Goal: Transaction & Acquisition: Purchase product/service

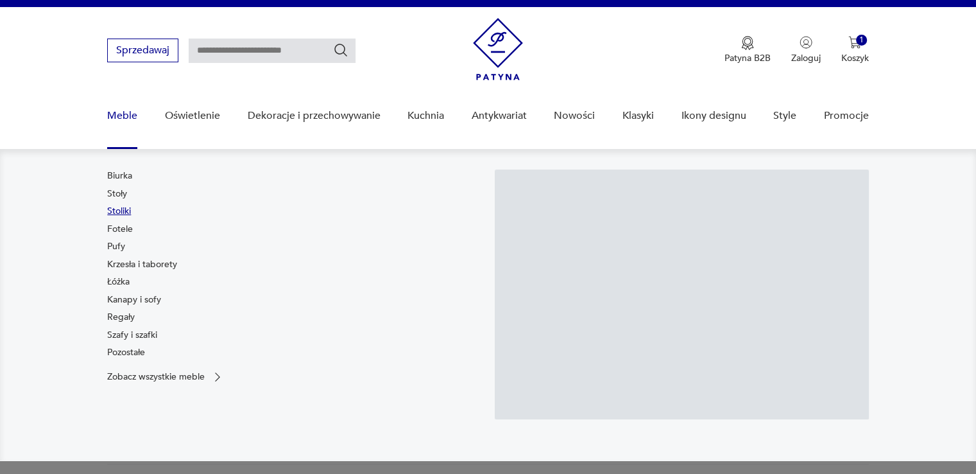
click at [119, 205] on link "Stoliki" at bounding box center [119, 211] width 24 height 13
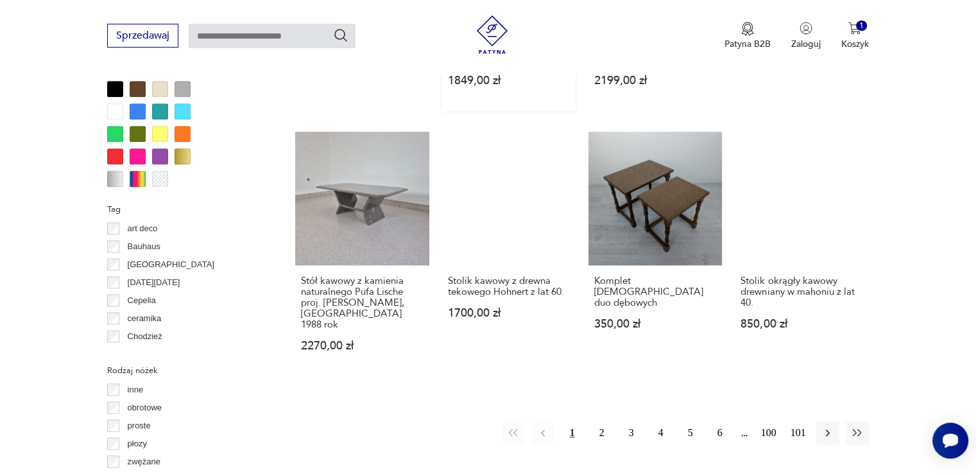
scroll to position [1201, 0]
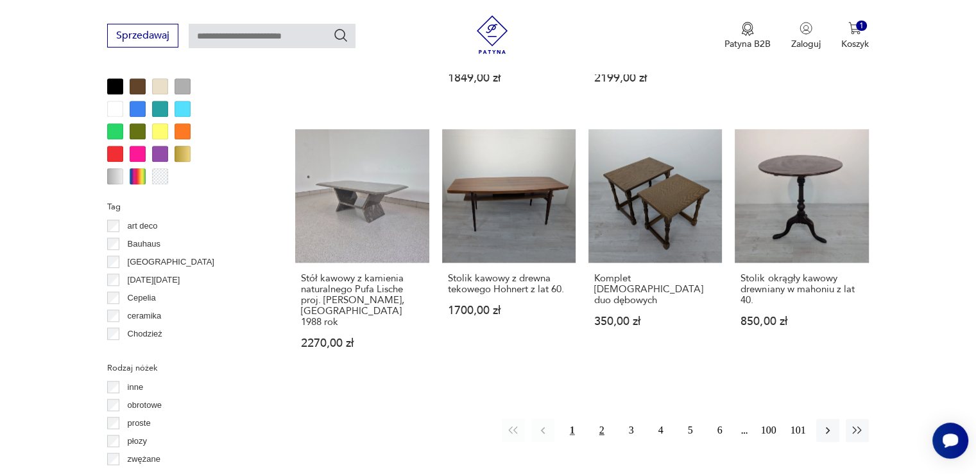
click at [602, 419] on button "2" at bounding box center [602, 430] width 23 height 23
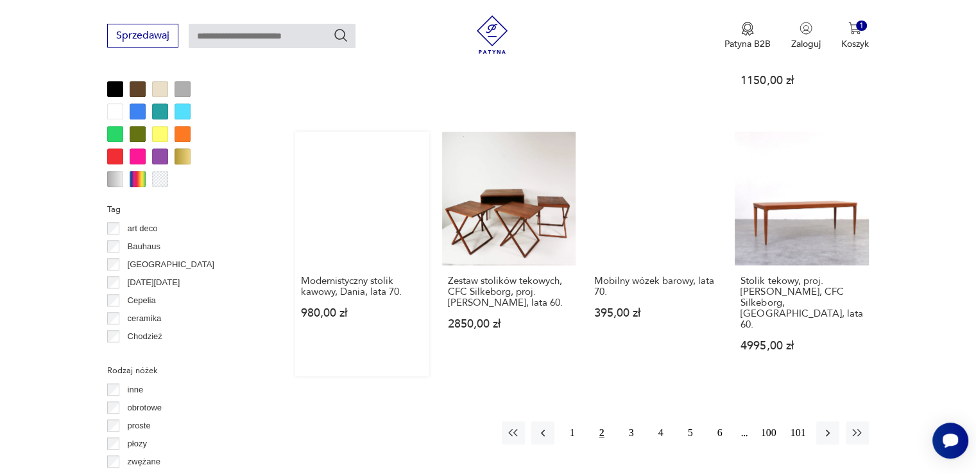
scroll to position [1175, 0]
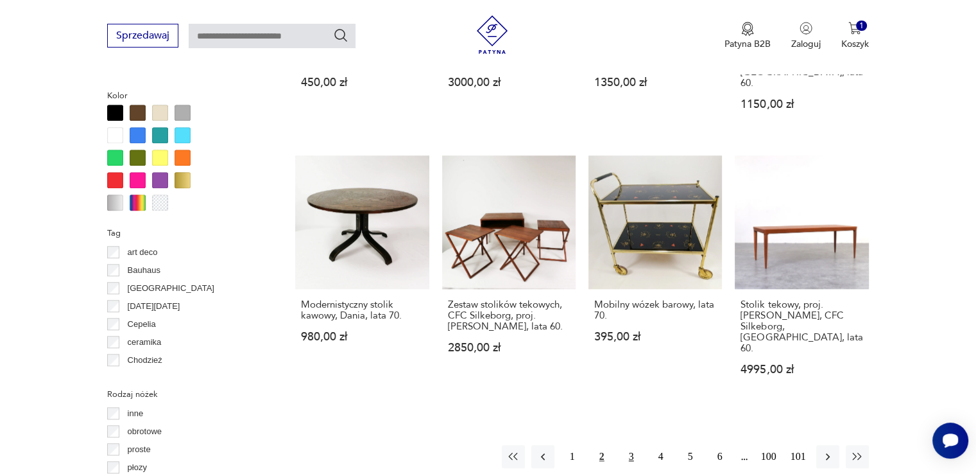
click at [625, 445] on button "3" at bounding box center [631, 456] width 23 height 23
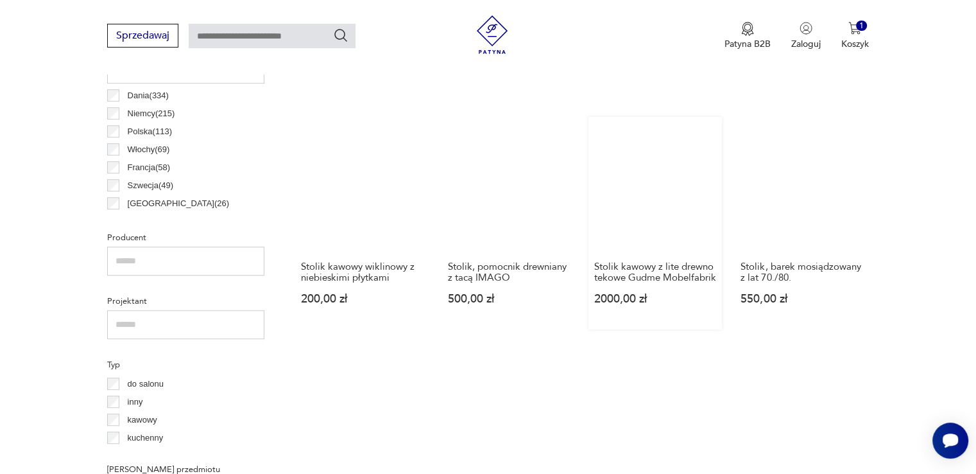
scroll to position [918, 0]
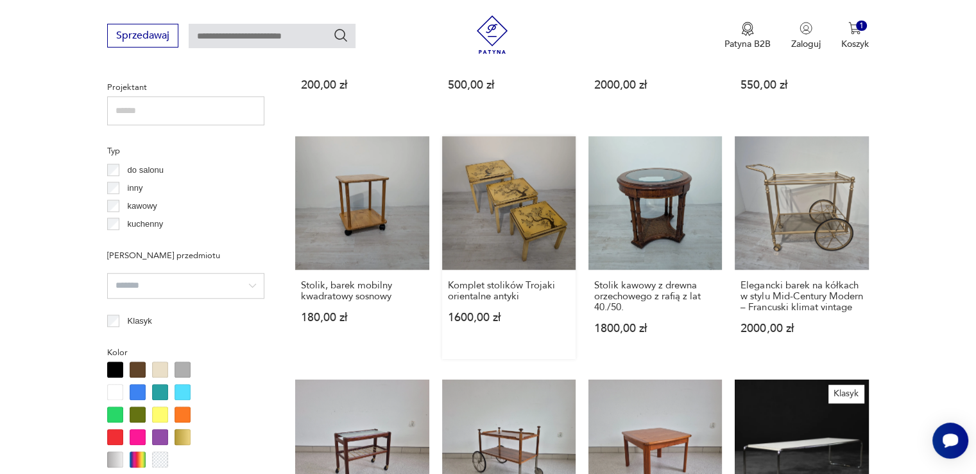
click at [528, 222] on link "Komplet stolików Trojaki orientalne antyki 1600,00 zł" at bounding box center [509, 247] width 134 height 223
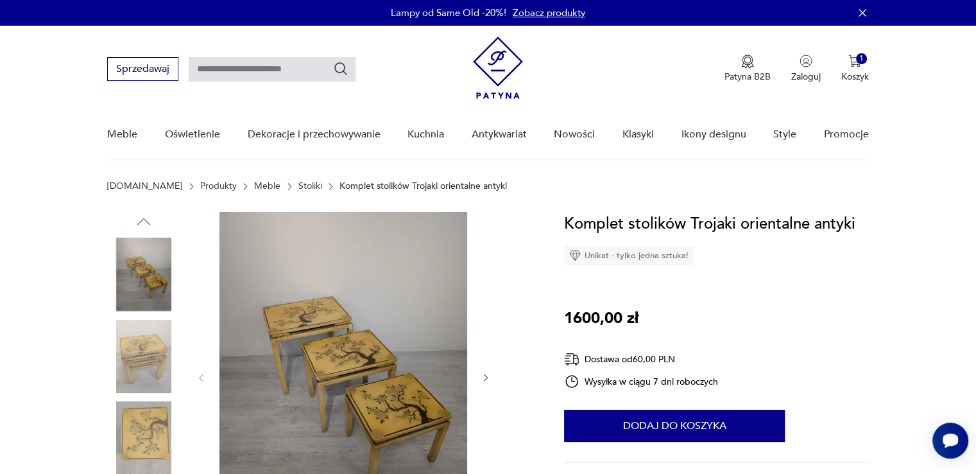
click at [132, 346] on img at bounding box center [143, 356] width 73 height 73
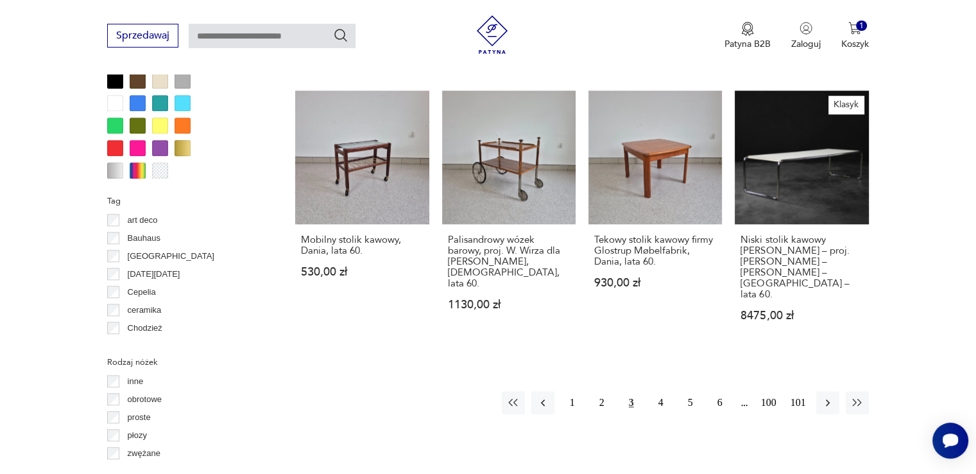
scroll to position [1224, 0]
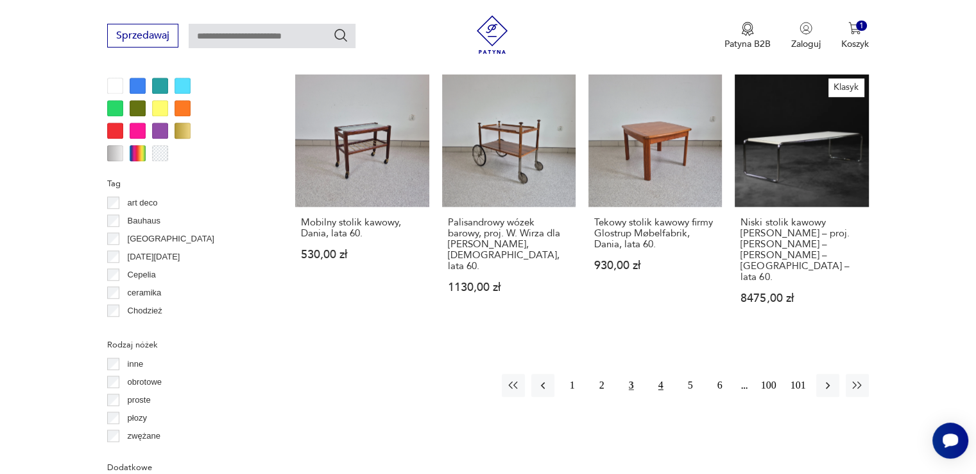
click at [662, 374] on button "4" at bounding box center [661, 385] width 23 height 23
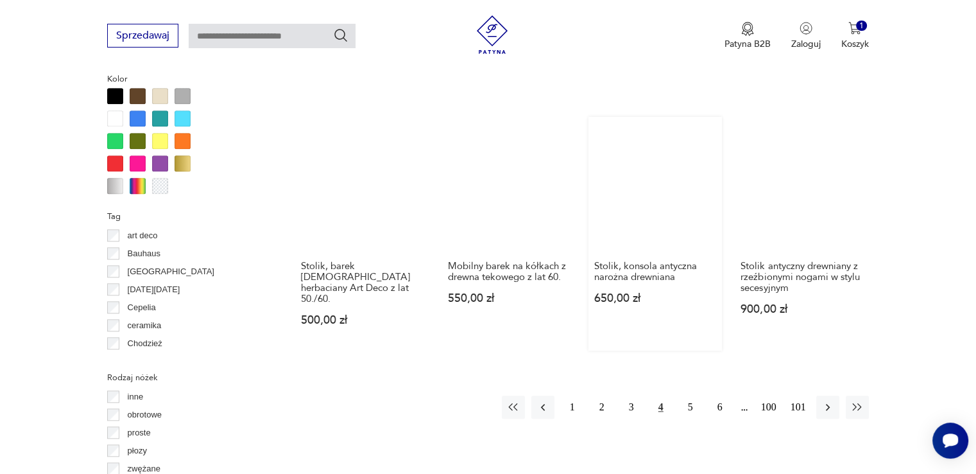
scroll to position [1175, 0]
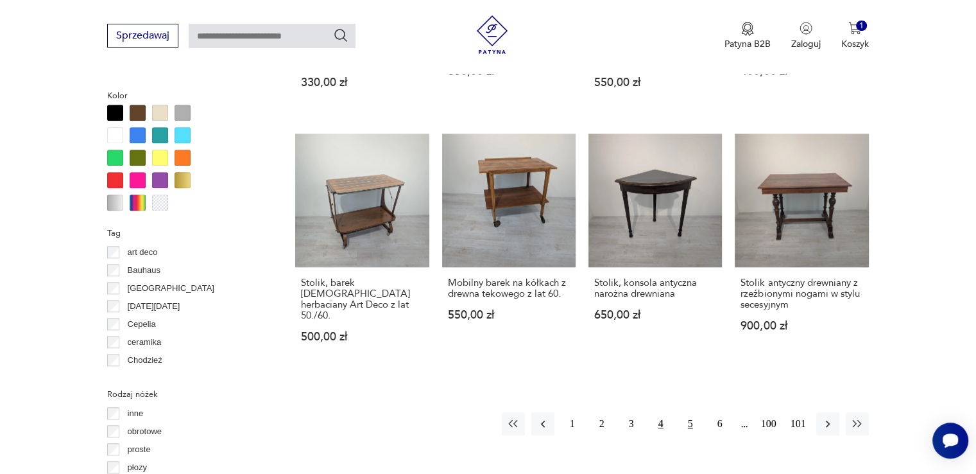
click at [691, 412] on button "5" at bounding box center [690, 423] width 23 height 23
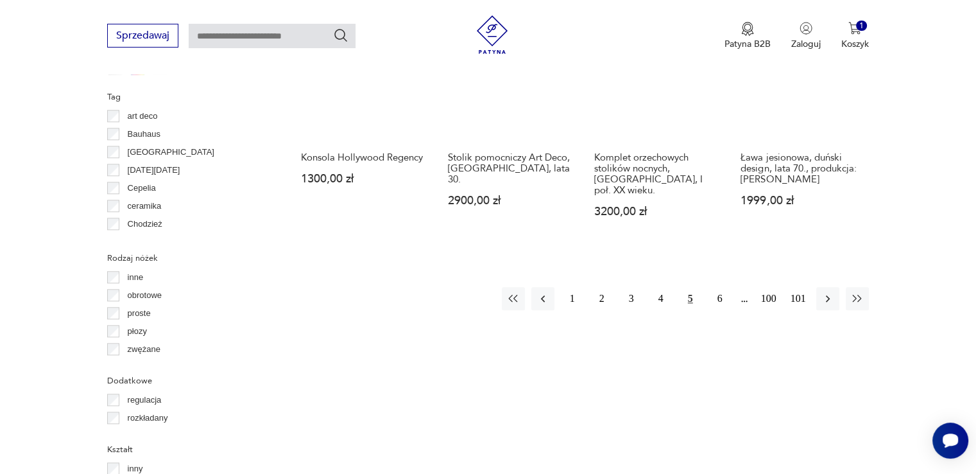
scroll to position [1367, 0]
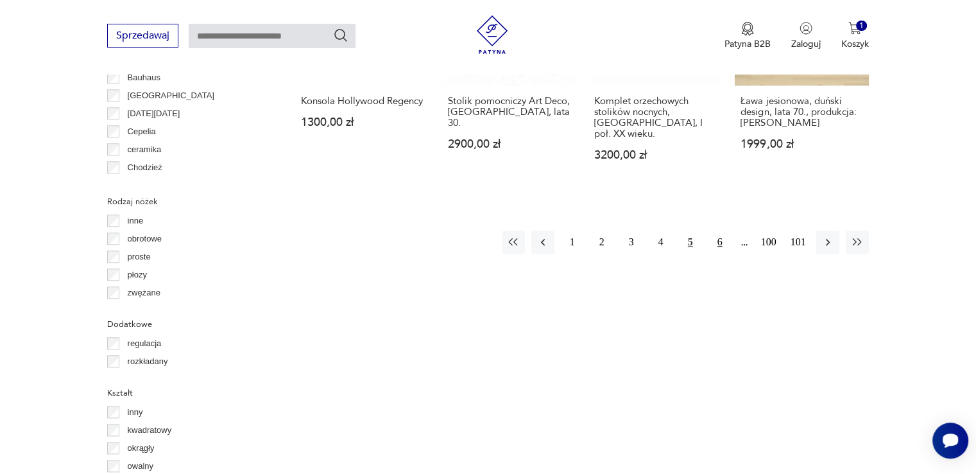
click at [714, 230] on button "6" at bounding box center [720, 241] width 23 height 23
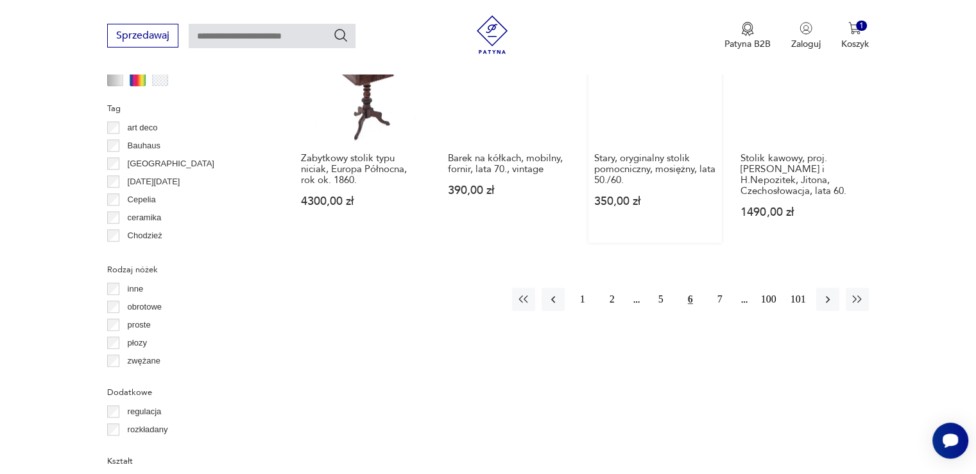
scroll to position [1303, 0]
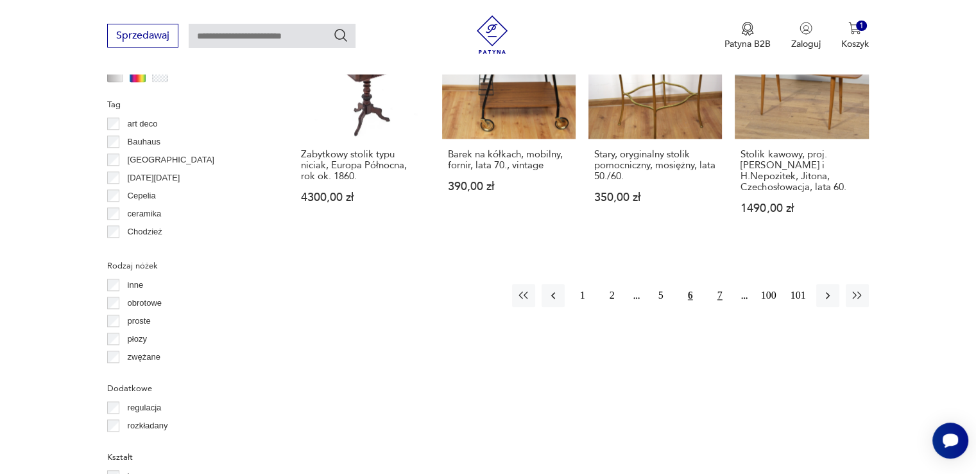
click at [719, 284] on button "7" at bounding box center [720, 295] width 23 height 23
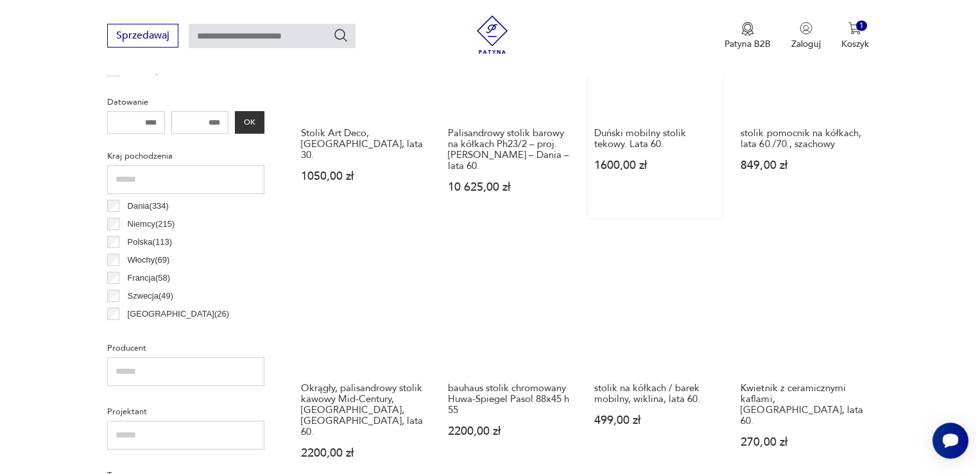
scroll to position [661, 0]
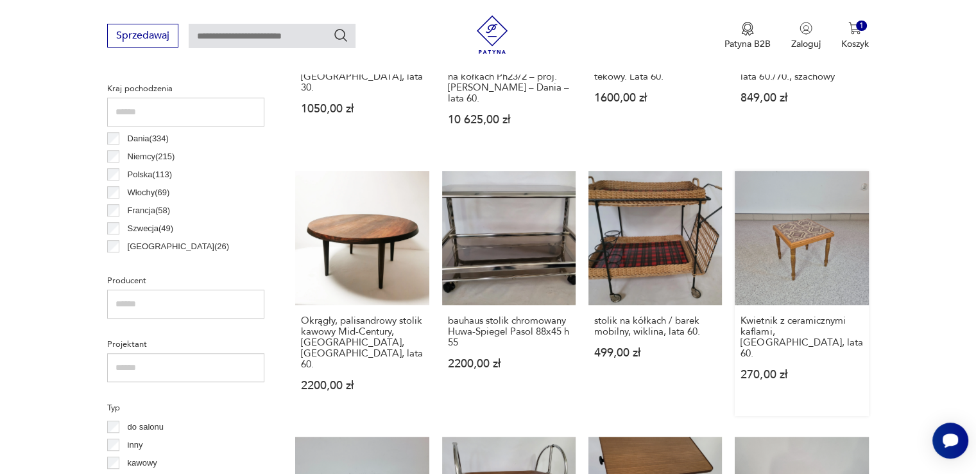
click at [802, 239] on link "Kwietnik z ceramicznymi kaflami, [GEOGRAPHIC_DATA], lata 60. 270,00 zł" at bounding box center [802, 293] width 134 height 245
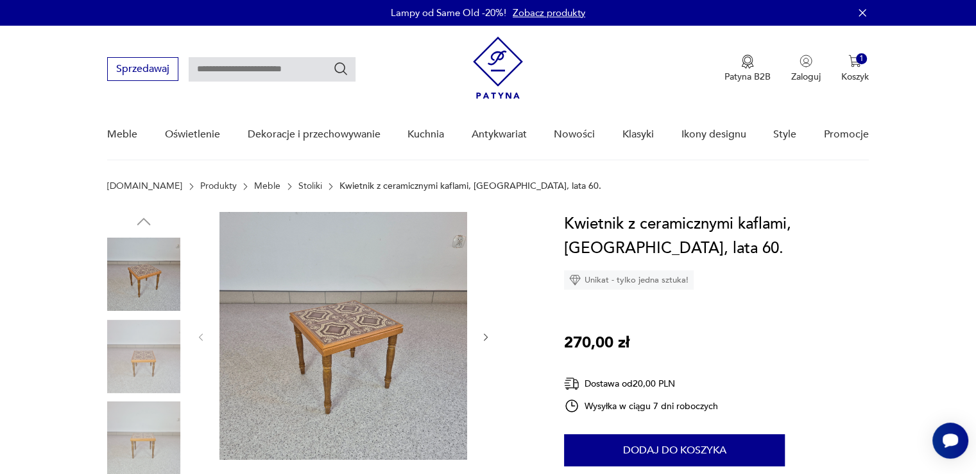
click at [486, 335] on icon "button" at bounding box center [486, 337] width 4 height 8
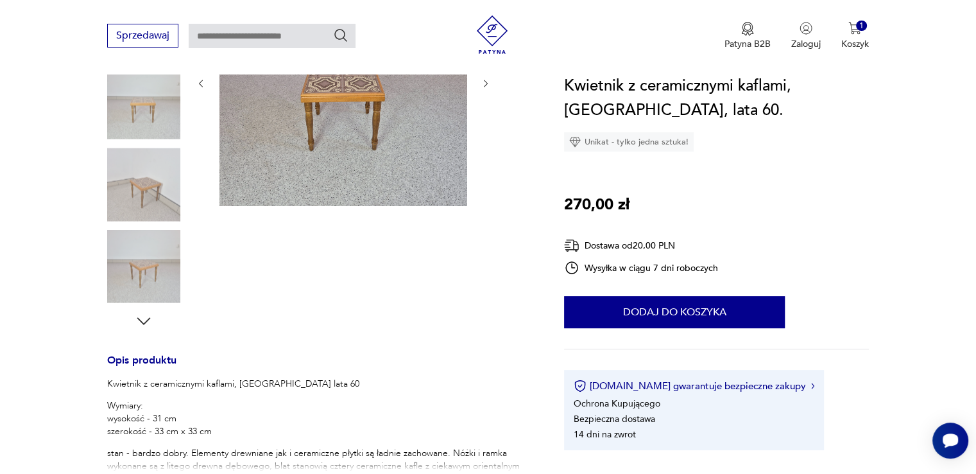
scroll to position [128, 0]
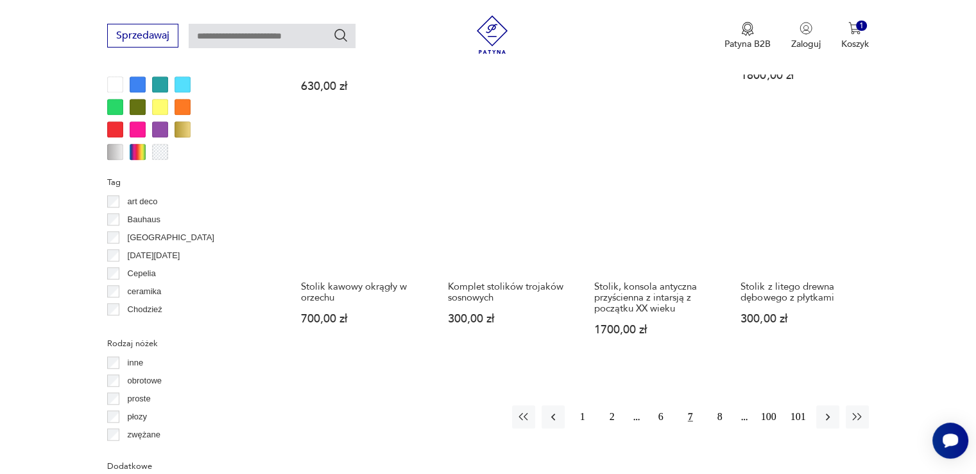
scroll to position [1234, 0]
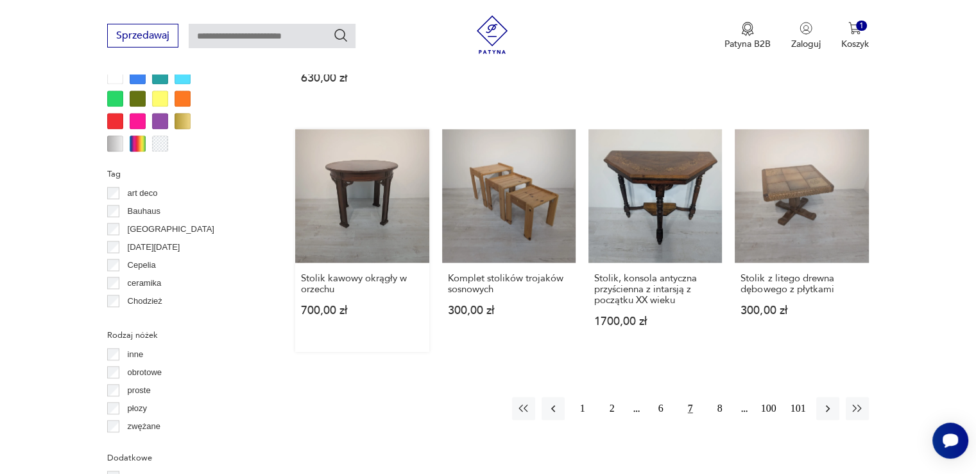
click at [352, 129] on link "Stolik kawowy okrągły w orzechu 700,00 zł" at bounding box center [362, 240] width 134 height 223
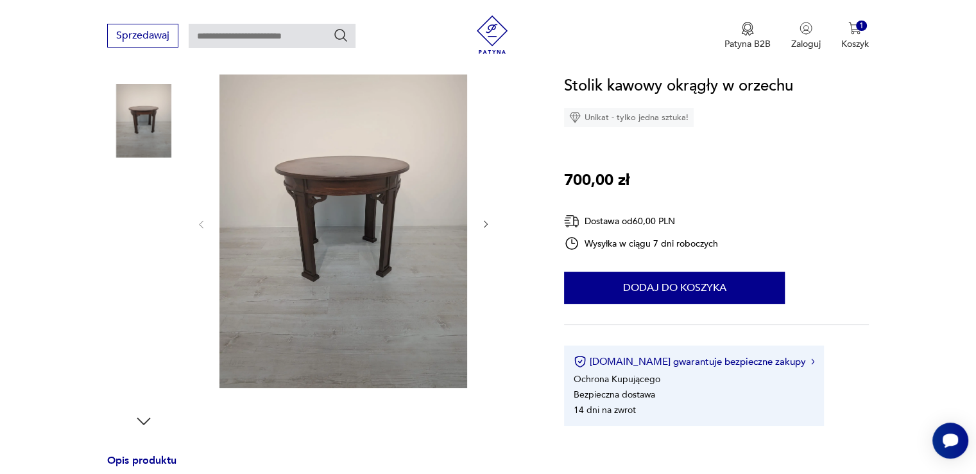
scroll to position [128, 0]
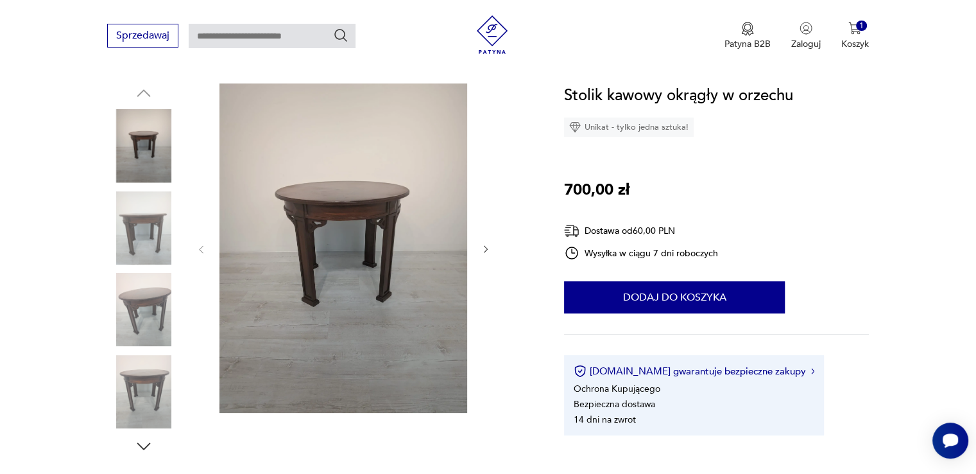
click at [137, 290] on img at bounding box center [143, 309] width 73 height 73
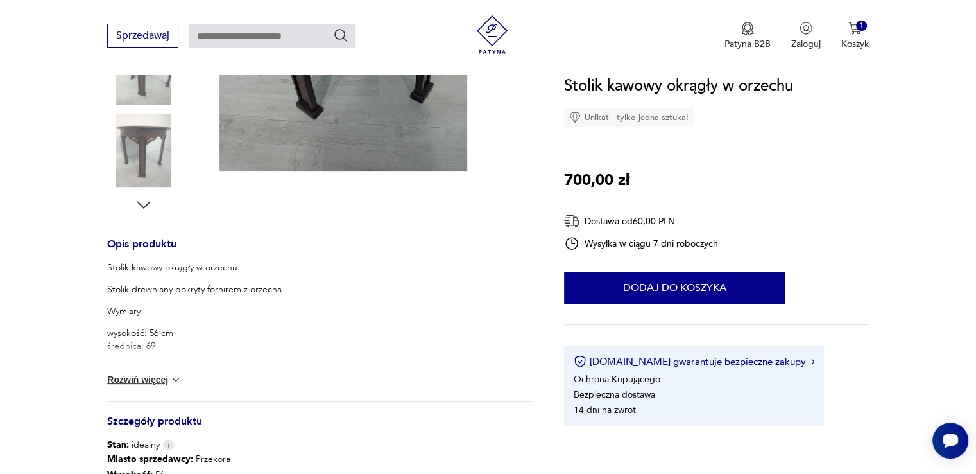
scroll to position [385, 0]
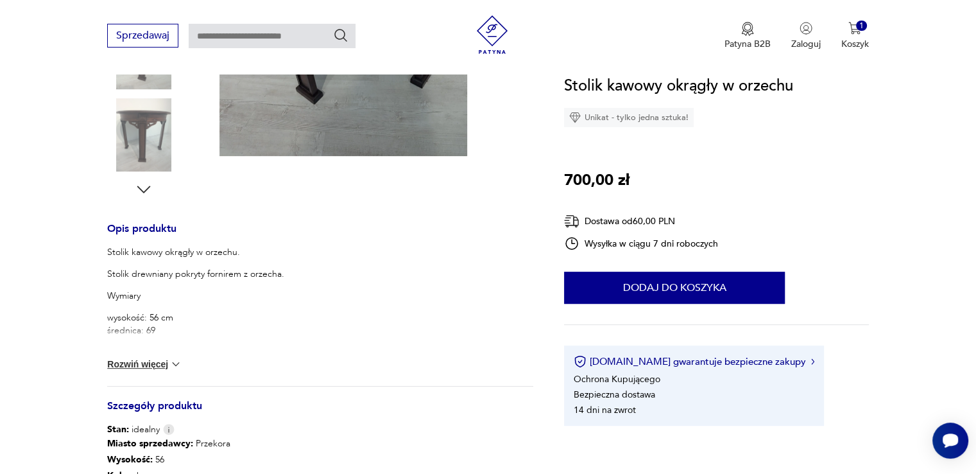
click at [169, 364] on img at bounding box center [175, 364] width 13 height 13
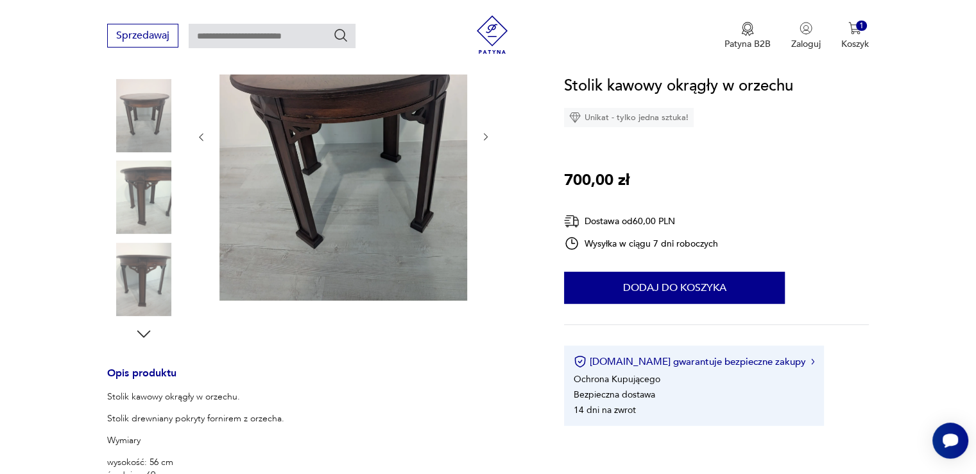
scroll to position [193, 0]
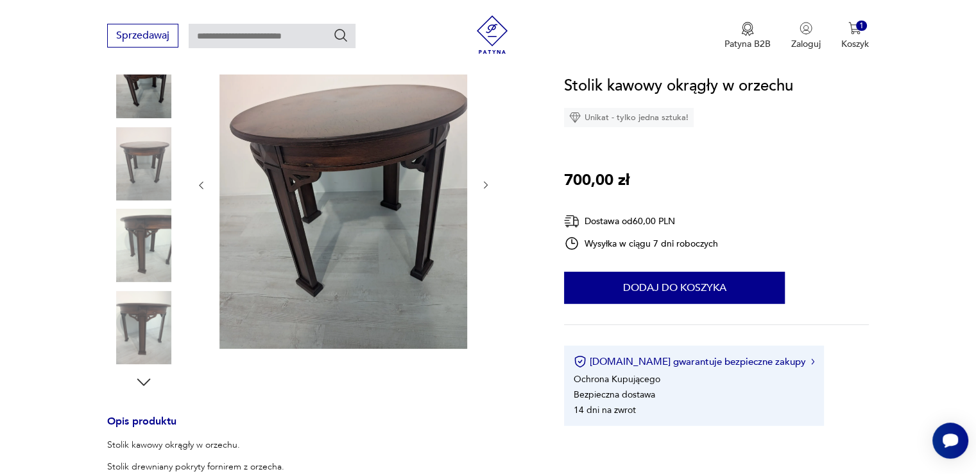
click at [138, 316] on img at bounding box center [143, 327] width 73 height 73
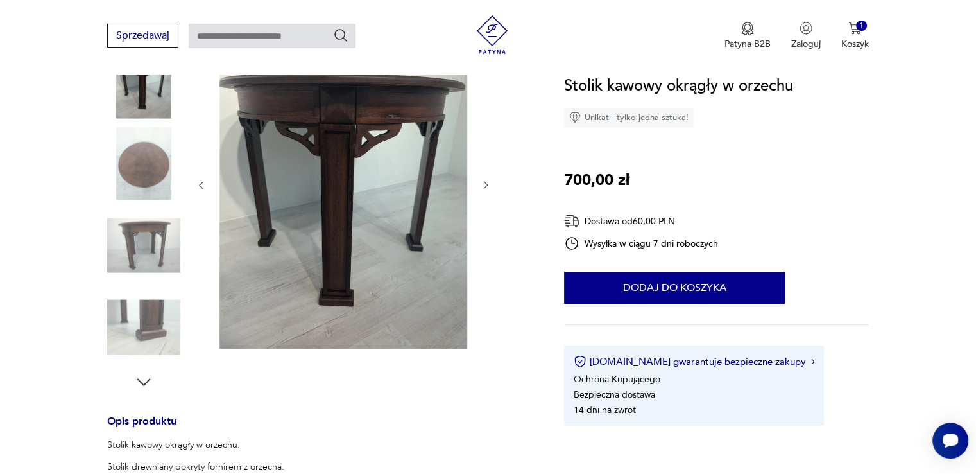
click at [139, 260] on img at bounding box center [143, 245] width 73 height 73
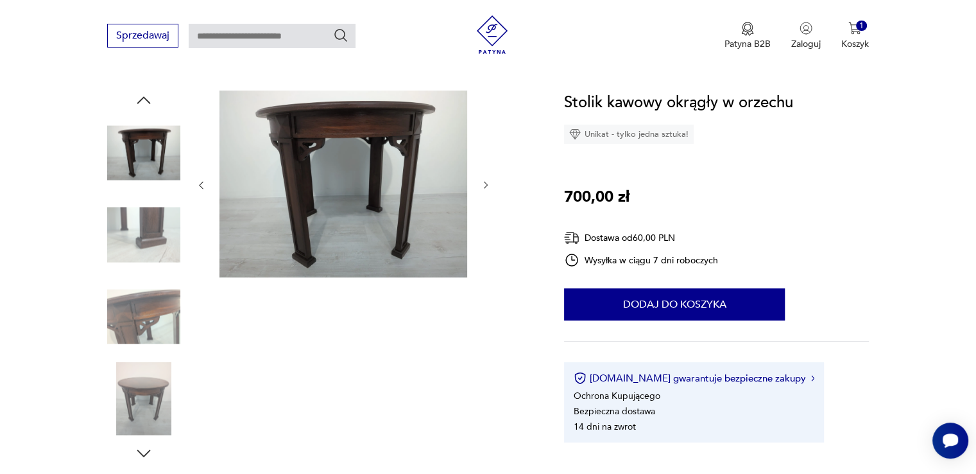
scroll to position [0, 0]
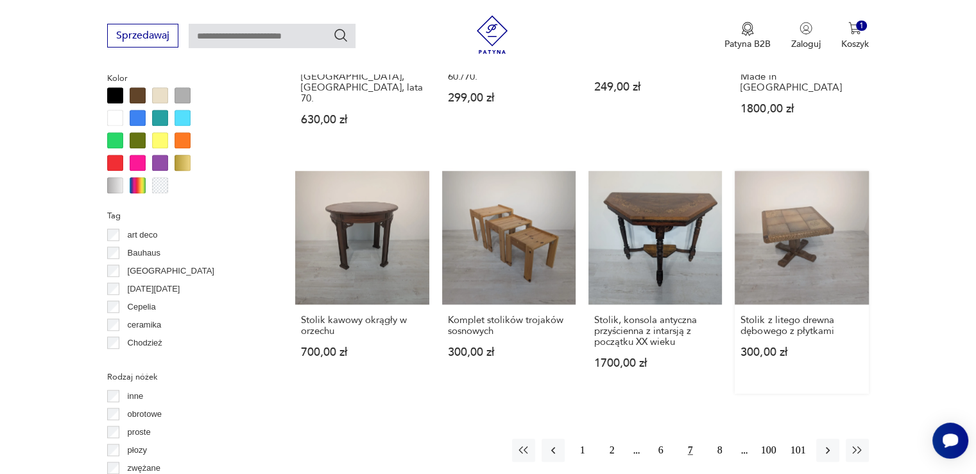
scroll to position [1220, 0]
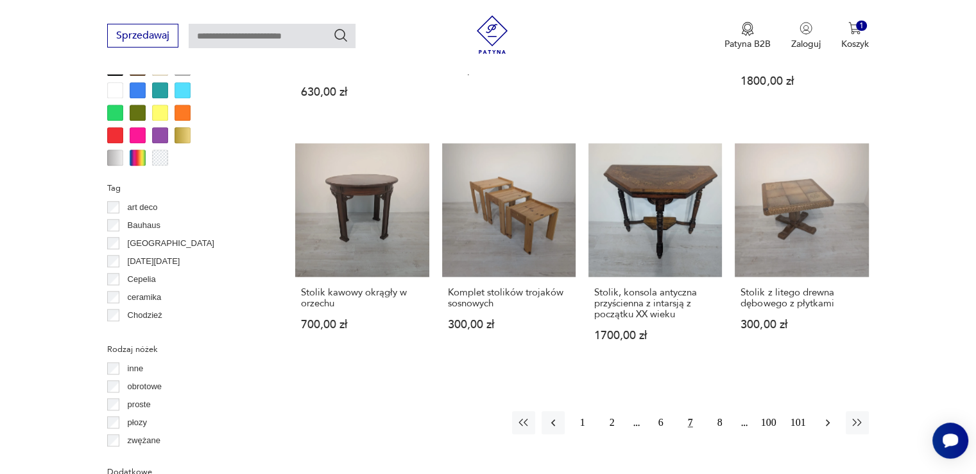
click at [831, 416] on icon "button" at bounding box center [828, 422] width 13 height 13
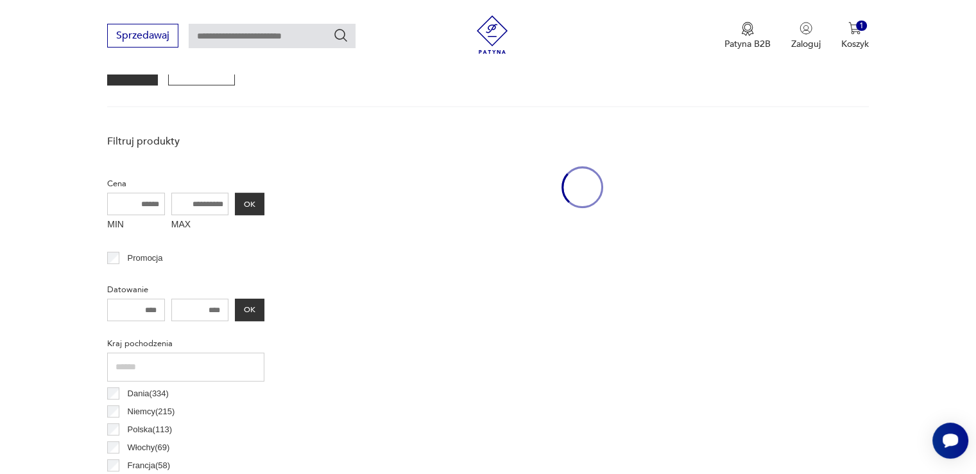
scroll to position [340, 0]
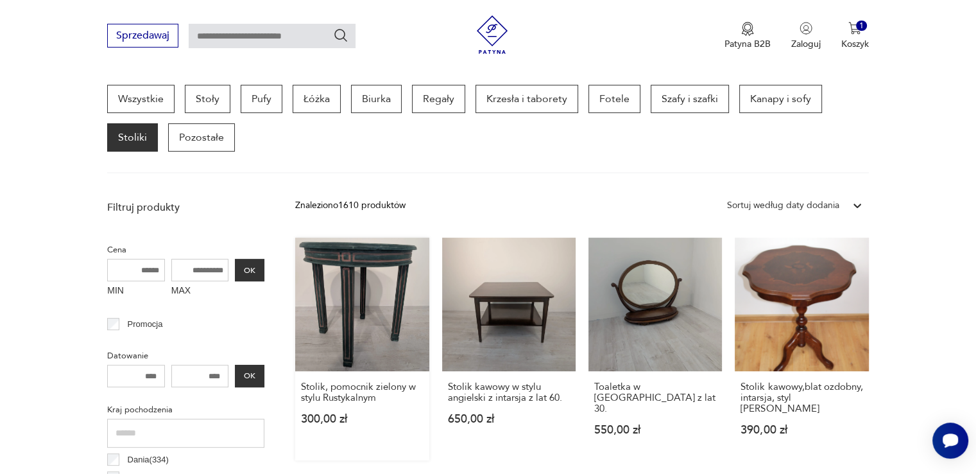
click at [394, 284] on link "Stolik, pomocnik zielony w stylu Rustykalnym 300,00 zł" at bounding box center [362, 349] width 134 height 223
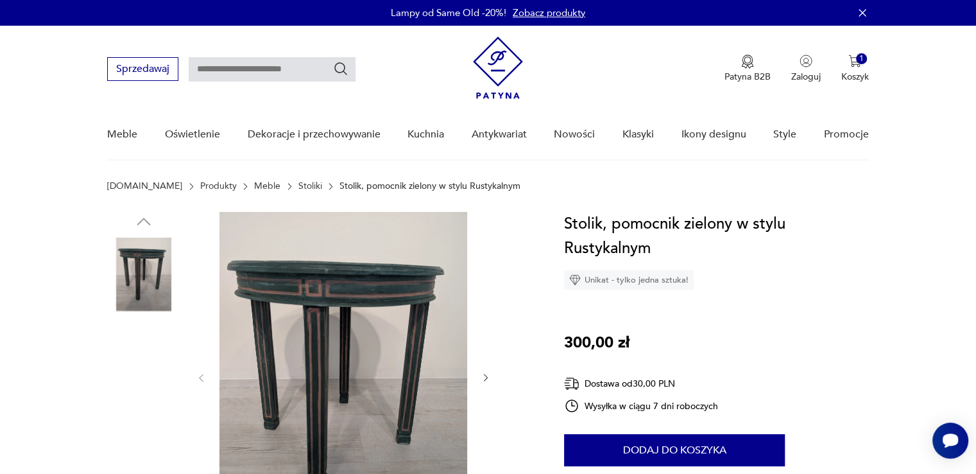
click at [152, 417] on img at bounding box center [143, 437] width 73 height 73
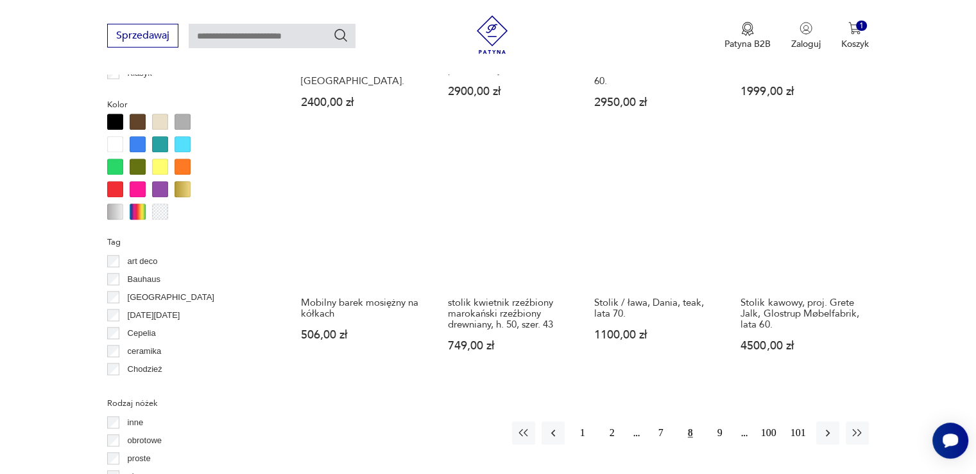
scroll to position [1297, 0]
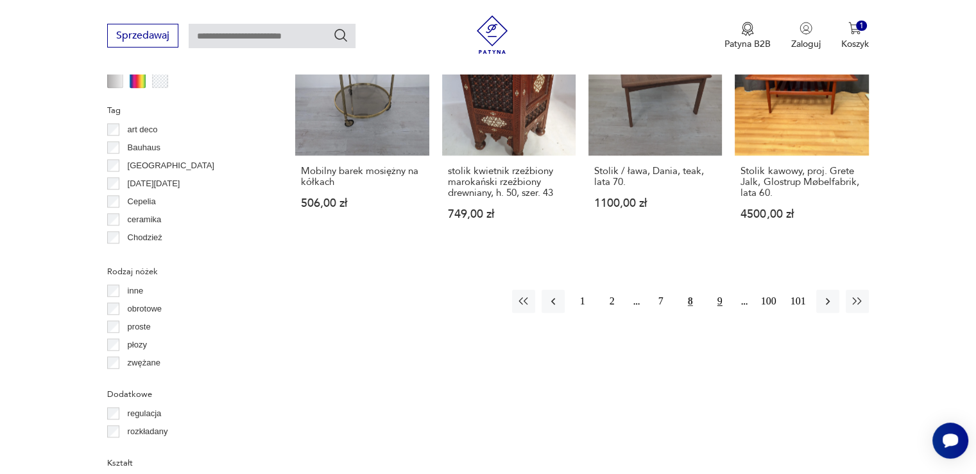
click at [720, 290] on button "9" at bounding box center [720, 301] width 23 height 23
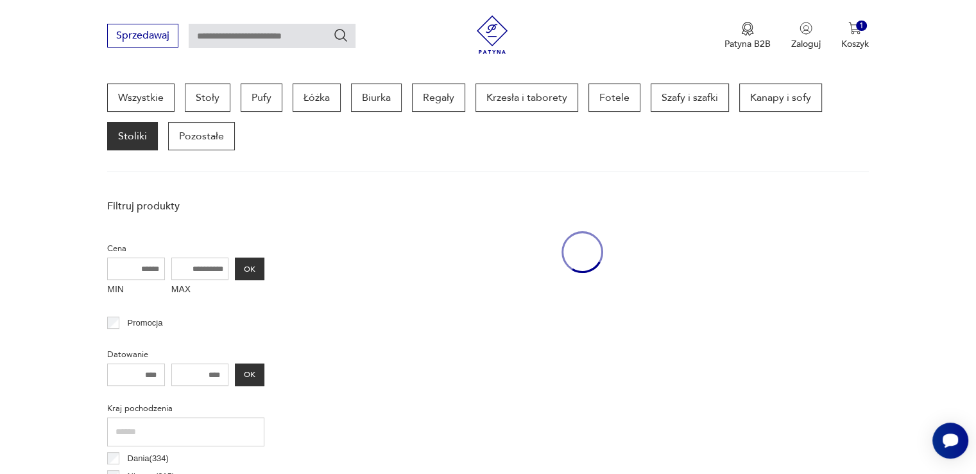
scroll to position [340, 0]
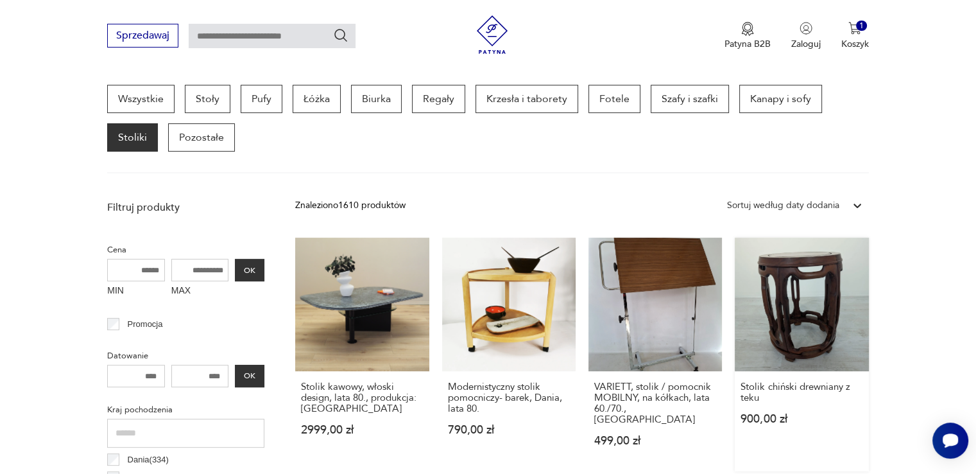
click at [779, 268] on link "Stolik chiński drewniany z teku 900,00 zł" at bounding box center [802, 355] width 134 height 234
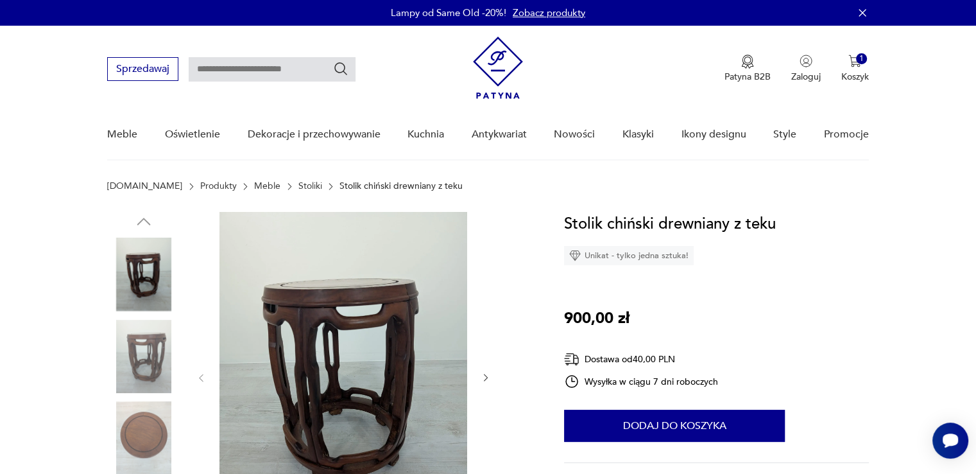
click at [154, 360] on img at bounding box center [143, 356] width 73 height 73
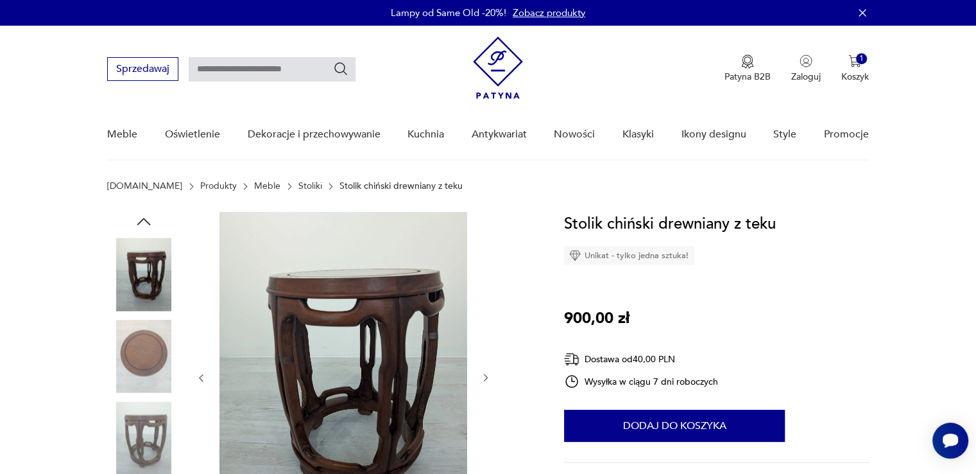
click at [151, 365] on img at bounding box center [143, 356] width 73 height 73
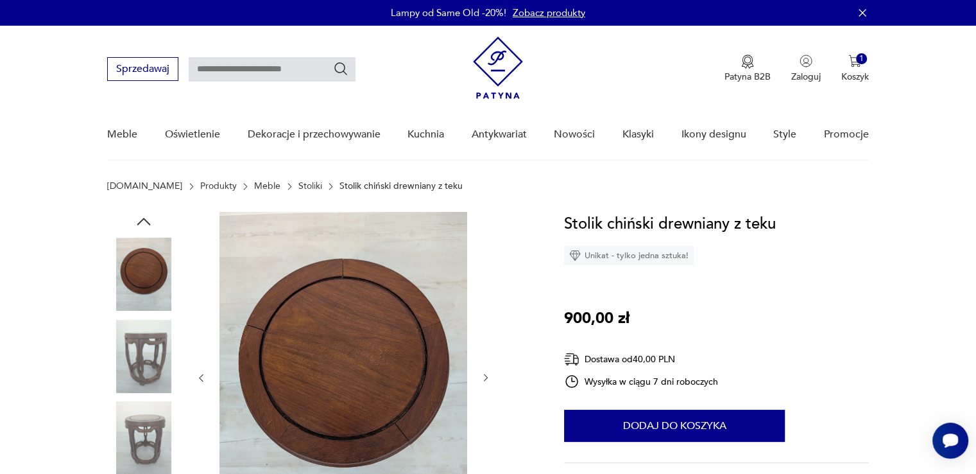
click at [137, 421] on img at bounding box center [143, 437] width 73 height 73
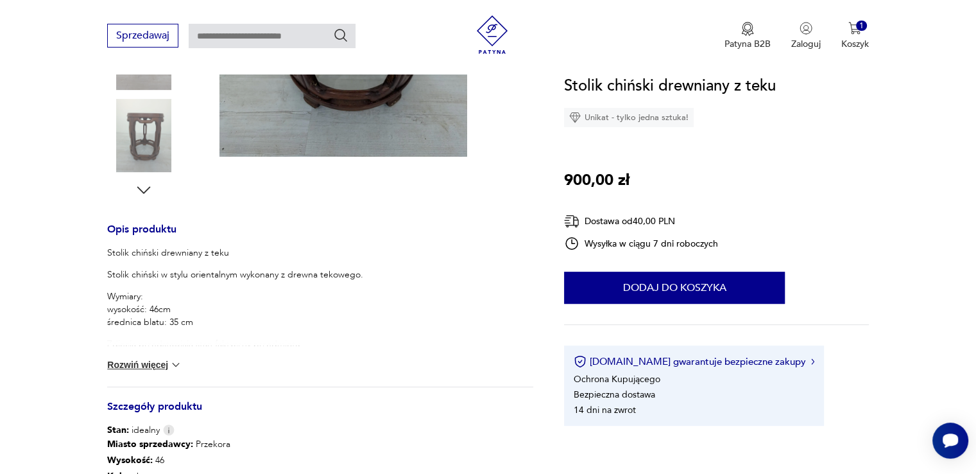
scroll to position [385, 0]
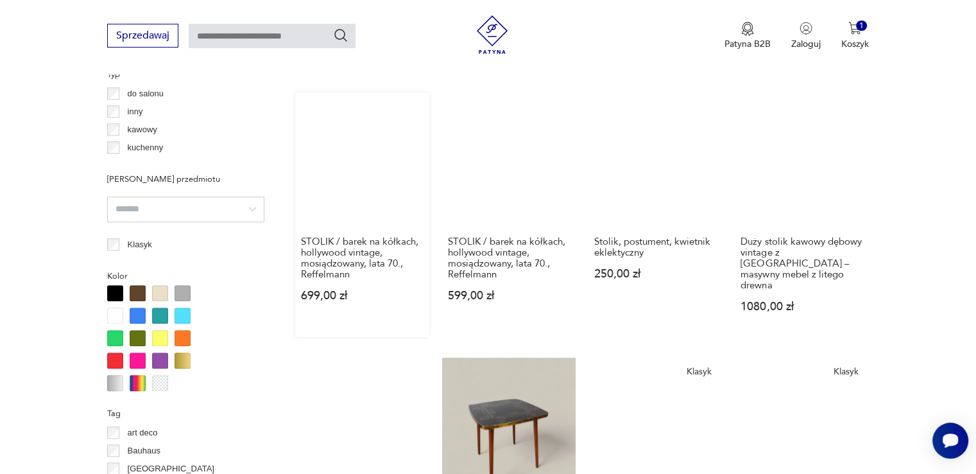
scroll to position [1169, 0]
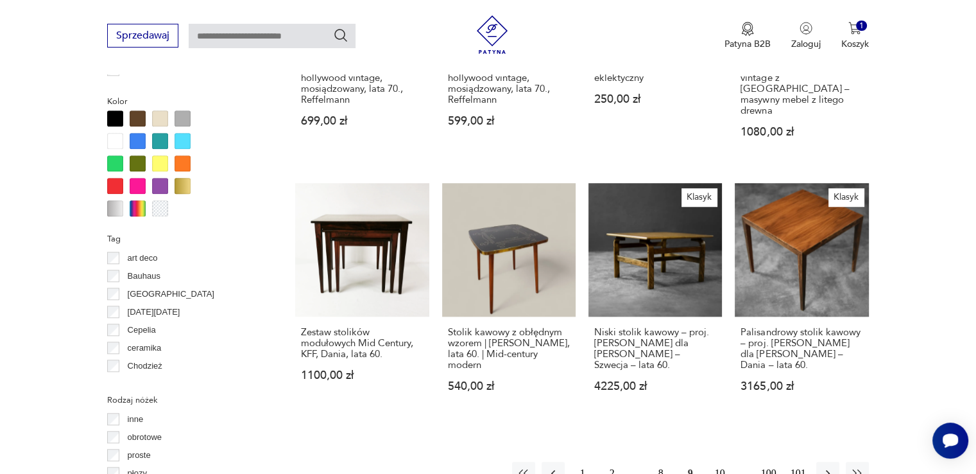
click at [716, 462] on button "10" at bounding box center [720, 473] width 23 height 23
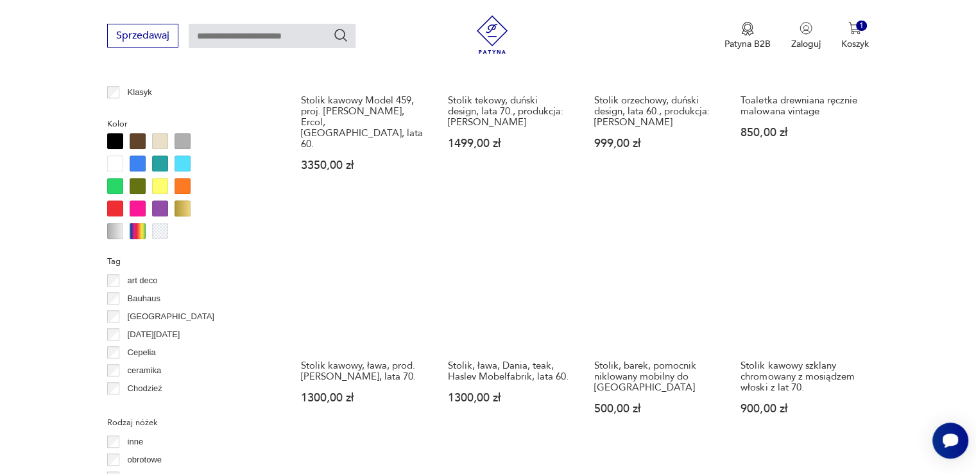
scroll to position [1175, 0]
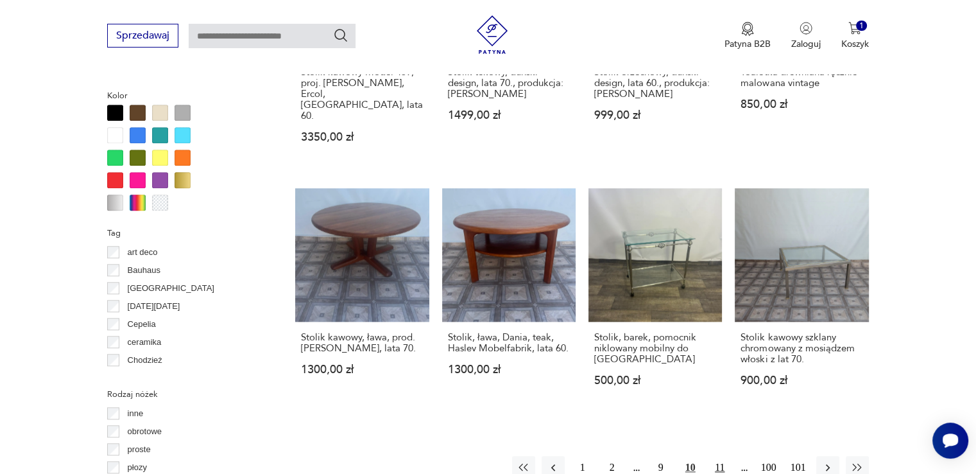
click at [722, 456] on button "11" at bounding box center [720, 467] width 23 height 23
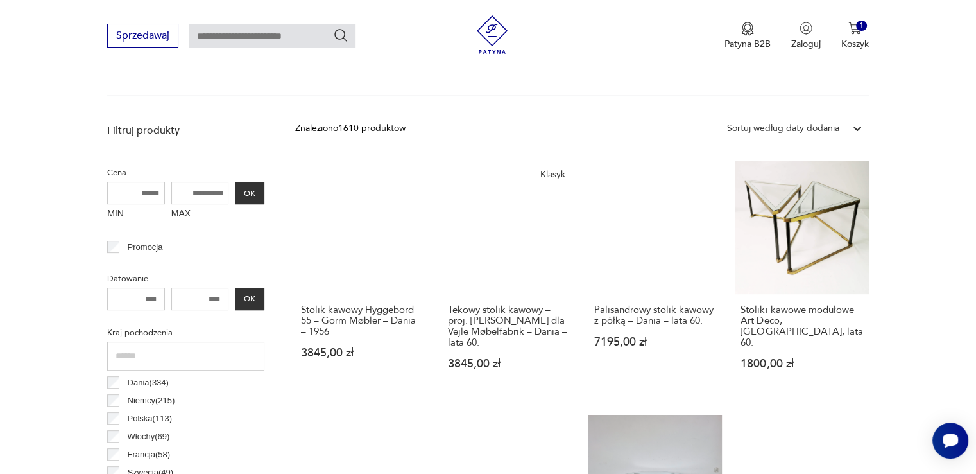
scroll to position [340, 0]
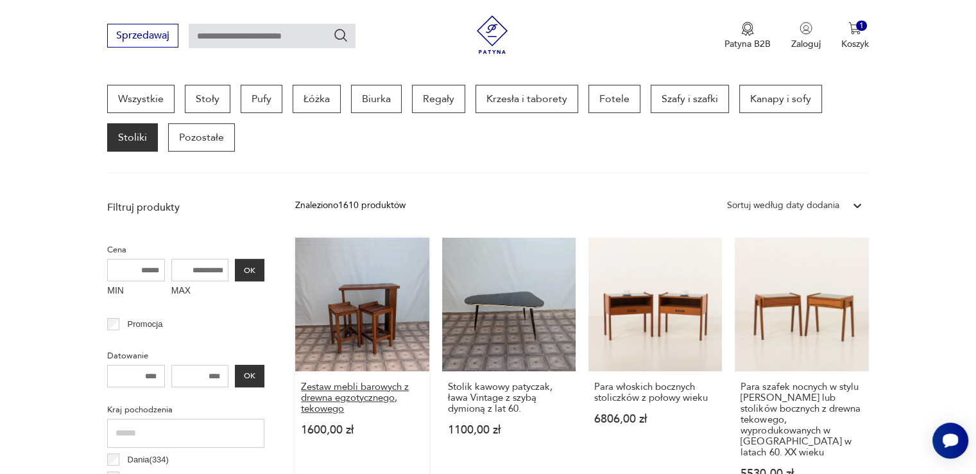
click at [339, 390] on h3 "Zestaw mebli barowych z drewna egzotycznego, tekowego" at bounding box center [362, 397] width 122 height 33
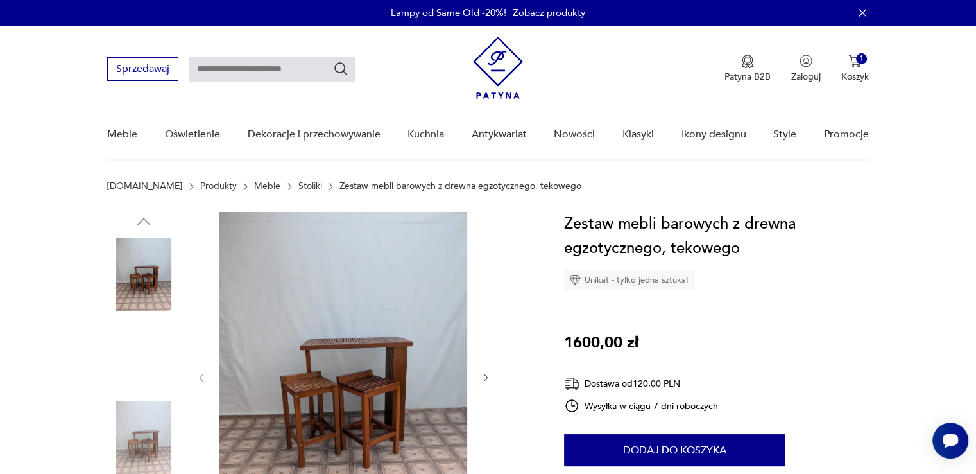
click at [141, 429] on img at bounding box center [143, 437] width 73 height 73
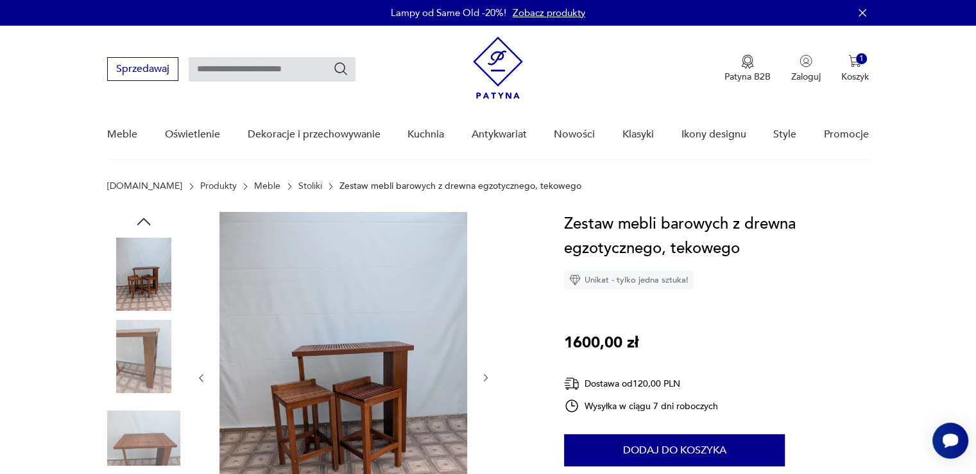
click at [305, 398] on img at bounding box center [344, 376] width 248 height 329
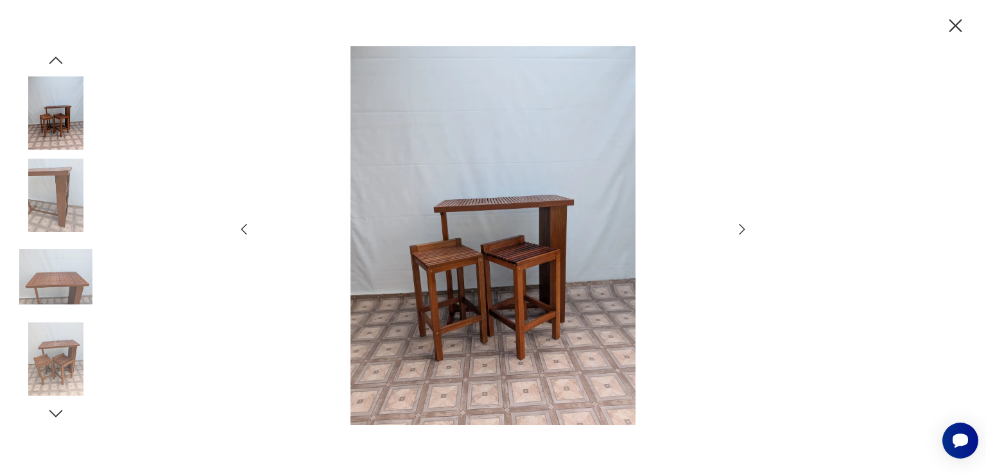
click at [741, 228] on icon "button" at bounding box center [741, 228] width 15 height 15
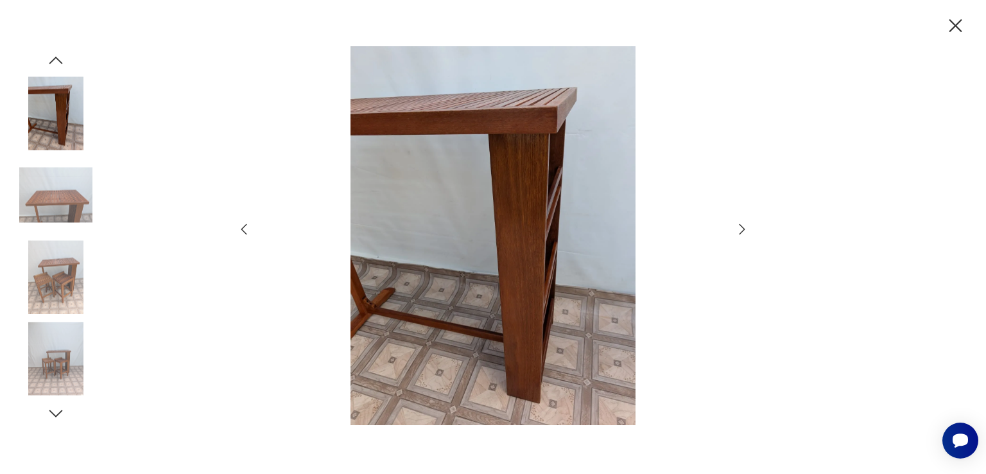
click at [741, 229] on icon "button" at bounding box center [741, 228] width 15 height 15
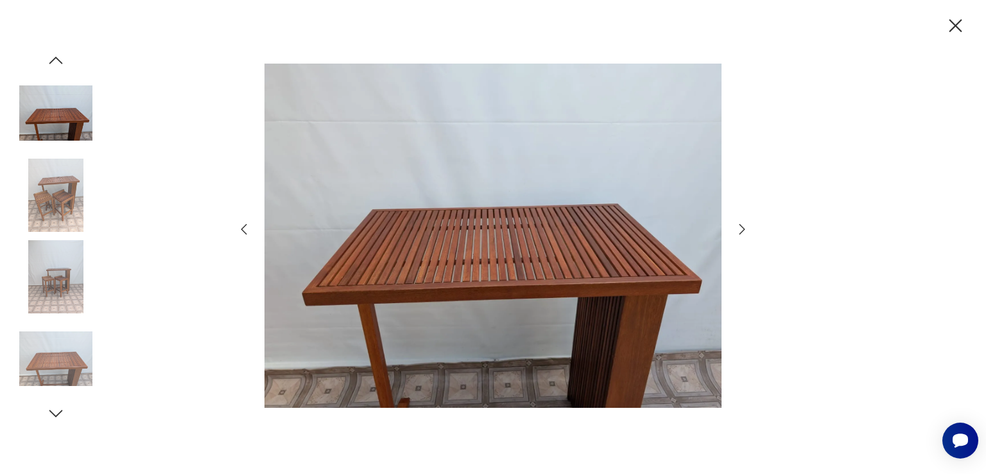
click at [741, 229] on icon "button" at bounding box center [741, 228] width 15 height 15
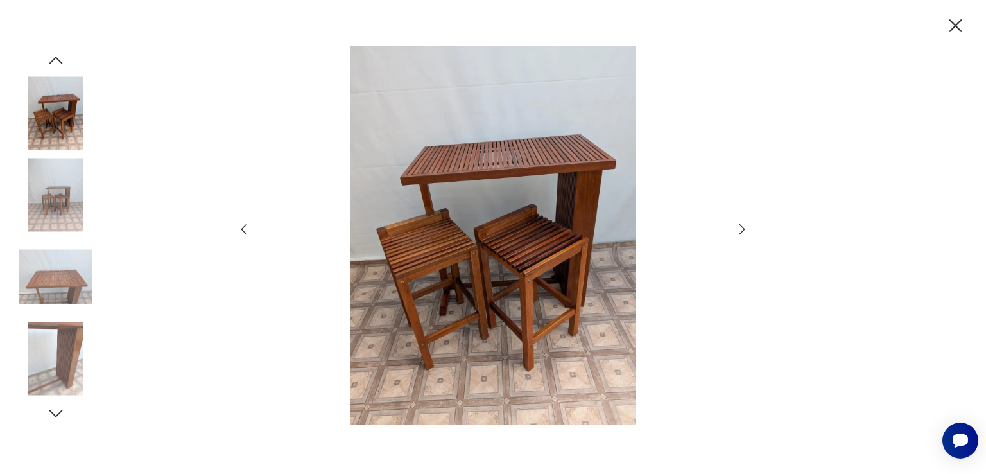
click at [741, 229] on icon "button" at bounding box center [741, 228] width 15 height 15
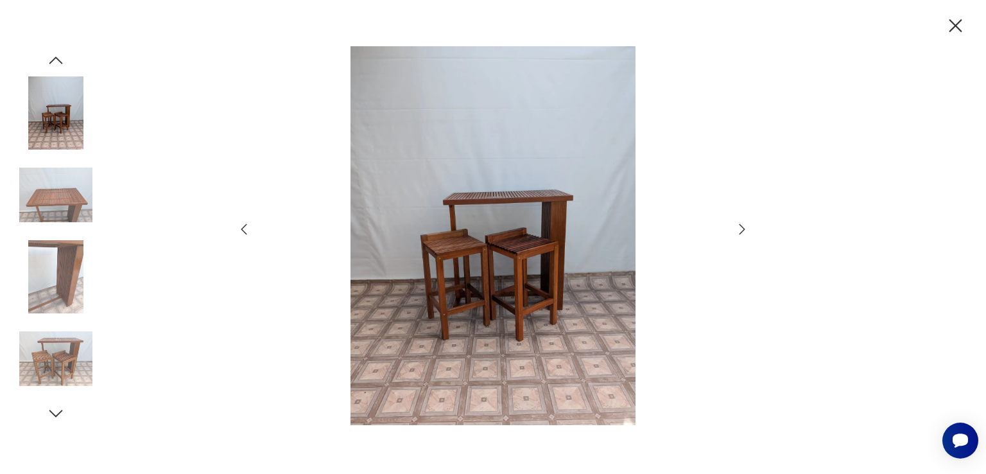
click at [964, 21] on icon "button" at bounding box center [955, 26] width 22 height 22
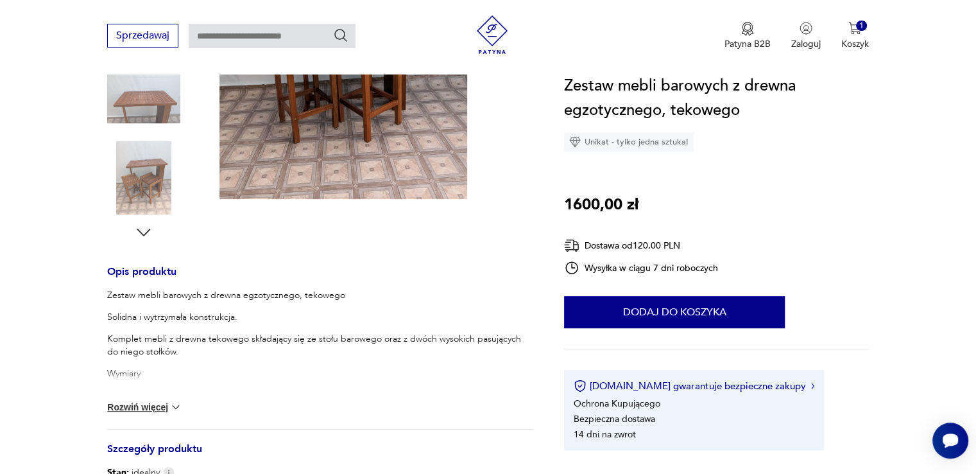
scroll to position [514, 0]
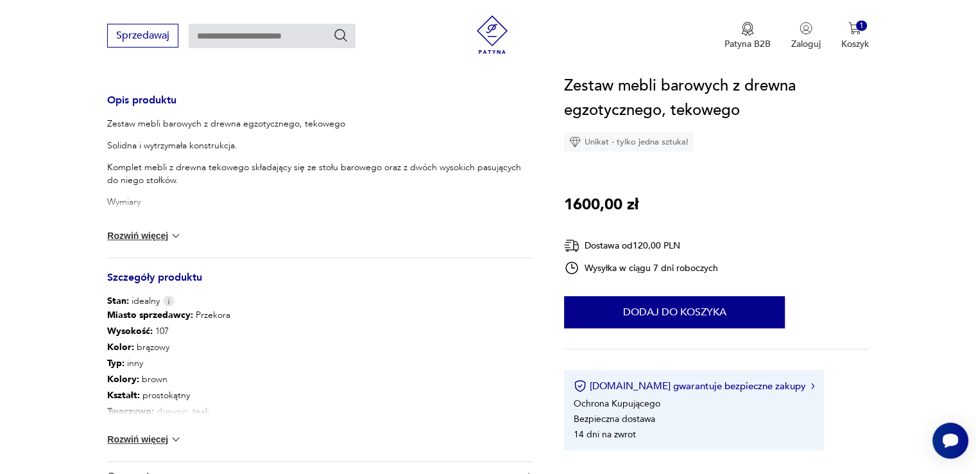
click at [175, 440] on img at bounding box center [175, 439] width 13 height 13
click at [175, 232] on img at bounding box center [175, 235] width 13 height 13
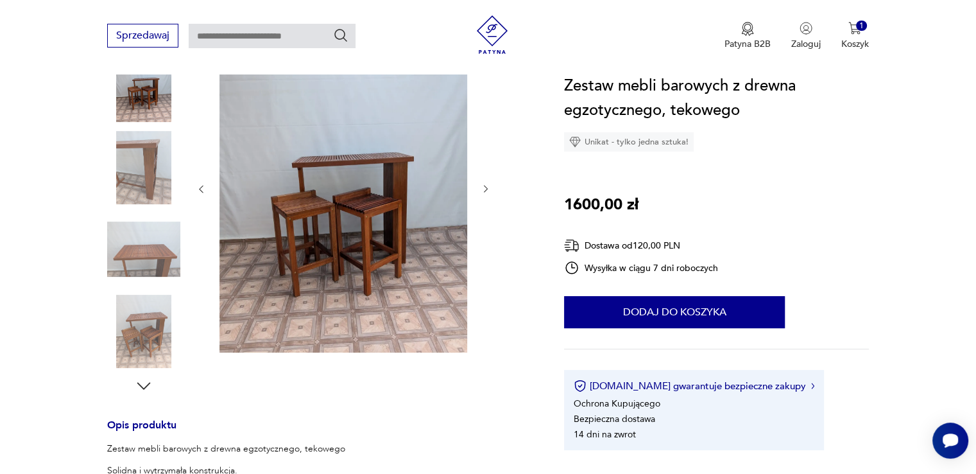
scroll to position [0, 0]
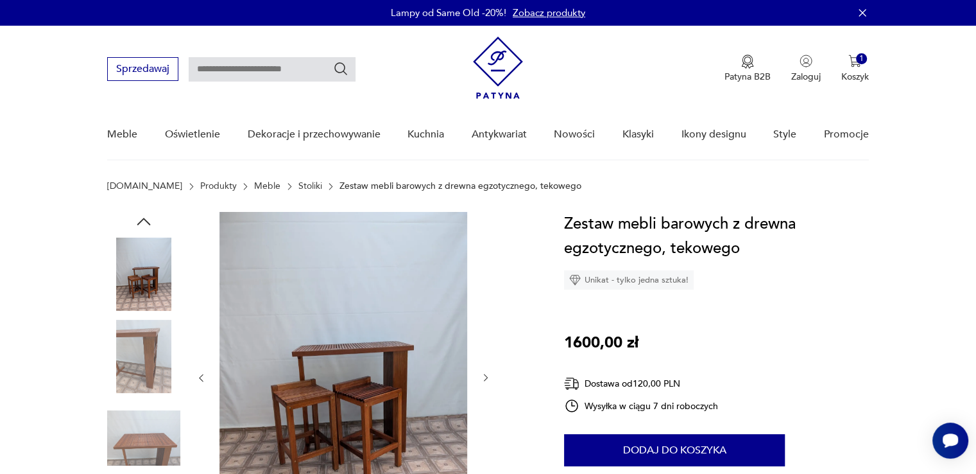
click at [332, 331] on img at bounding box center [344, 376] width 248 height 329
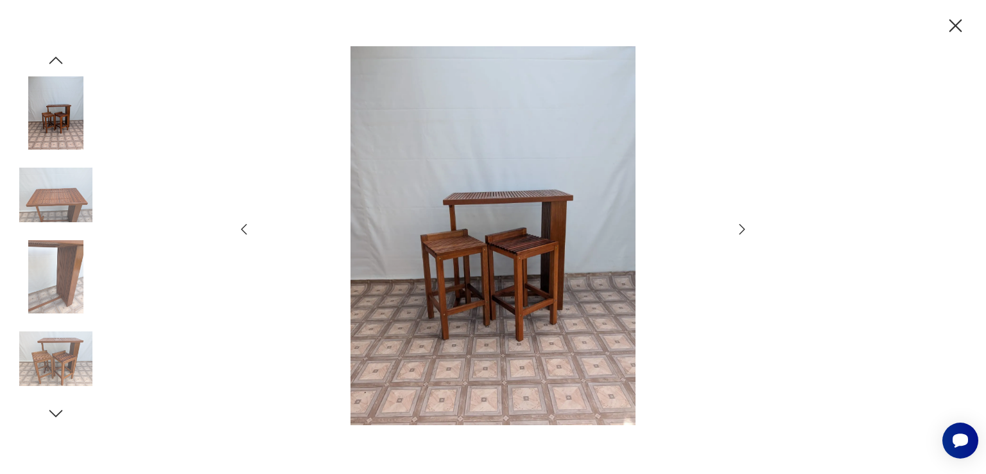
click at [742, 229] on icon "button" at bounding box center [741, 228] width 15 height 15
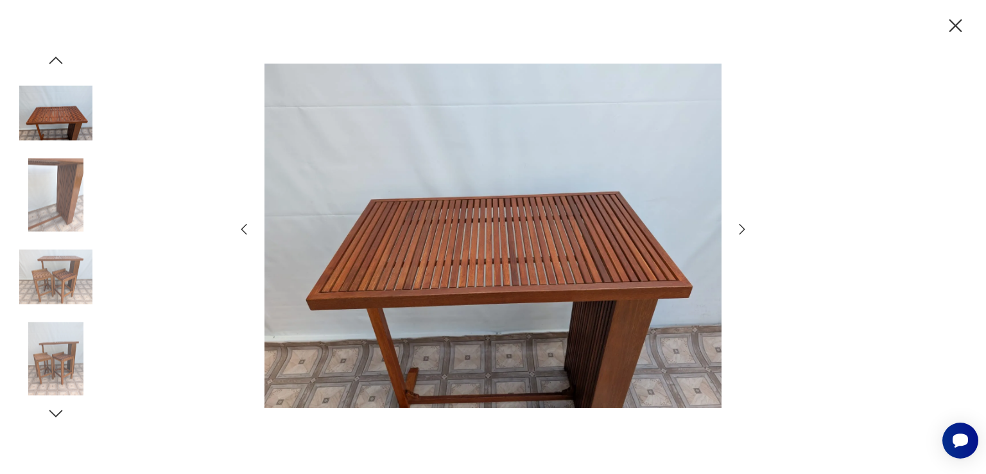
click at [742, 229] on icon "button" at bounding box center [741, 228] width 15 height 15
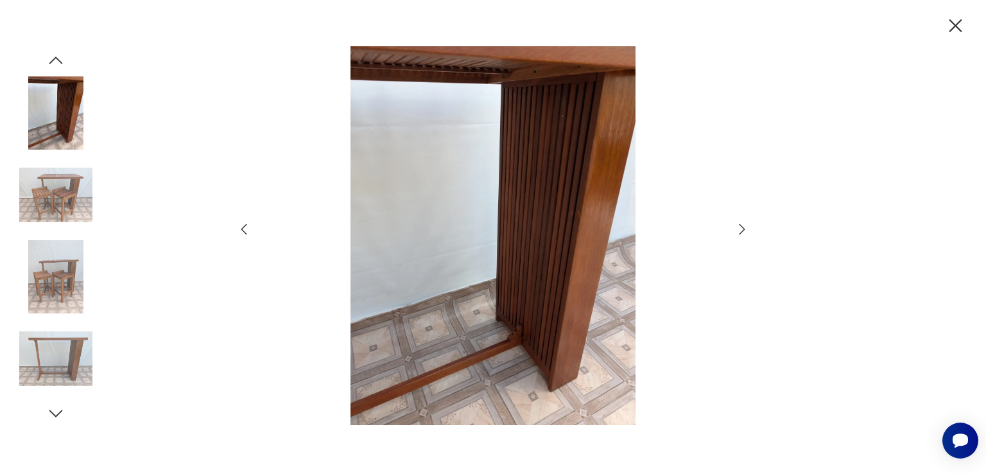
click at [742, 229] on icon "button" at bounding box center [741, 228] width 15 height 15
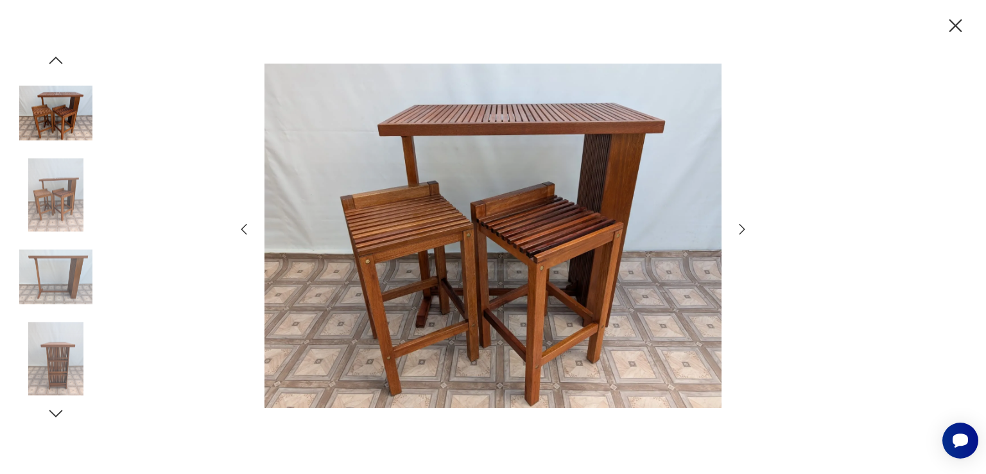
click at [742, 229] on icon "button" at bounding box center [741, 228] width 15 height 15
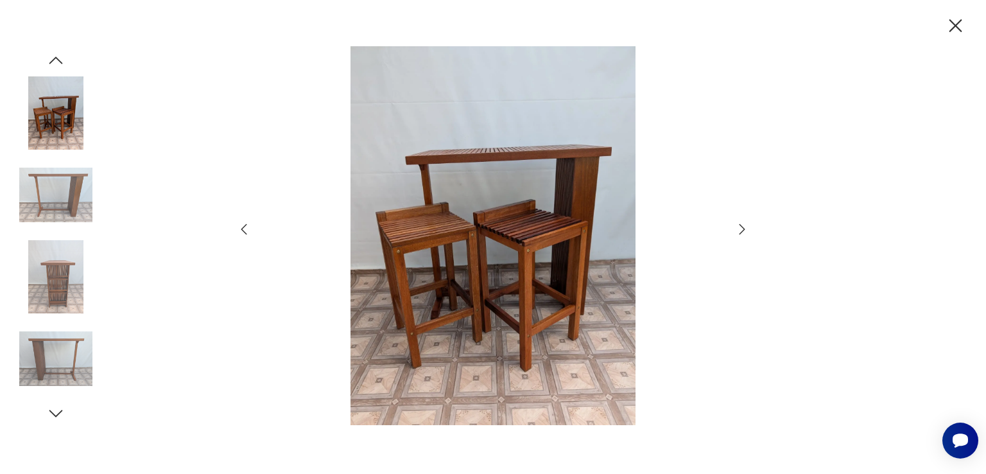
click at [742, 229] on icon "button" at bounding box center [741, 228] width 15 height 15
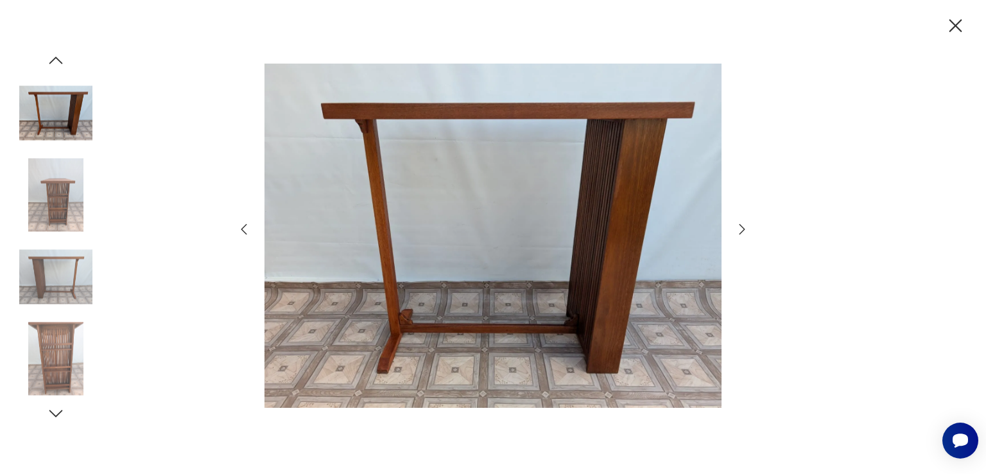
click at [742, 227] on icon "button" at bounding box center [741, 228] width 15 height 15
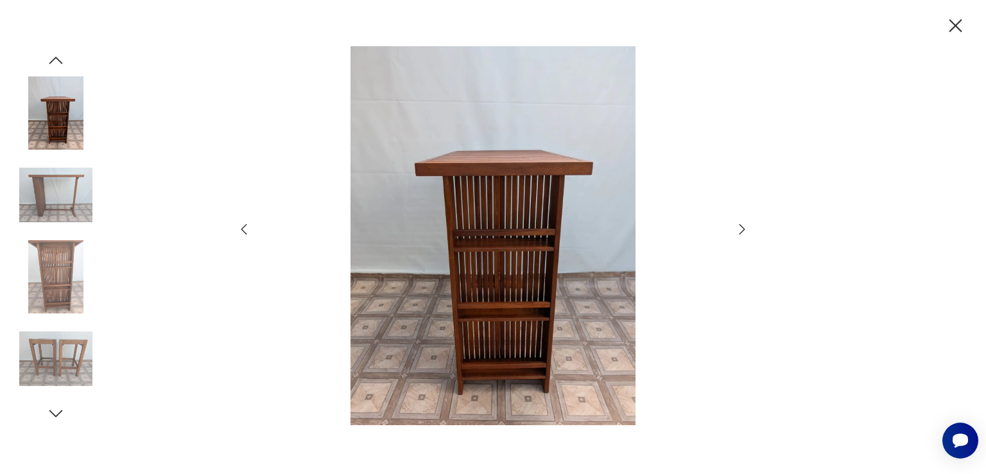
click at [742, 227] on icon "button" at bounding box center [741, 228] width 15 height 15
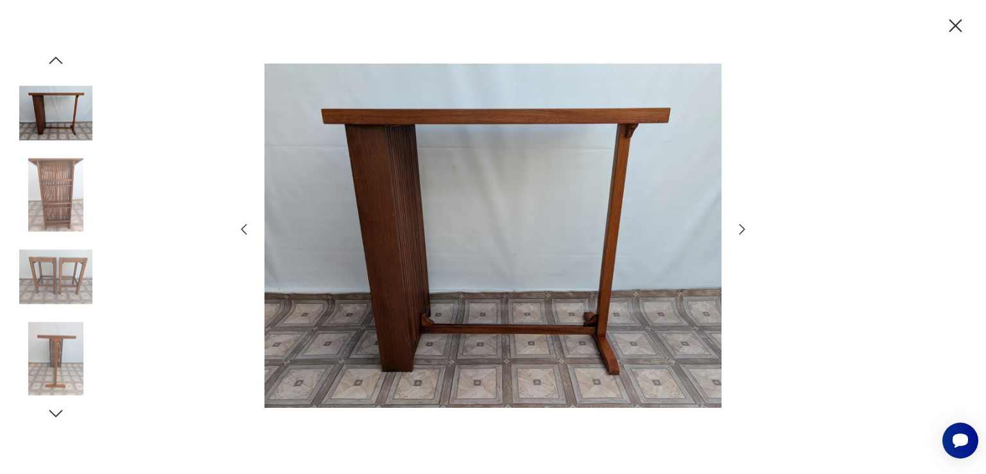
click at [742, 227] on icon "button" at bounding box center [741, 228] width 15 height 15
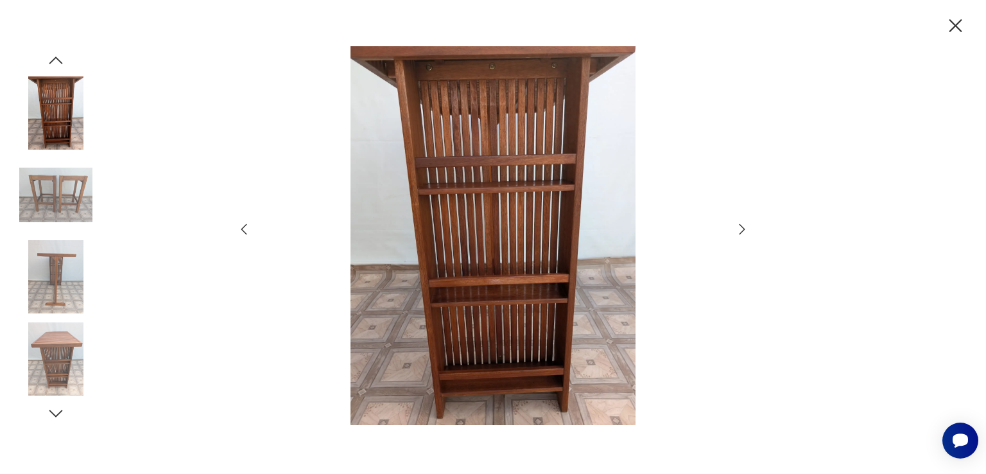
click at [742, 227] on icon "button" at bounding box center [743, 229] width 6 height 10
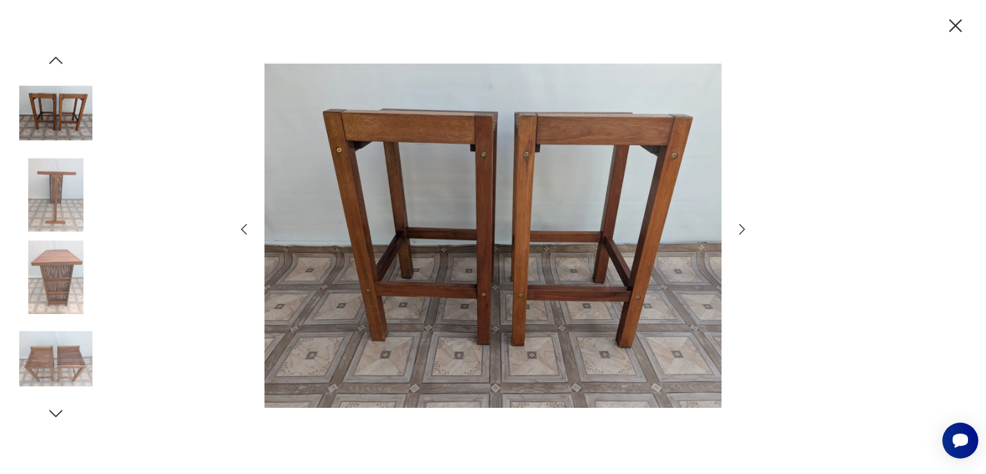
click at [743, 227] on icon "button" at bounding box center [741, 228] width 15 height 15
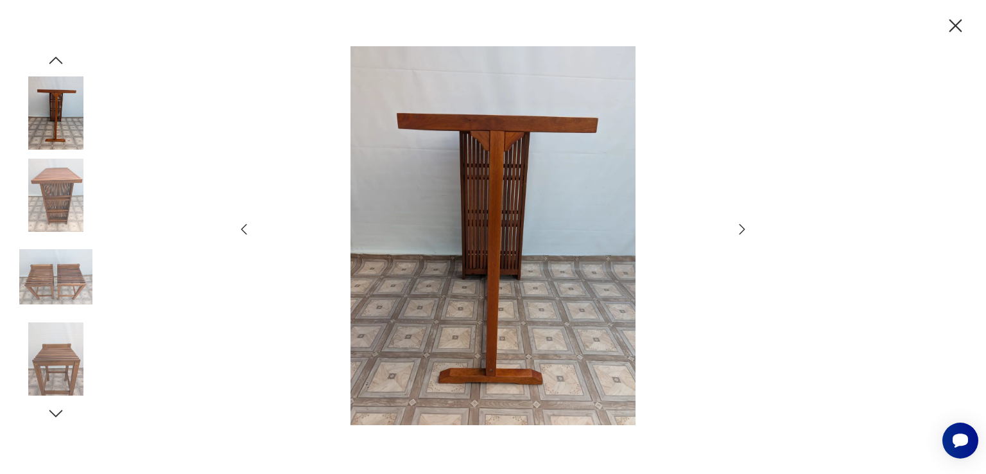
click at [741, 222] on icon "button" at bounding box center [741, 228] width 15 height 15
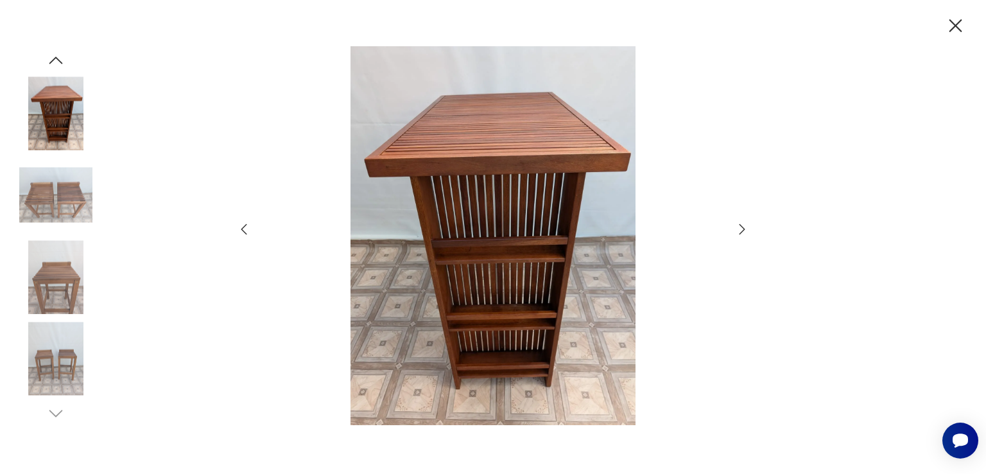
click at [741, 222] on icon "button" at bounding box center [741, 228] width 15 height 15
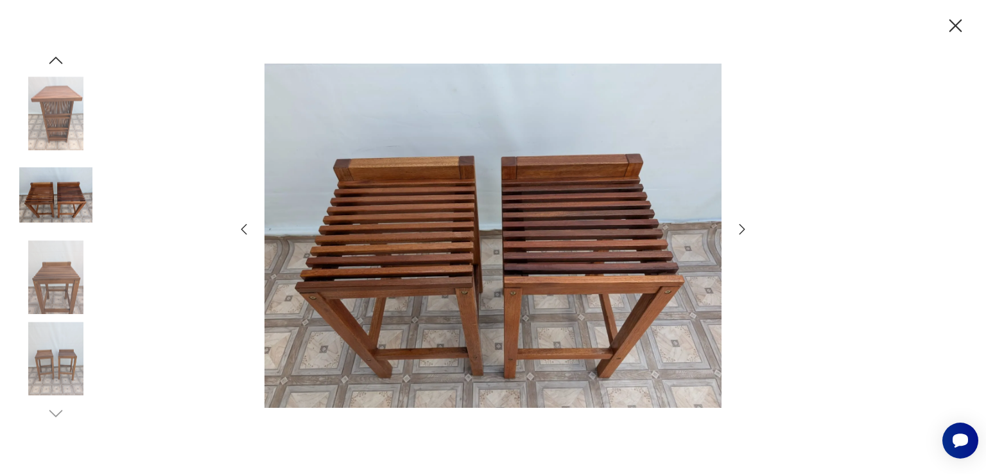
click at [741, 222] on icon "button" at bounding box center [741, 228] width 15 height 15
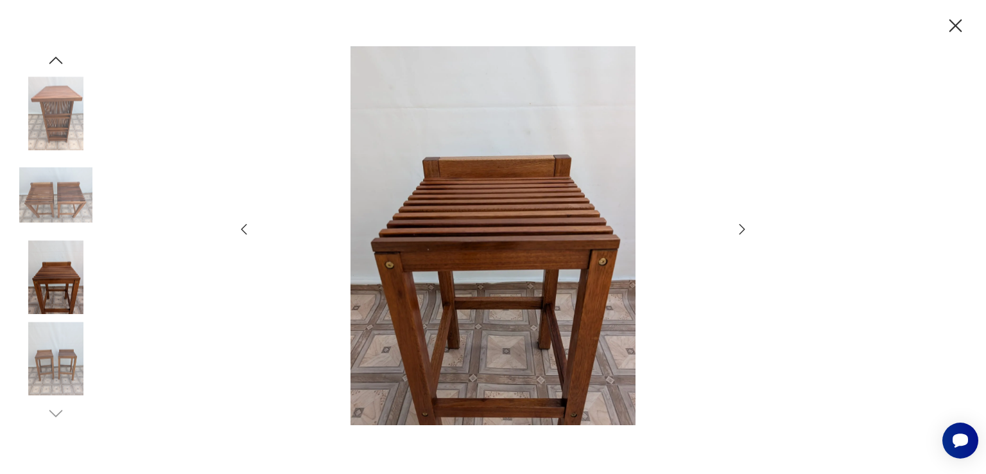
click at [741, 222] on icon "button" at bounding box center [741, 228] width 15 height 15
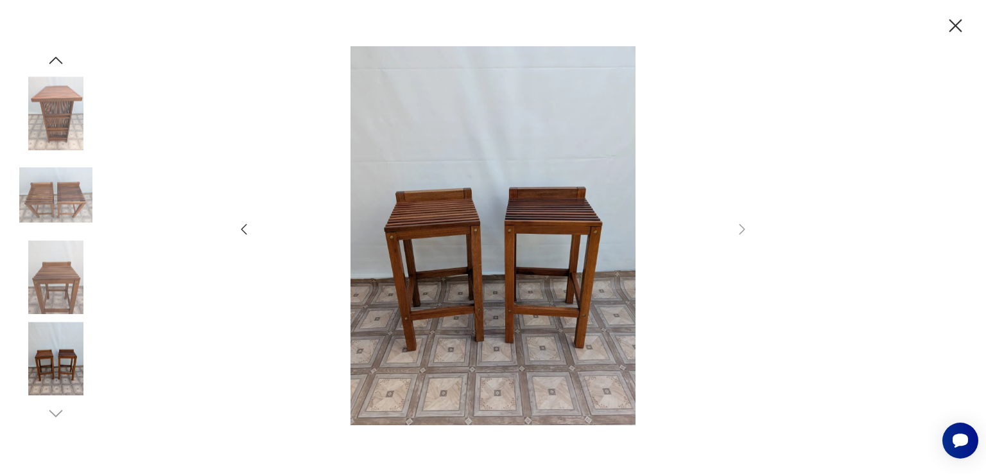
click at [957, 26] on icon "button" at bounding box center [955, 25] width 13 height 13
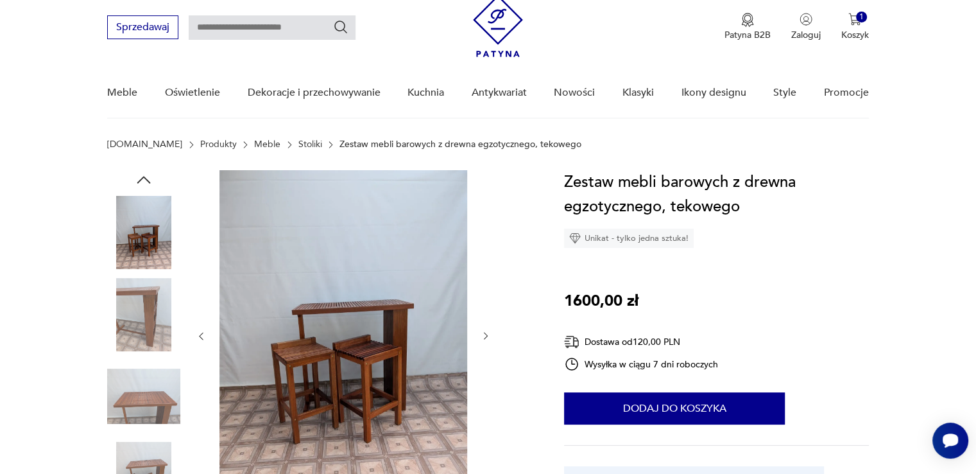
scroll to position [64, 0]
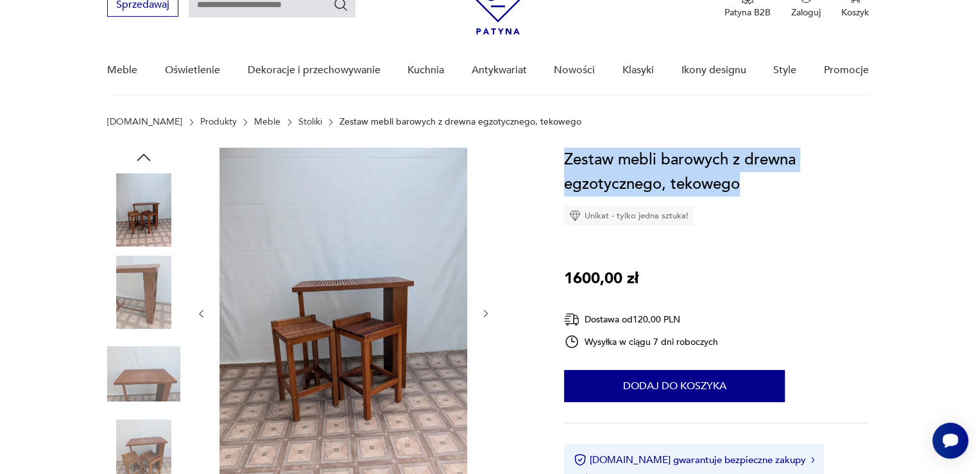
drag, startPoint x: 565, startPoint y: 152, endPoint x: 752, endPoint y: 186, distance: 189.9
click at [791, 184] on h1 "Zestaw mebli barowych z drewna egzotycznego, tekowego" at bounding box center [716, 172] width 305 height 49
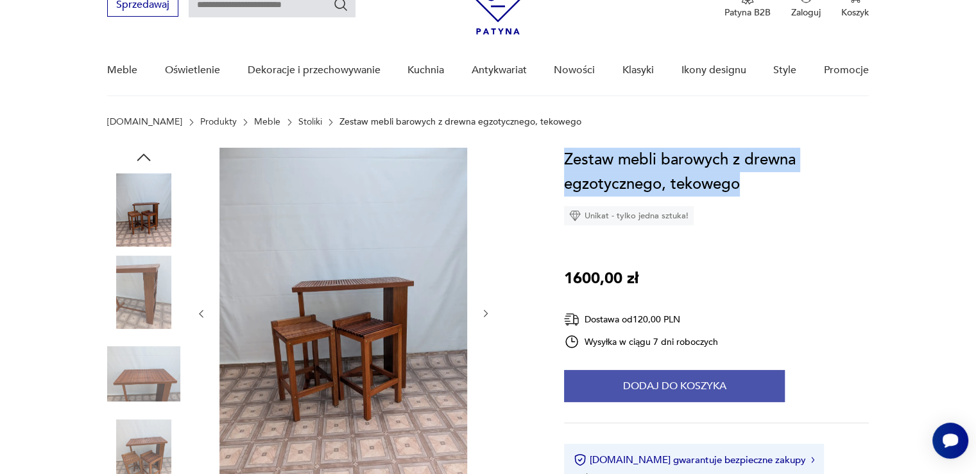
click at [670, 386] on button "Dodaj do koszyka" at bounding box center [674, 386] width 221 height 32
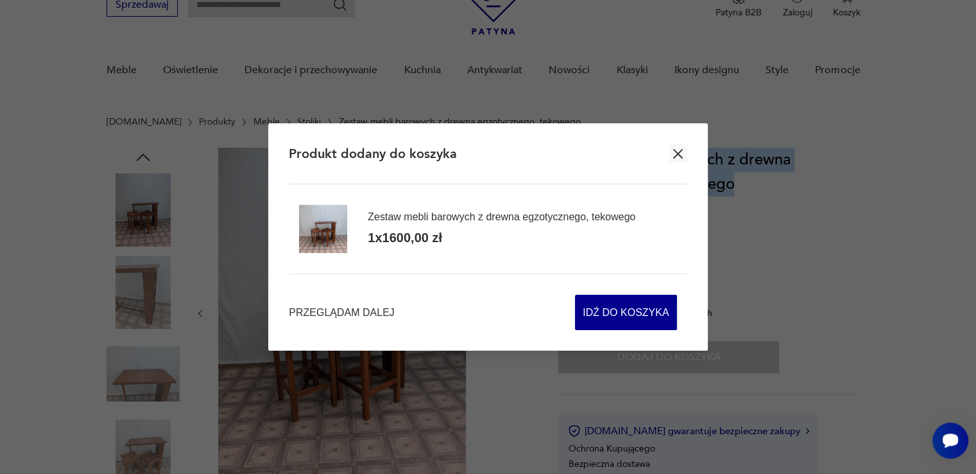
click at [670, 153] on icon "button" at bounding box center [678, 154] width 16 height 16
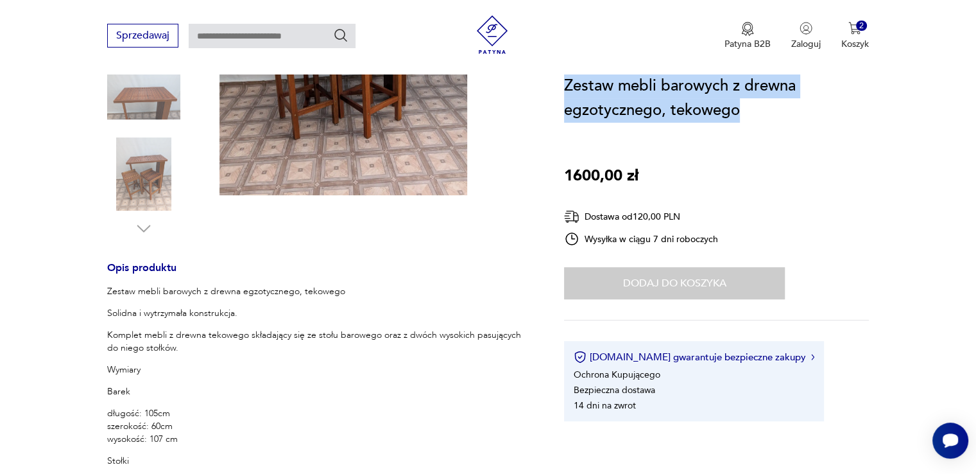
scroll to position [193, 0]
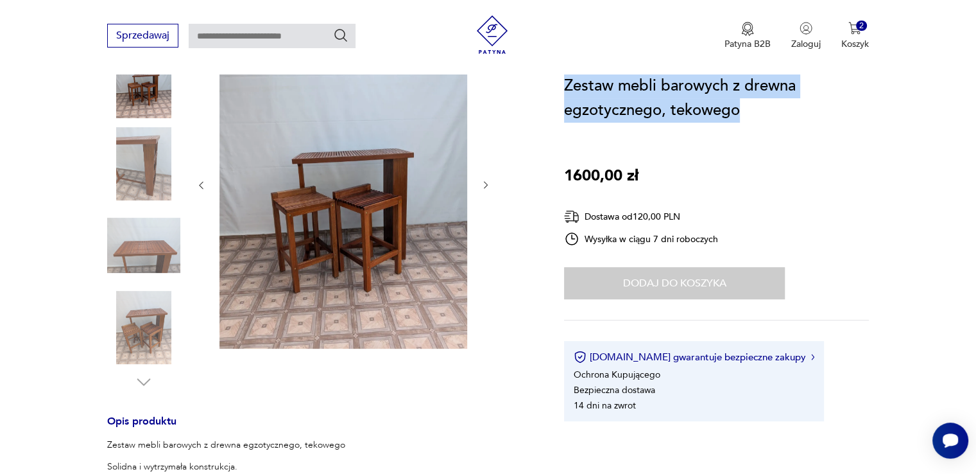
click at [143, 326] on img at bounding box center [143, 327] width 73 height 73
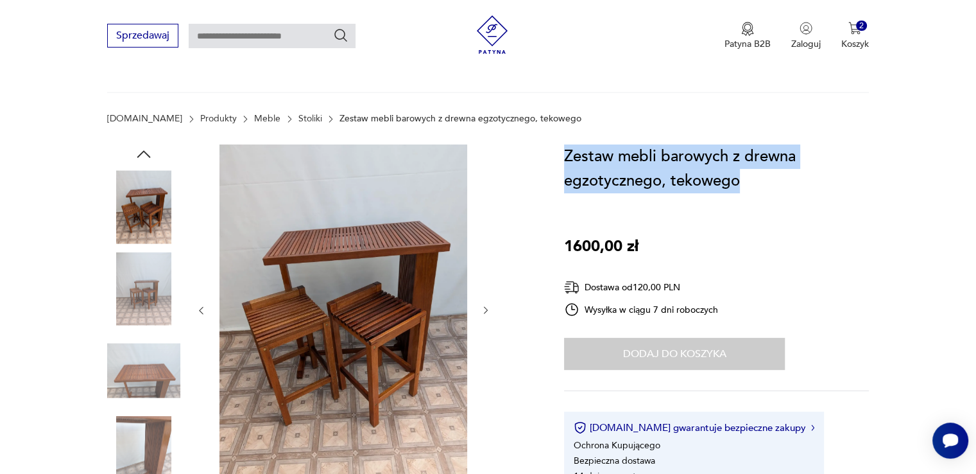
scroll to position [64, 0]
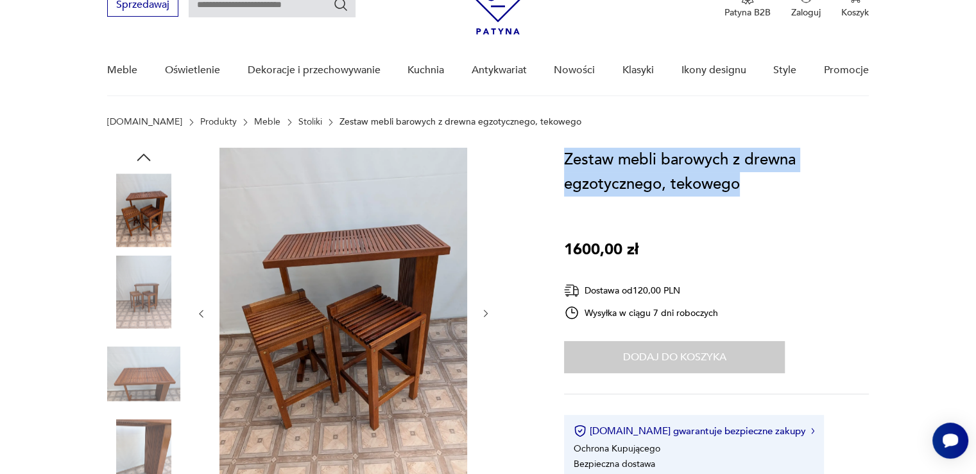
click at [145, 300] on img at bounding box center [143, 291] width 73 height 73
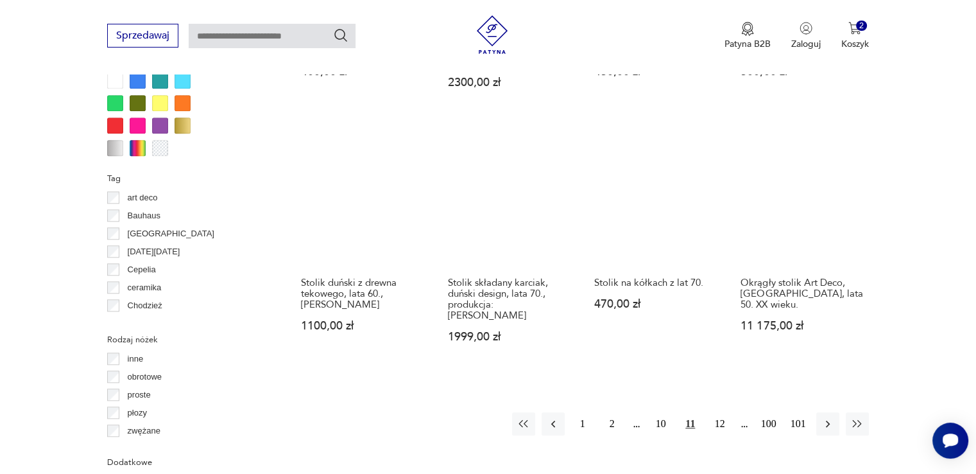
scroll to position [1233, 0]
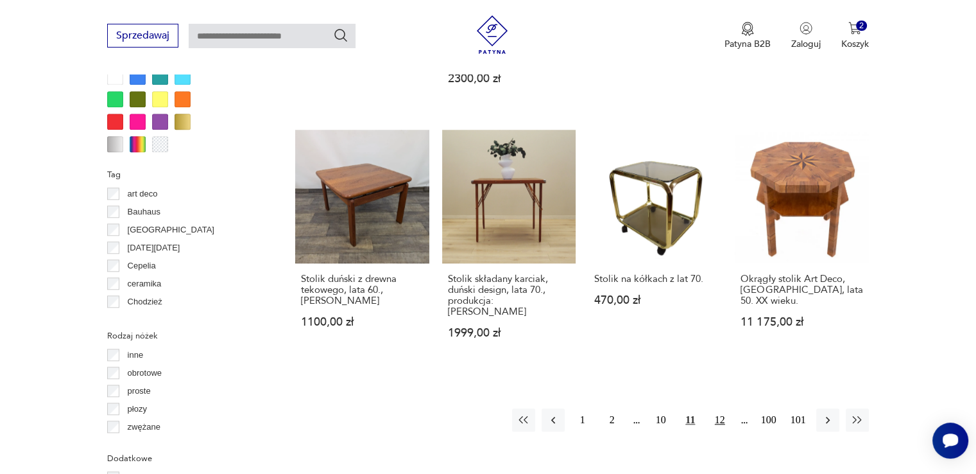
click at [716, 408] on button "12" at bounding box center [720, 419] width 23 height 23
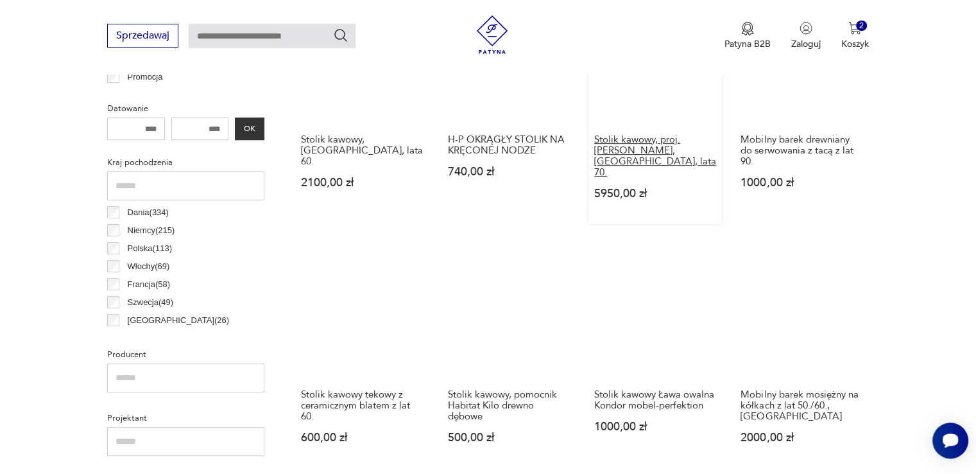
scroll to position [725, 0]
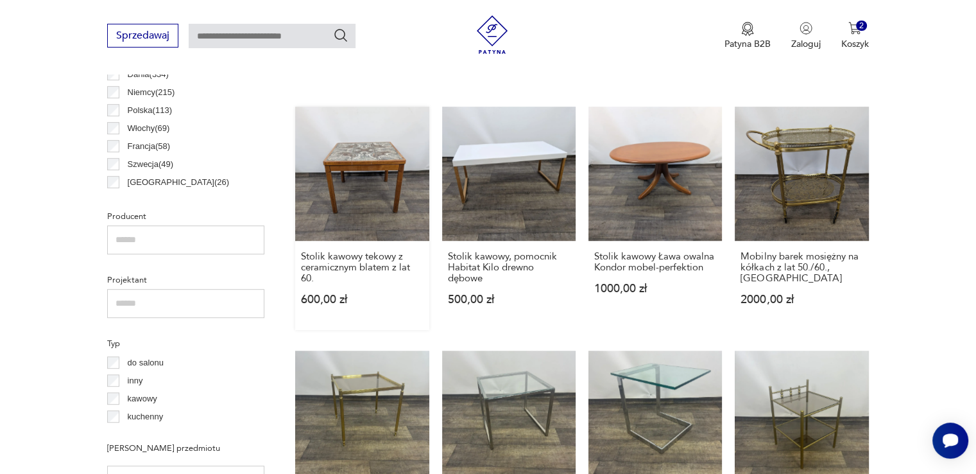
click at [381, 152] on link "Stolik kawowy tekowy z ceramicznym blatem z lat 60. 600,00 zł" at bounding box center [362, 218] width 134 height 223
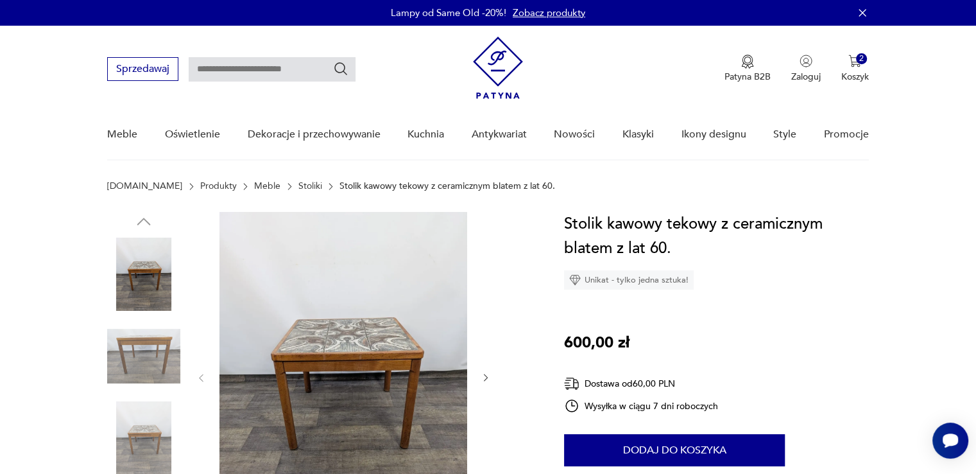
click at [155, 445] on img at bounding box center [143, 437] width 73 height 73
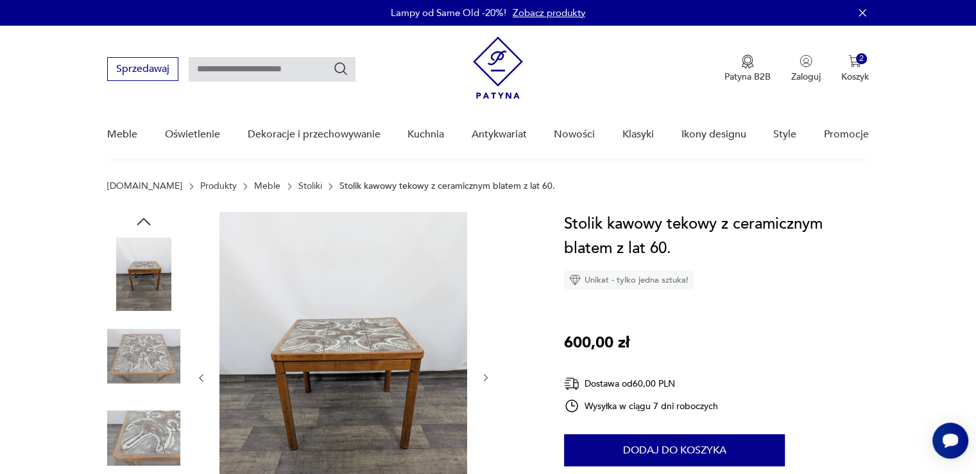
click at [125, 352] on img at bounding box center [143, 356] width 73 height 73
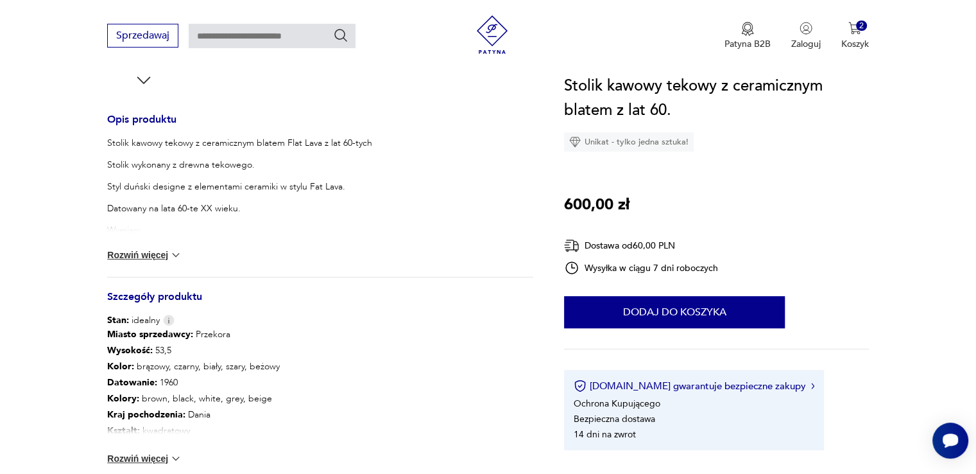
scroll to position [578, 0]
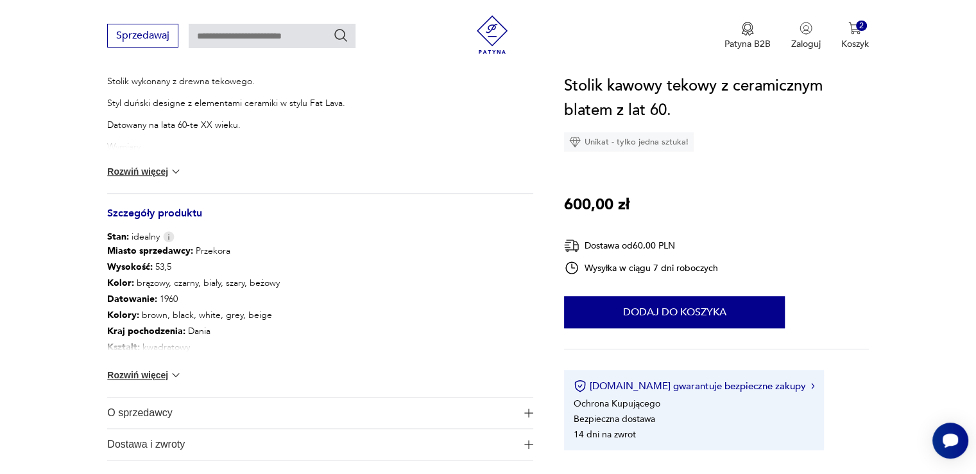
click at [177, 376] on img at bounding box center [175, 374] width 13 height 13
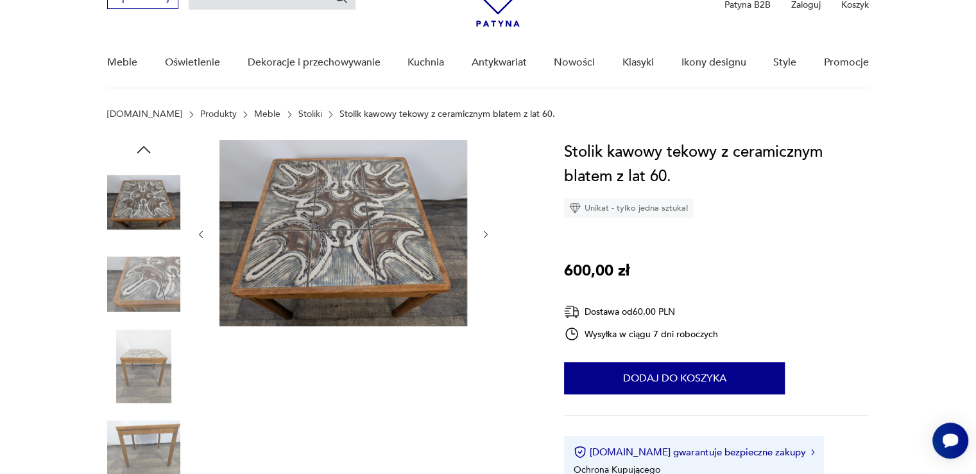
scroll to position [64, 0]
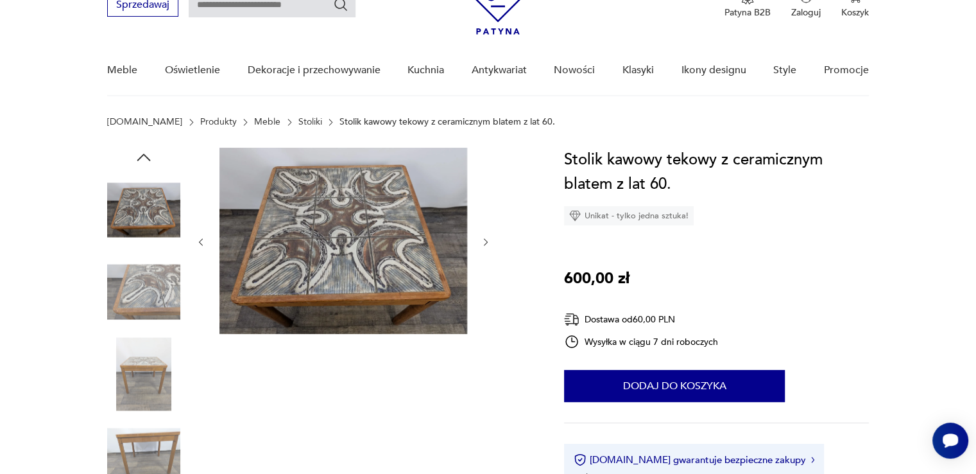
click at [483, 239] on icon "button" at bounding box center [486, 242] width 11 height 11
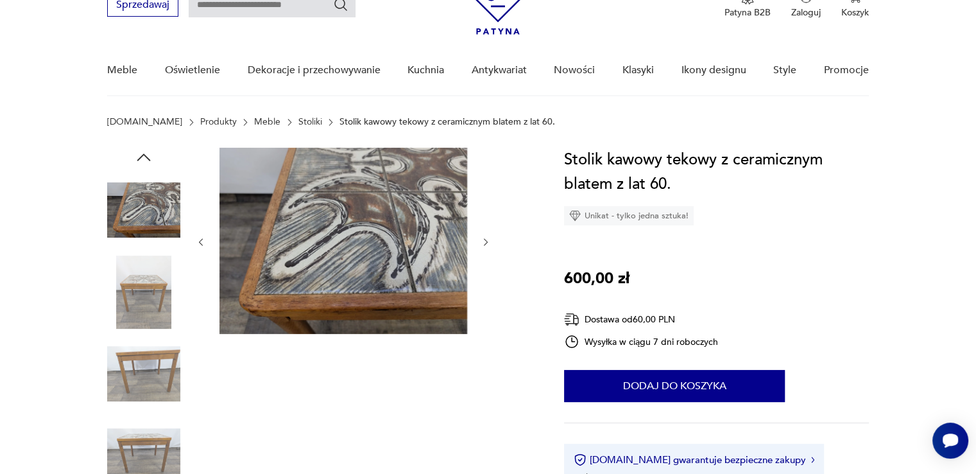
click at [483, 239] on icon "button" at bounding box center [486, 242] width 11 height 11
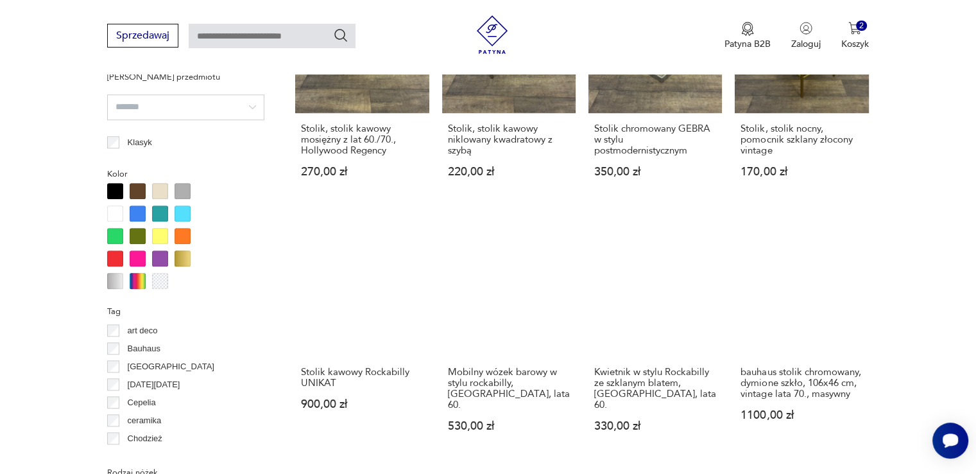
scroll to position [1238, 0]
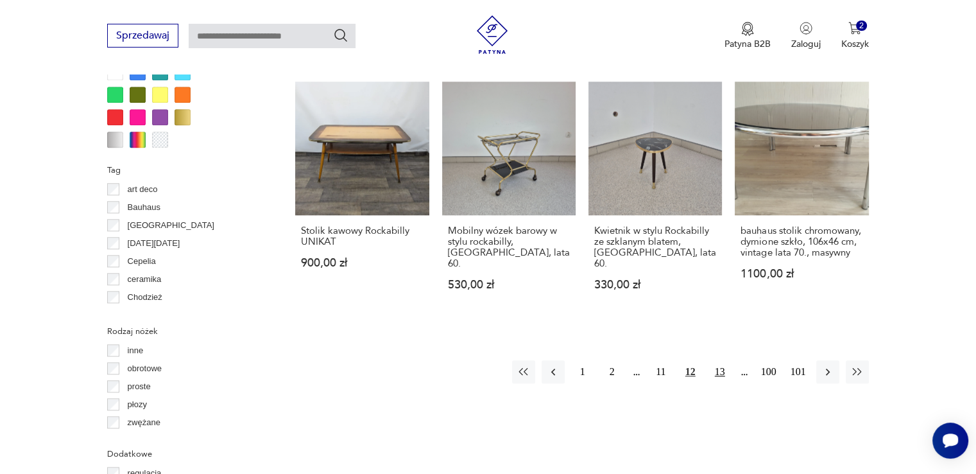
click at [721, 360] on button "13" at bounding box center [720, 371] width 23 height 23
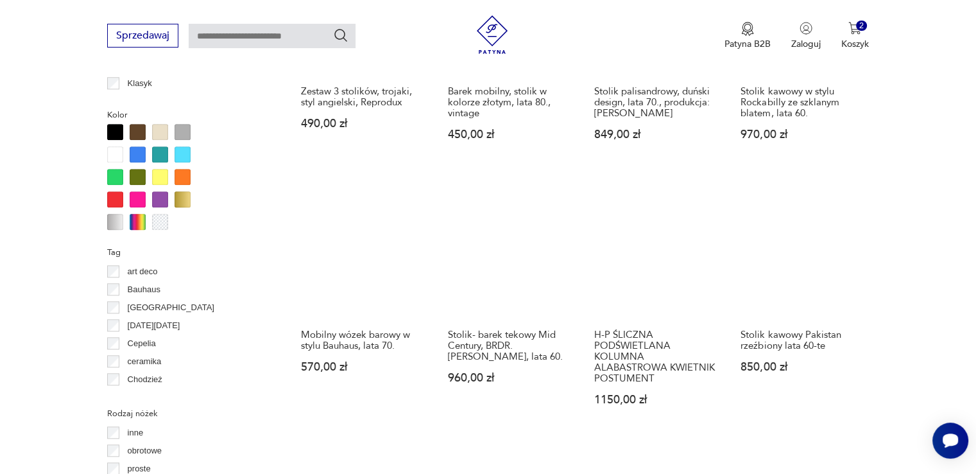
scroll to position [1175, 0]
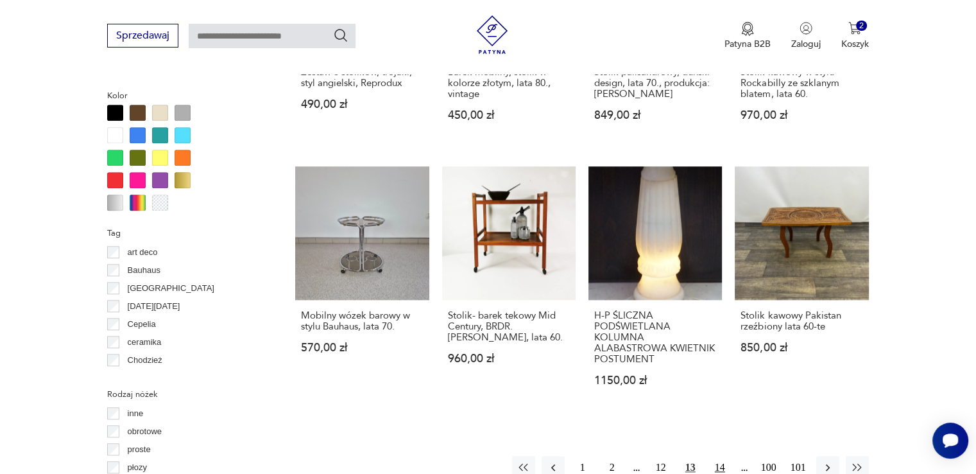
click at [717, 456] on button "14" at bounding box center [720, 467] width 23 height 23
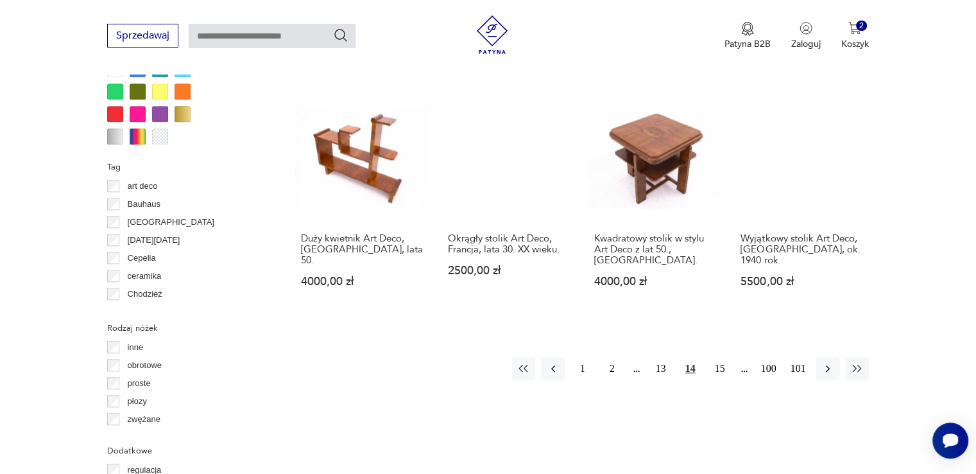
scroll to position [1239, 0]
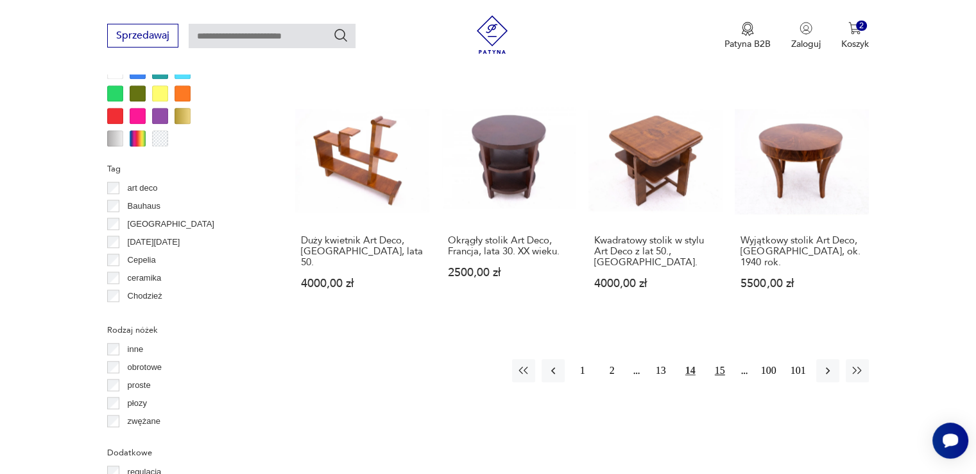
click at [718, 359] on button "15" at bounding box center [720, 370] width 23 height 23
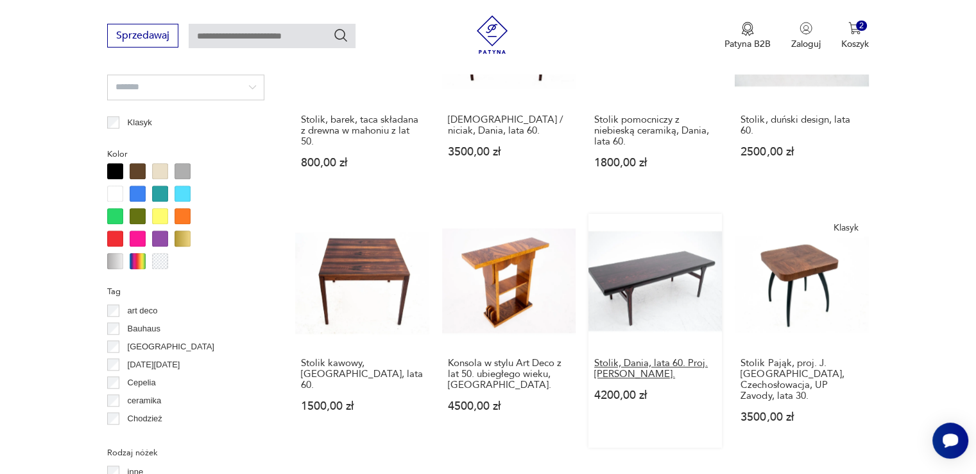
scroll to position [1175, 0]
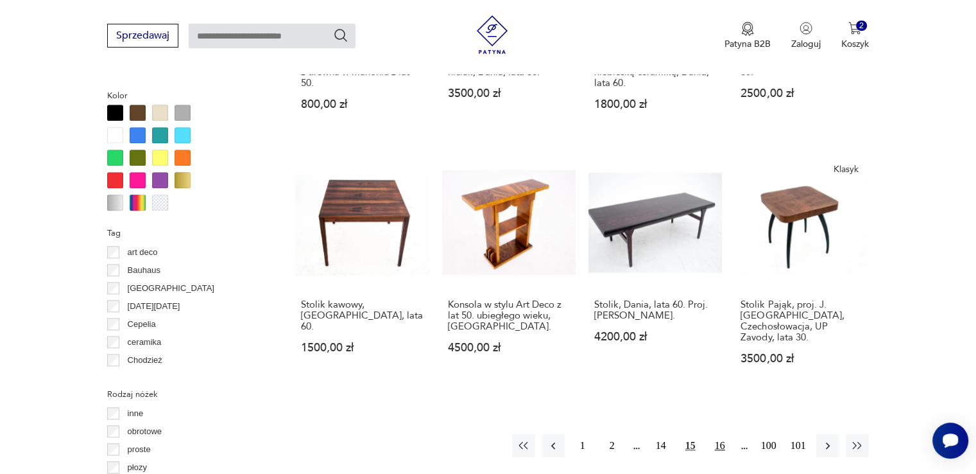
click at [724, 434] on button "16" at bounding box center [720, 445] width 23 height 23
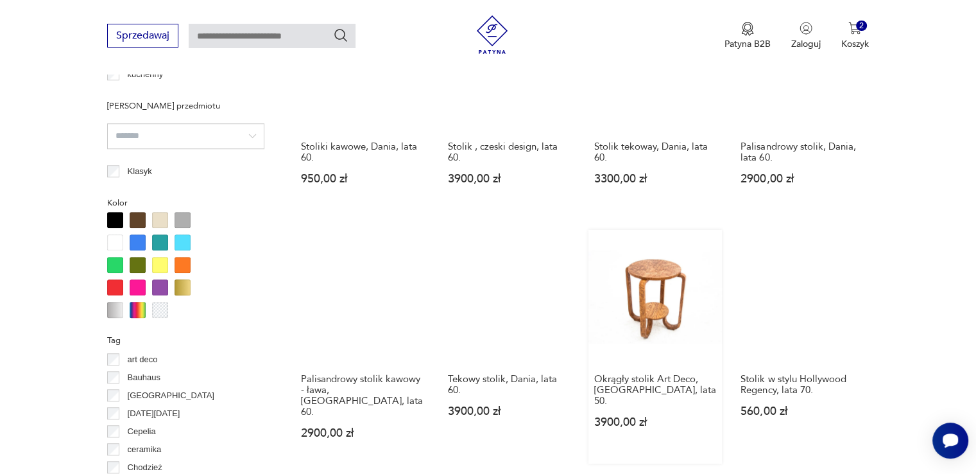
scroll to position [1111, 0]
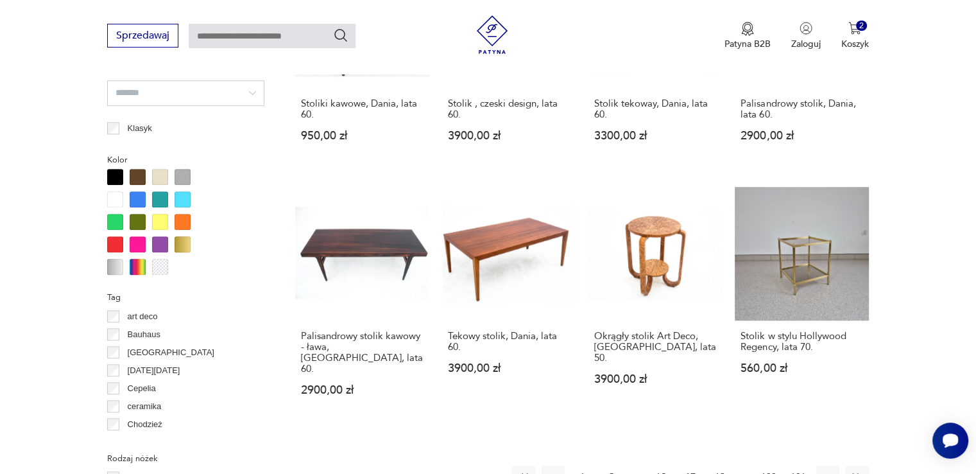
click at [723, 465] on button "18" at bounding box center [720, 476] width 23 height 23
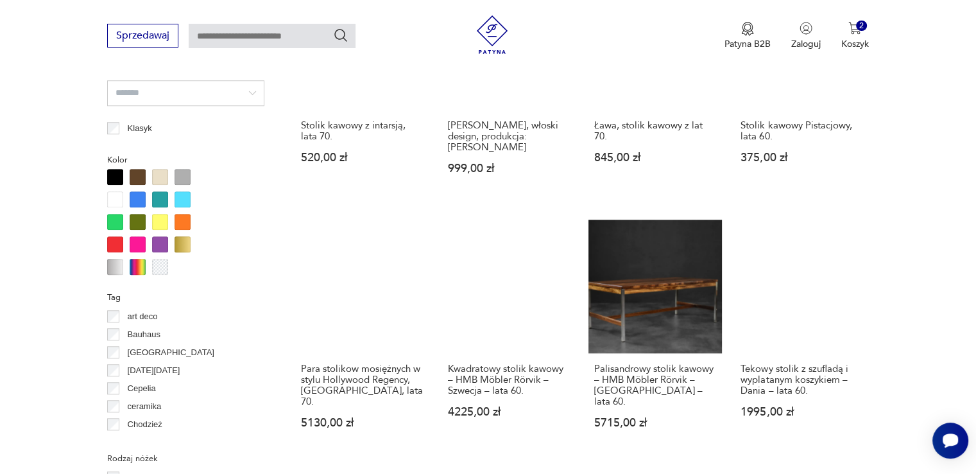
scroll to position [1239, 0]
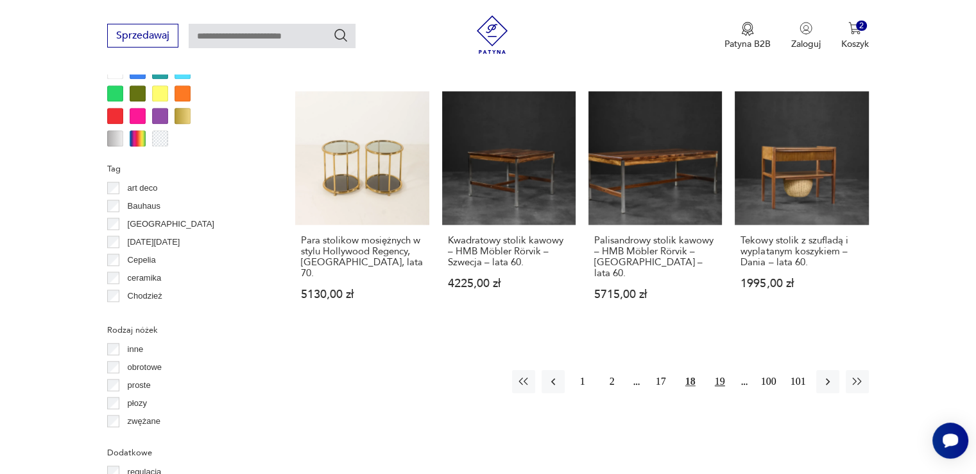
click at [719, 370] on button "19" at bounding box center [720, 381] width 23 height 23
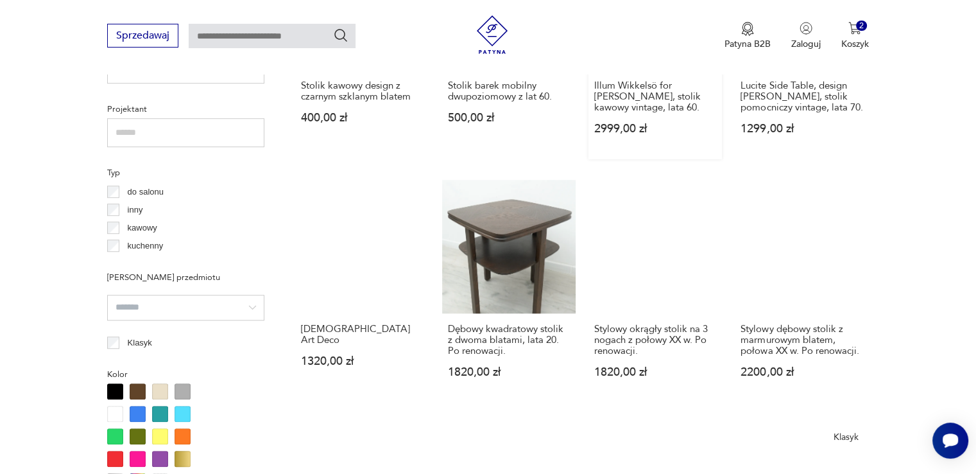
scroll to position [918, 0]
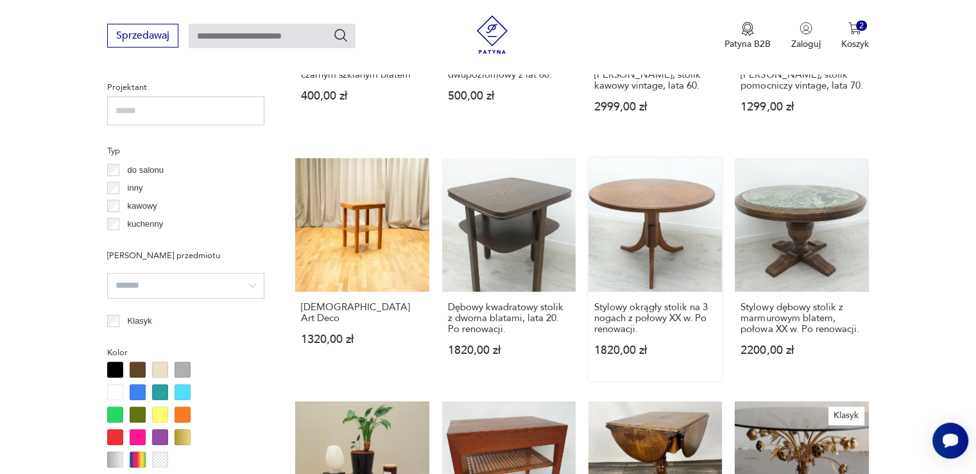
click at [660, 232] on link "Stylowy okrągły stolik na 3 nogach z połowy XX w. Po renowacji. 1820,00 zł" at bounding box center [656, 269] width 134 height 223
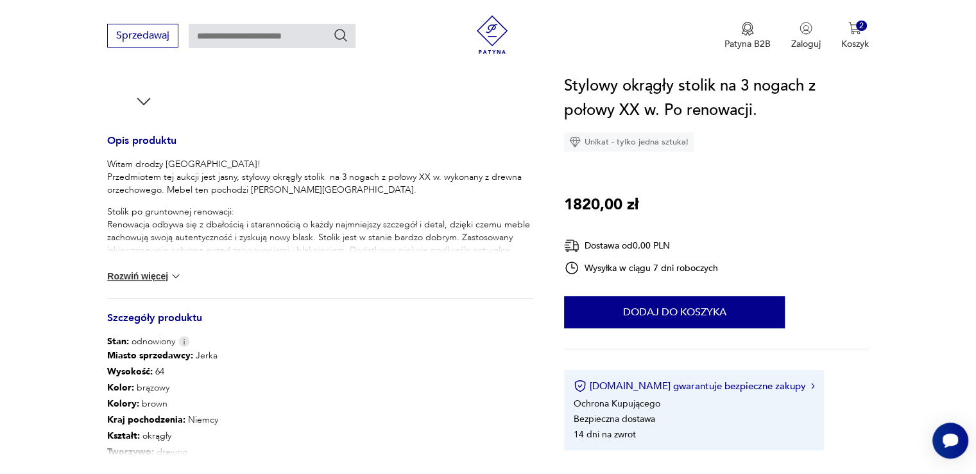
scroll to position [578, 0]
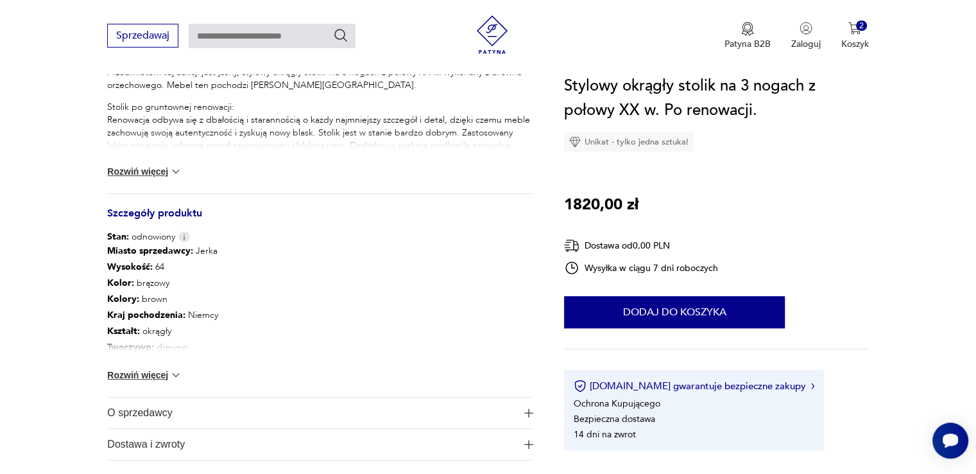
click at [171, 376] on img at bounding box center [175, 374] width 13 height 13
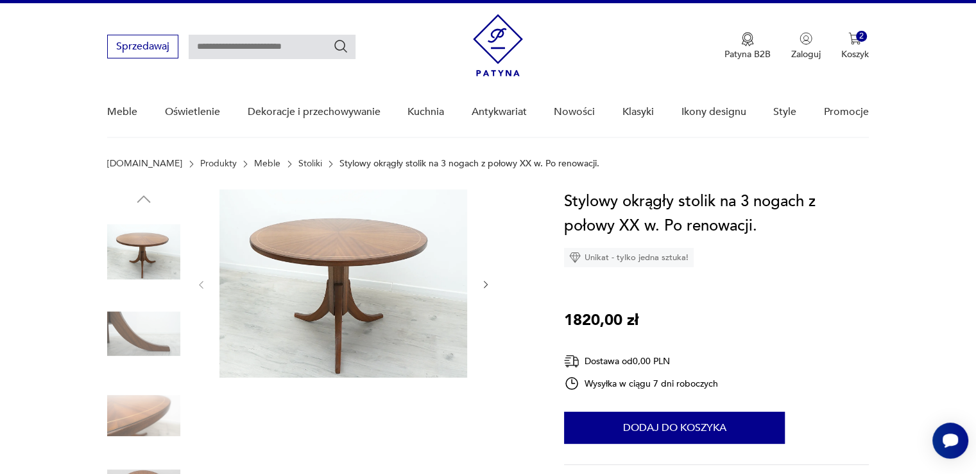
scroll to position [0, 0]
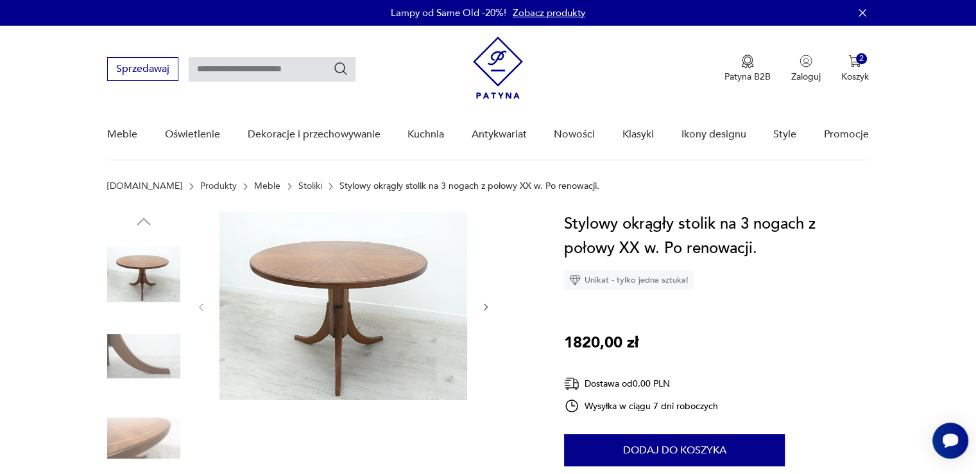
click at [481, 302] on icon "button" at bounding box center [486, 307] width 11 height 11
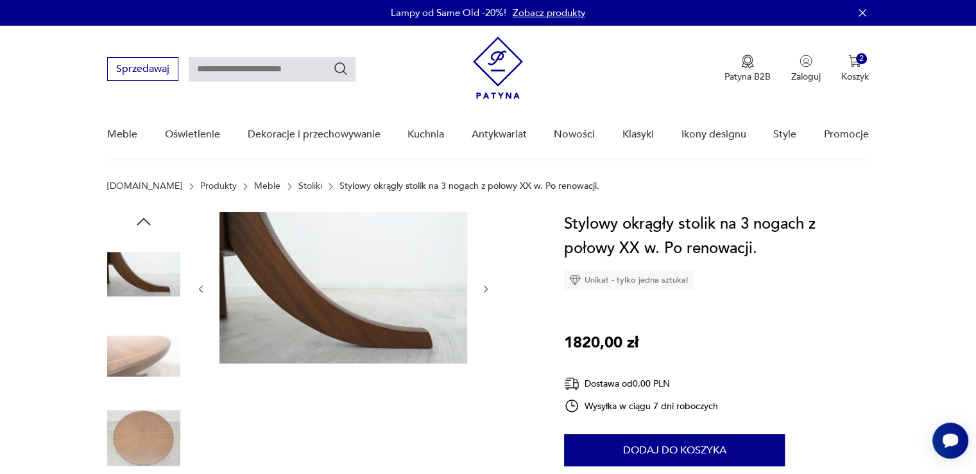
click at [480, 302] on div at bounding box center [343, 289] width 295 height 154
click at [162, 425] on img at bounding box center [143, 437] width 73 height 73
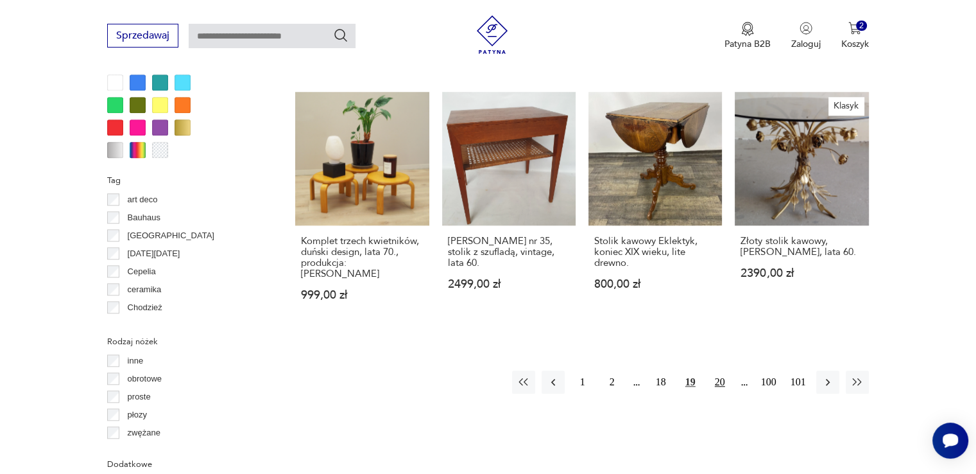
scroll to position [1163, 0]
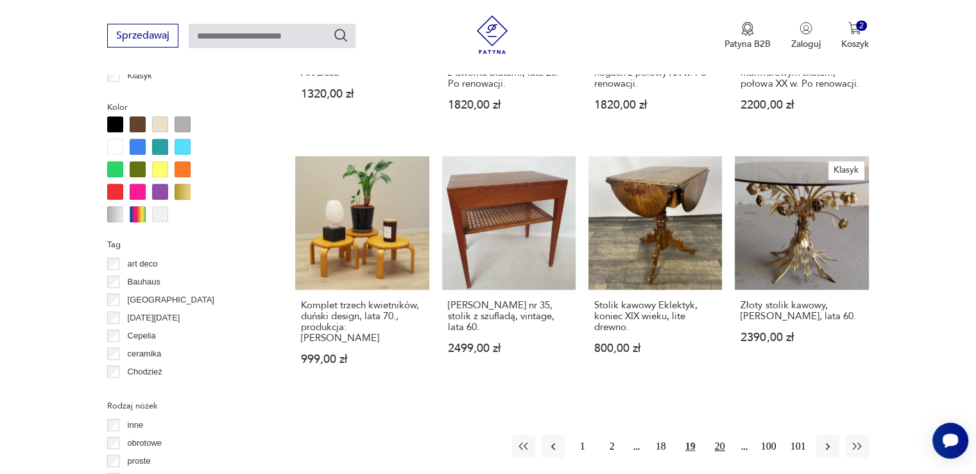
click at [725, 439] on button "20" at bounding box center [720, 446] width 23 height 23
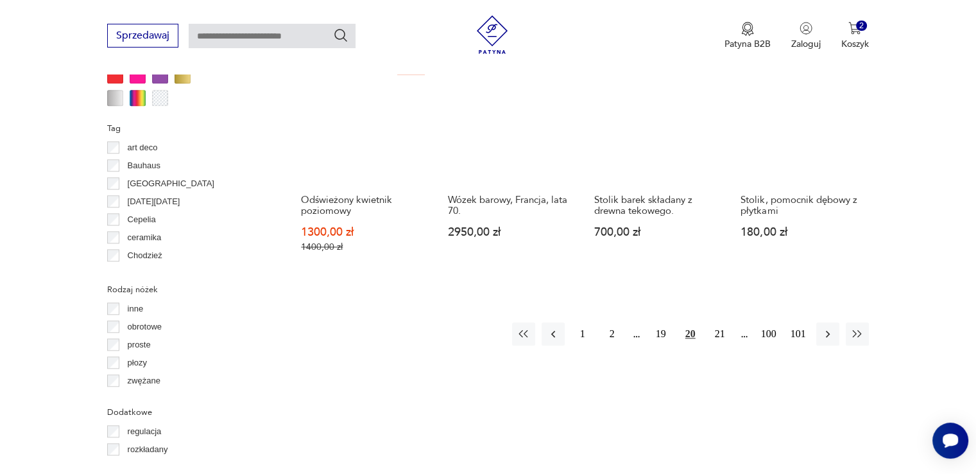
scroll to position [1367, 0]
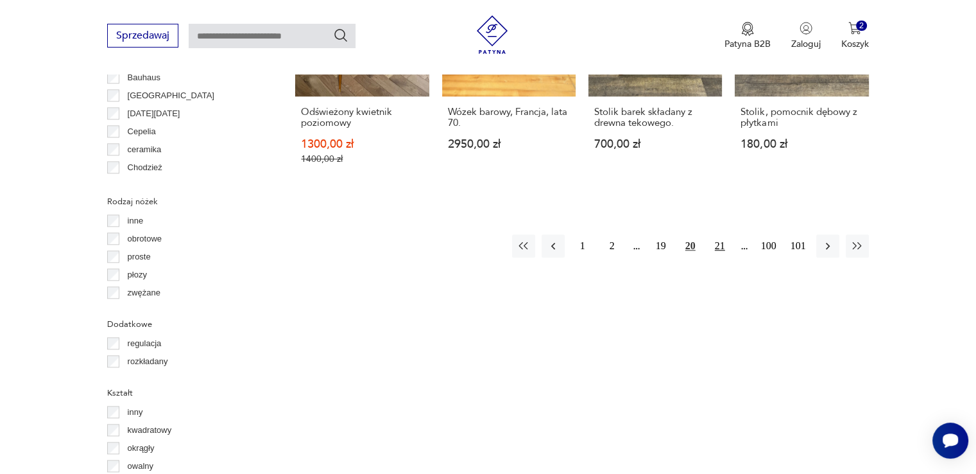
click at [722, 234] on button "21" at bounding box center [720, 245] width 23 height 23
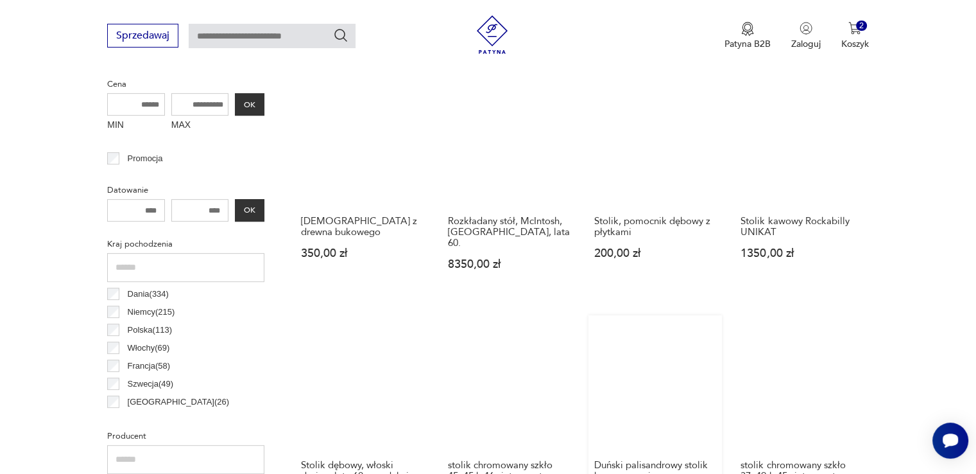
scroll to position [661, 0]
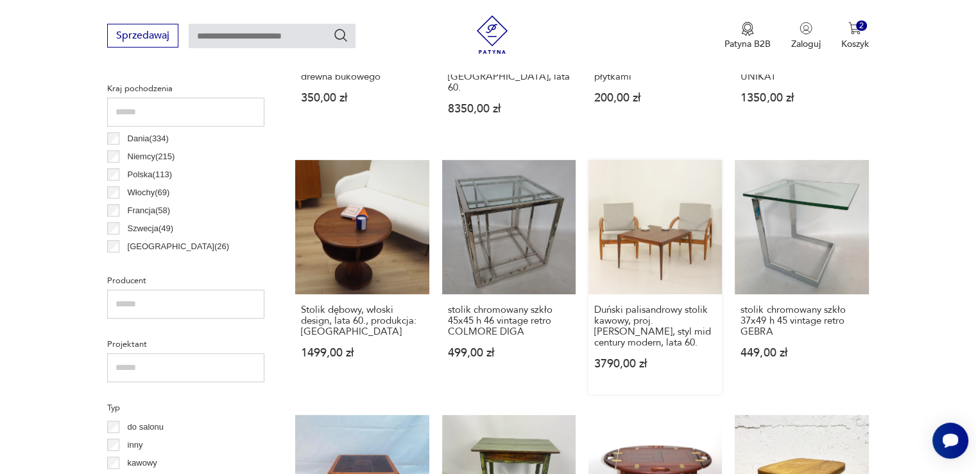
click at [656, 216] on link "Duński palisandrowy stolik kawowy, proj. [PERSON_NAME], styl mid century modern…" at bounding box center [656, 277] width 134 height 234
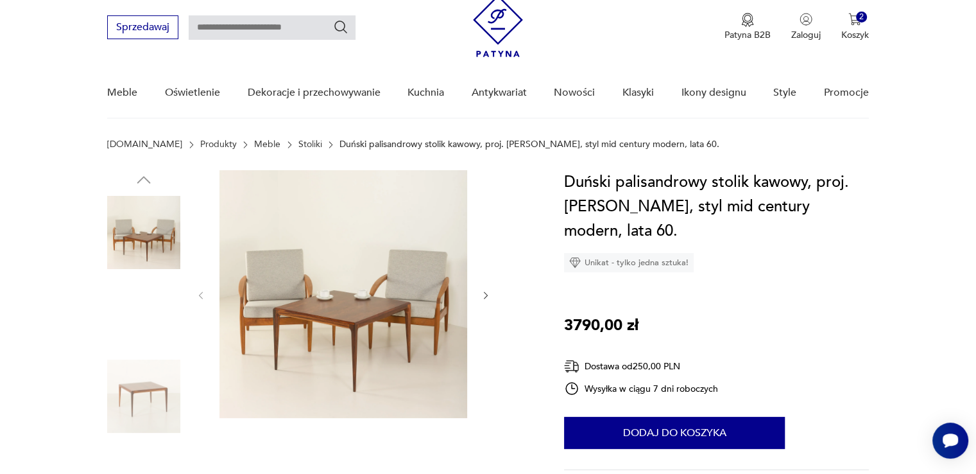
scroll to position [64, 0]
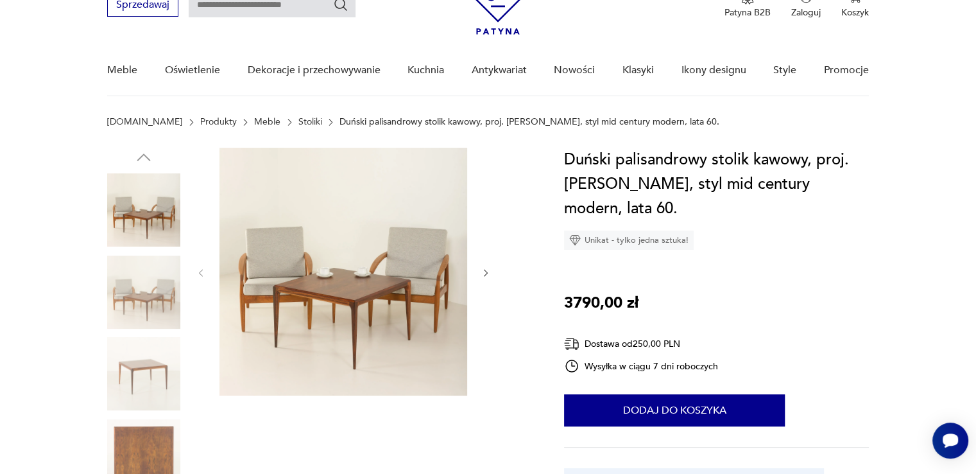
click at [483, 272] on icon "button" at bounding box center [486, 273] width 11 height 11
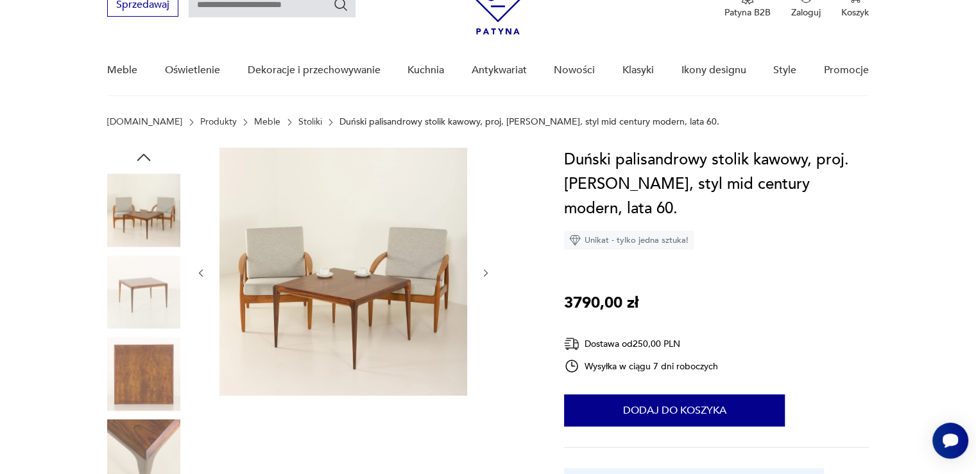
click at [483, 272] on icon "button" at bounding box center [486, 273] width 11 height 11
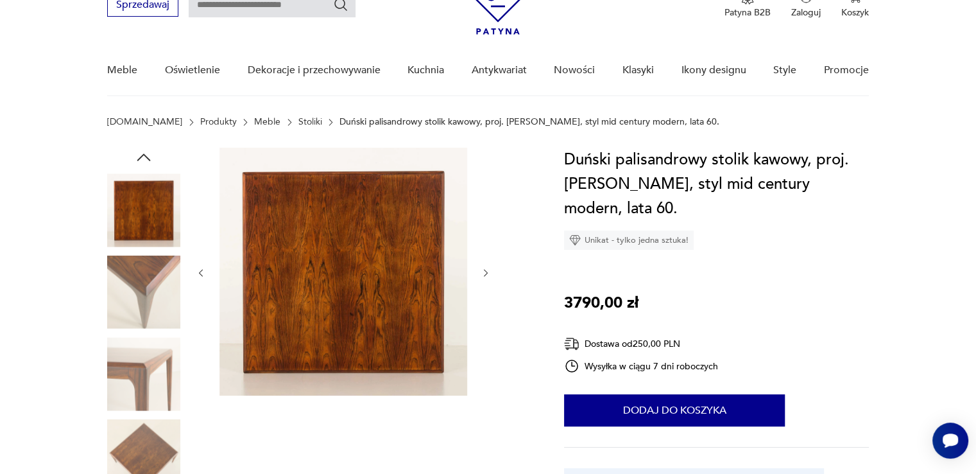
click at [483, 272] on icon "button" at bounding box center [486, 273] width 11 height 11
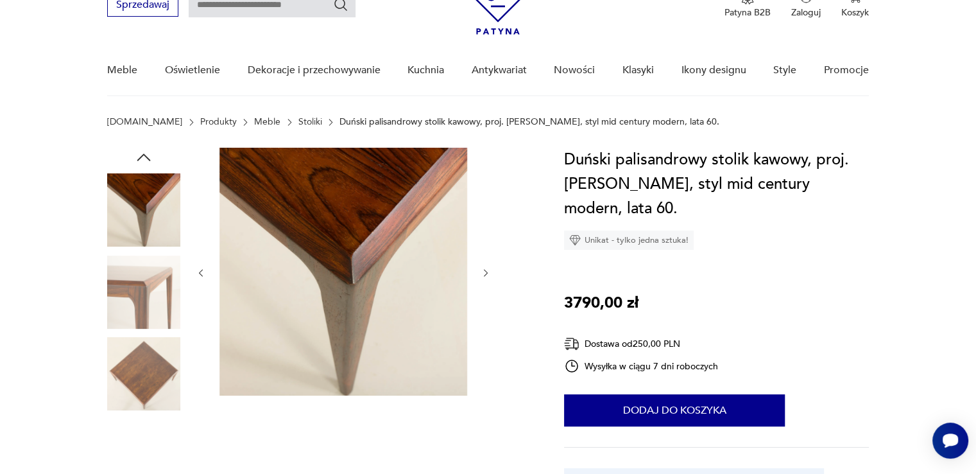
click at [483, 272] on icon "button" at bounding box center [486, 273] width 11 height 11
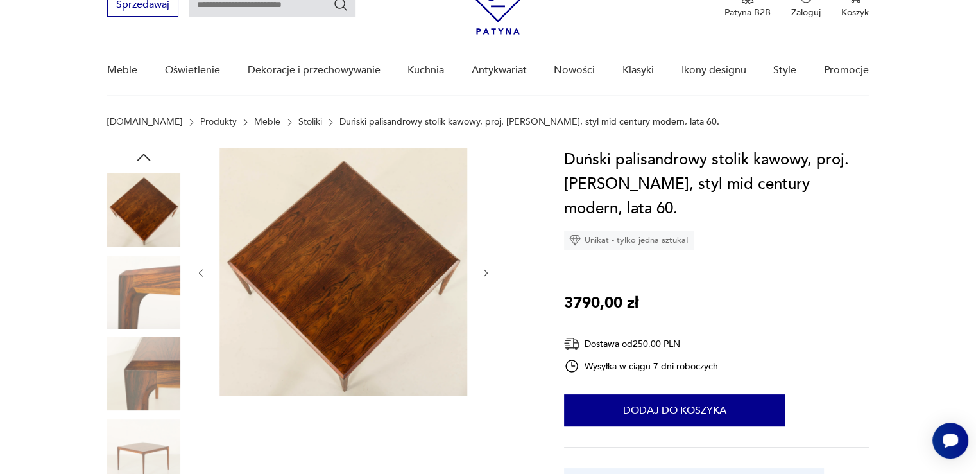
click at [483, 272] on icon "button" at bounding box center [486, 273] width 11 height 11
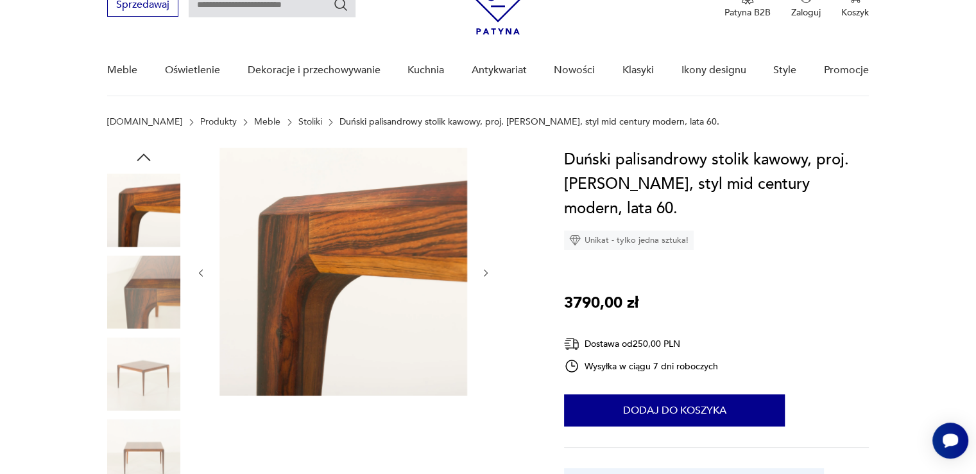
click at [483, 272] on icon "button" at bounding box center [486, 273] width 11 height 11
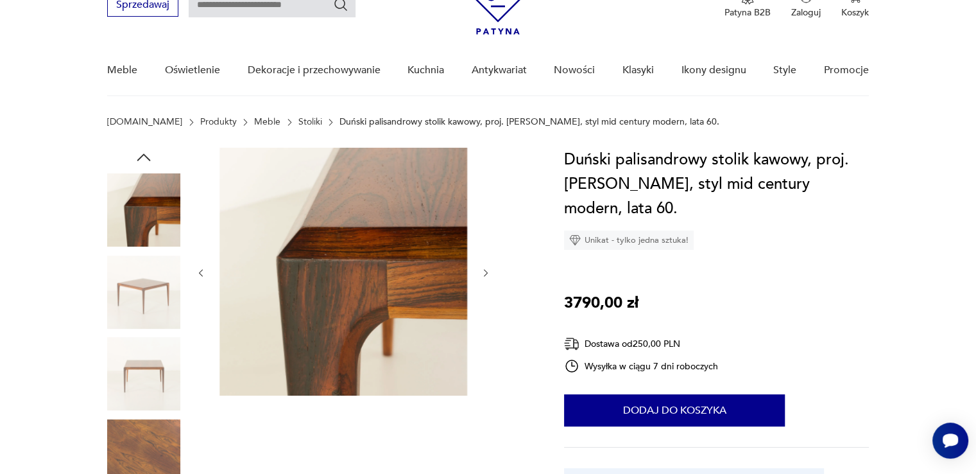
click at [483, 272] on icon "button" at bounding box center [486, 273] width 11 height 11
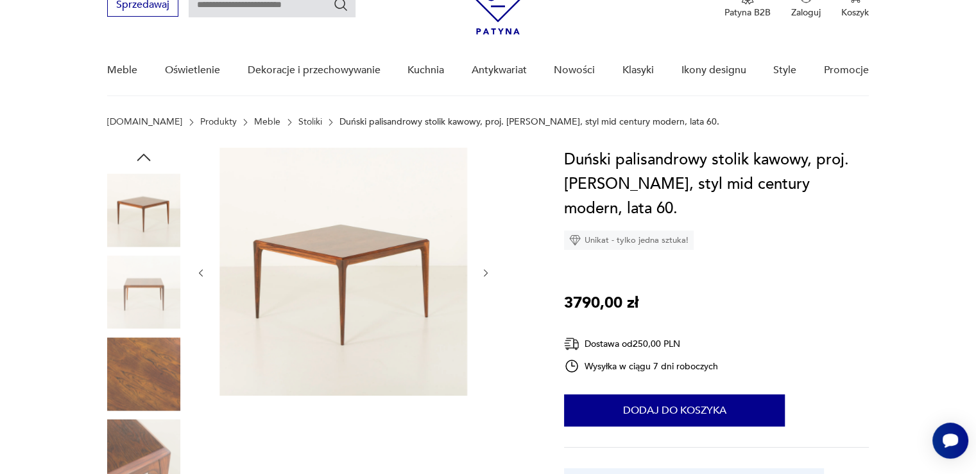
click at [483, 272] on icon "button" at bounding box center [486, 273] width 11 height 11
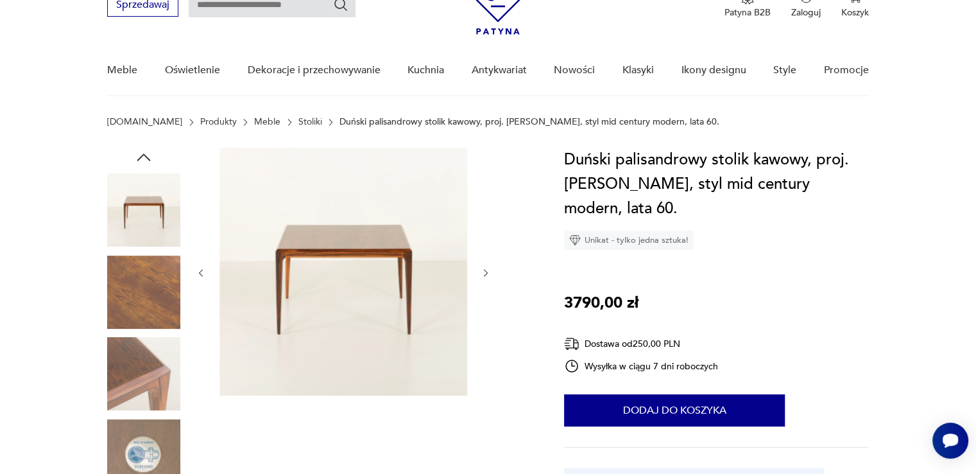
click at [483, 272] on icon "button" at bounding box center [486, 273] width 11 height 11
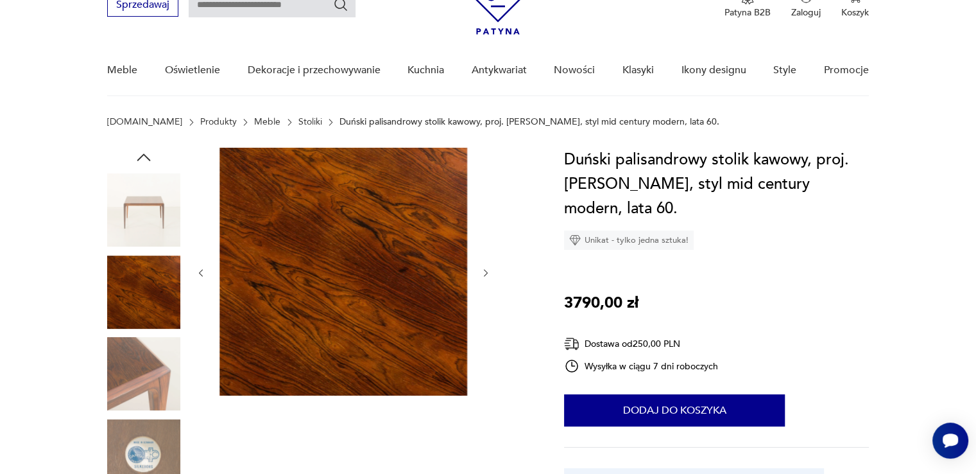
click at [483, 273] on icon "button" at bounding box center [486, 273] width 11 height 11
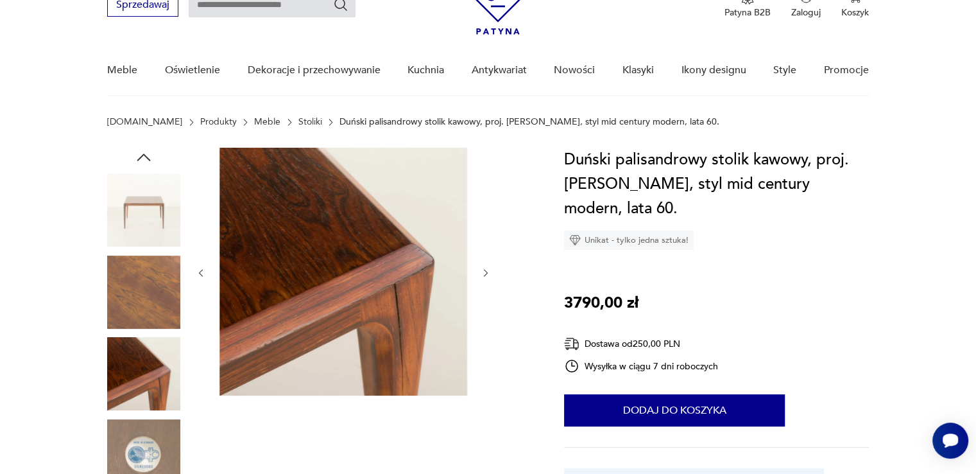
click at [483, 273] on icon "button" at bounding box center [486, 273] width 11 height 11
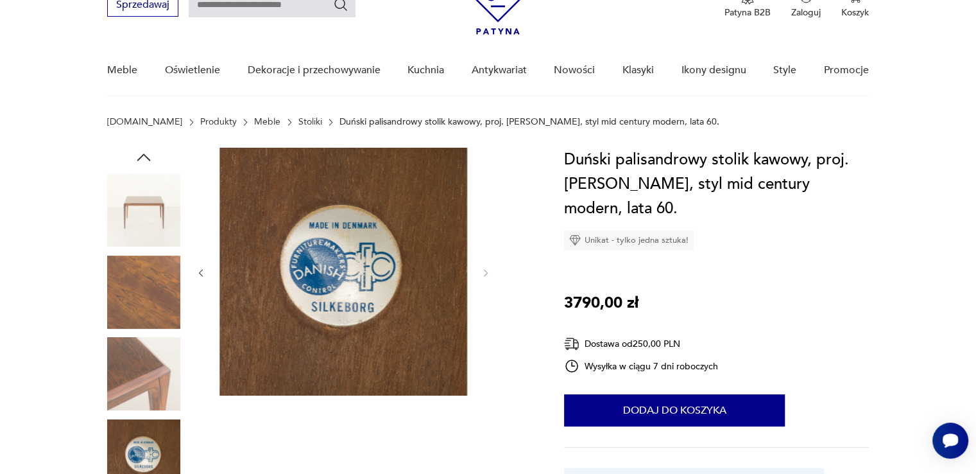
click at [167, 212] on img at bounding box center [143, 209] width 73 height 73
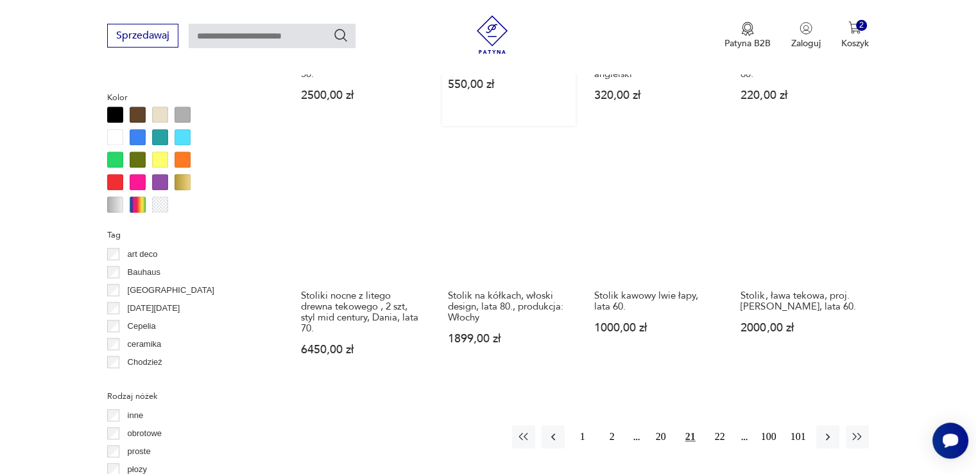
scroll to position [1175, 0]
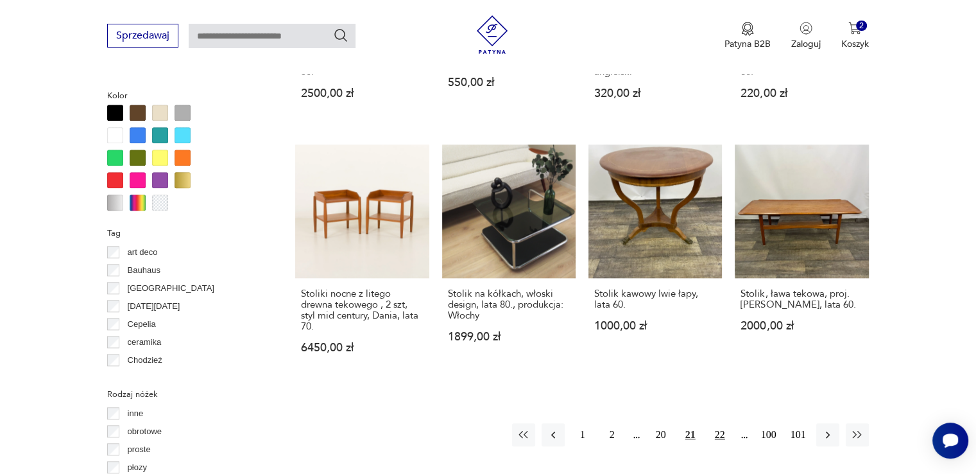
click at [718, 423] on button "22" at bounding box center [720, 434] width 23 height 23
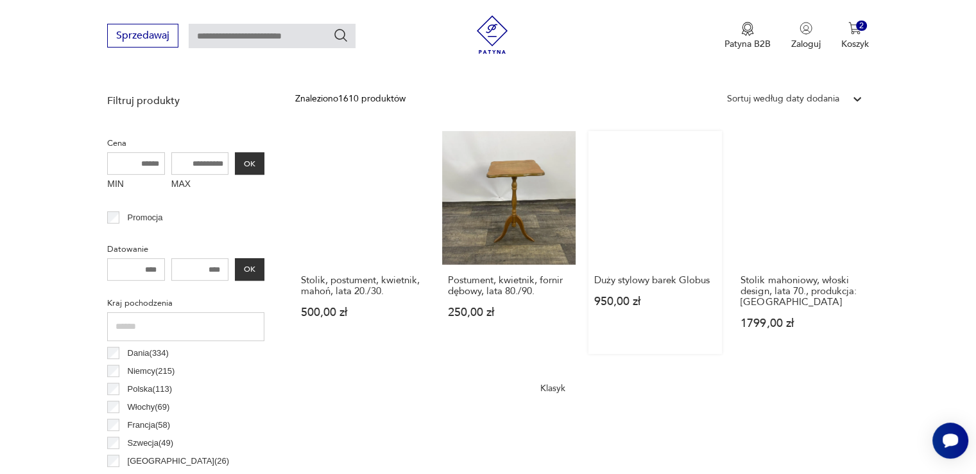
scroll to position [533, 0]
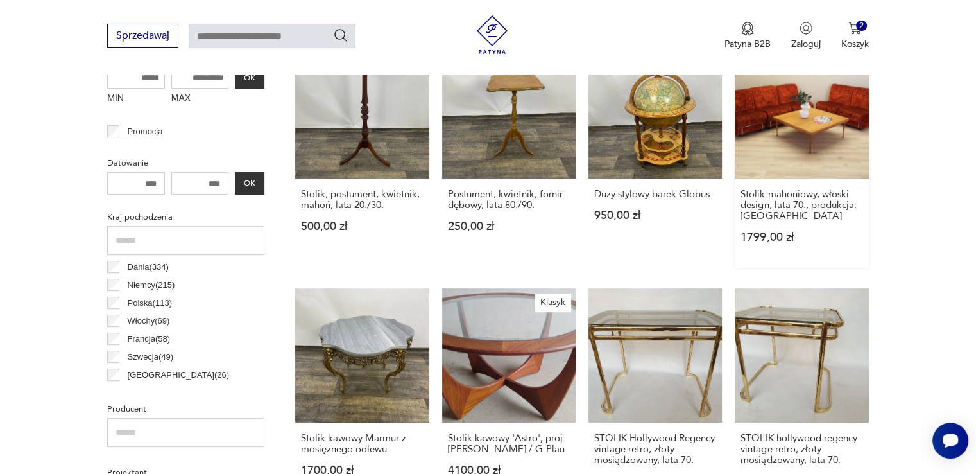
click at [783, 127] on link "Stolik mahoniowy, włoski design, lata 70., produkcja: [GEOGRAPHIC_DATA] 1799,00…" at bounding box center [802, 156] width 134 height 223
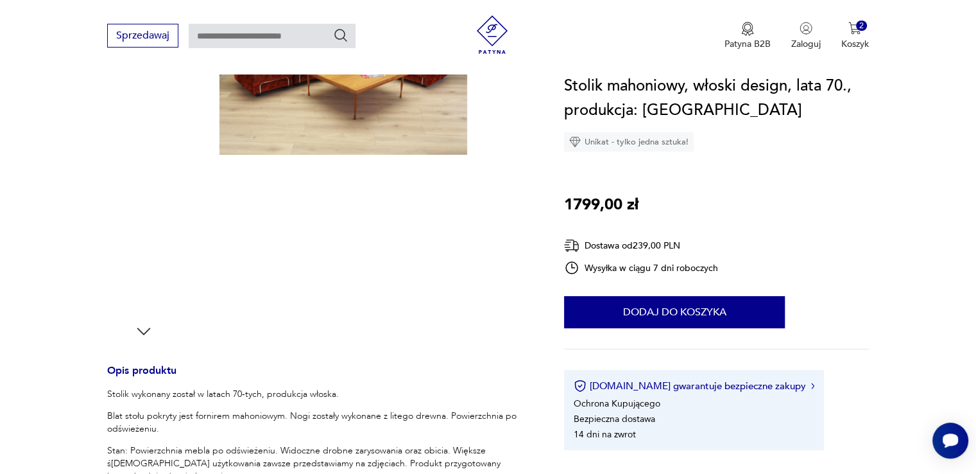
scroll to position [193, 0]
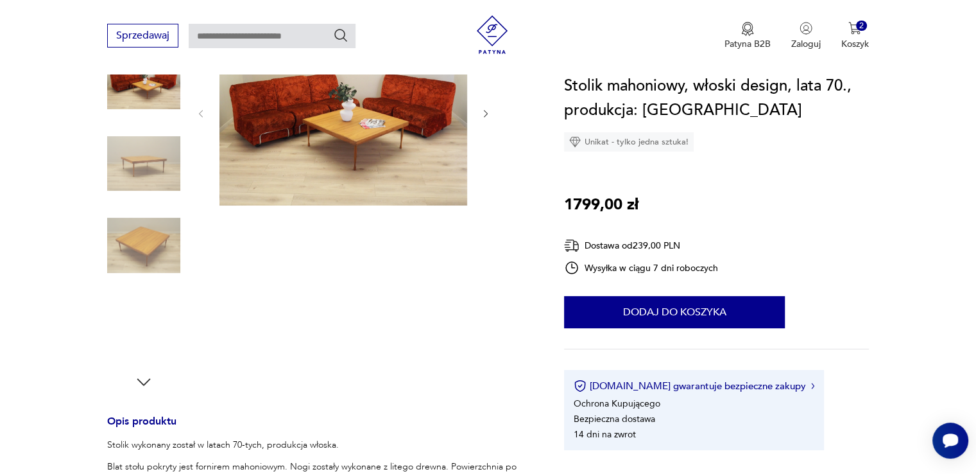
click at [160, 255] on img at bounding box center [143, 245] width 73 height 73
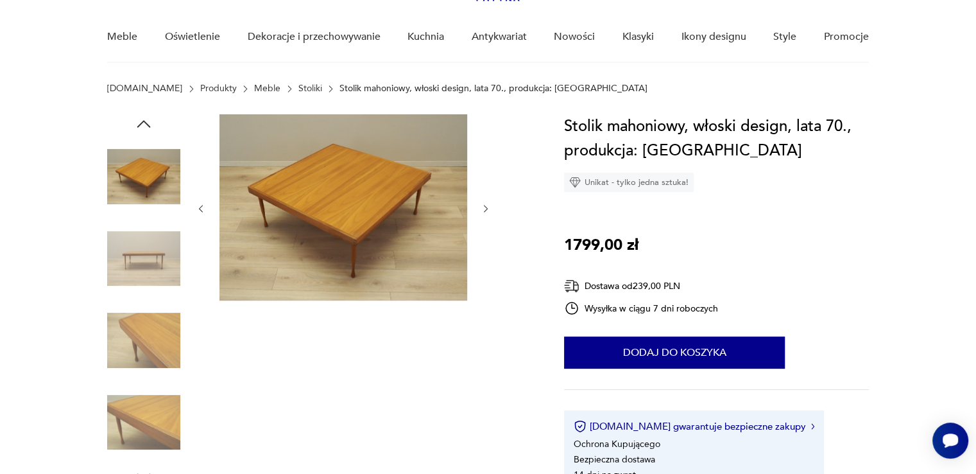
scroll to position [64, 0]
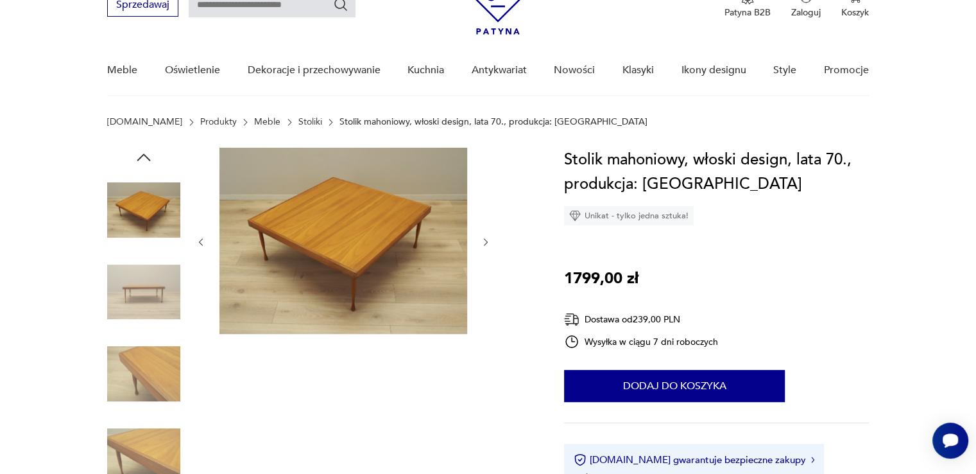
click at [157, 429] on img at bounding box center [143, 455] width 73 height 73
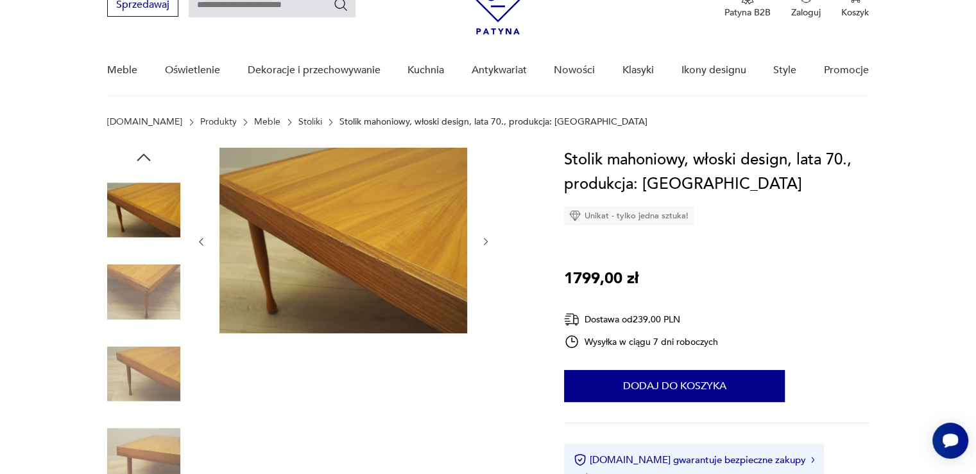
click at [155, 289] on img at bounding box center [143, 291] width 73 height 73
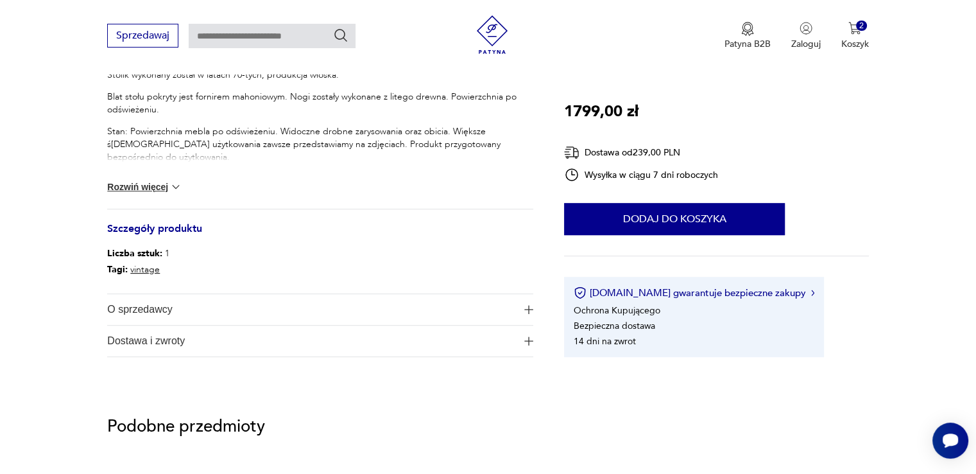
scroll to position [578, 0]
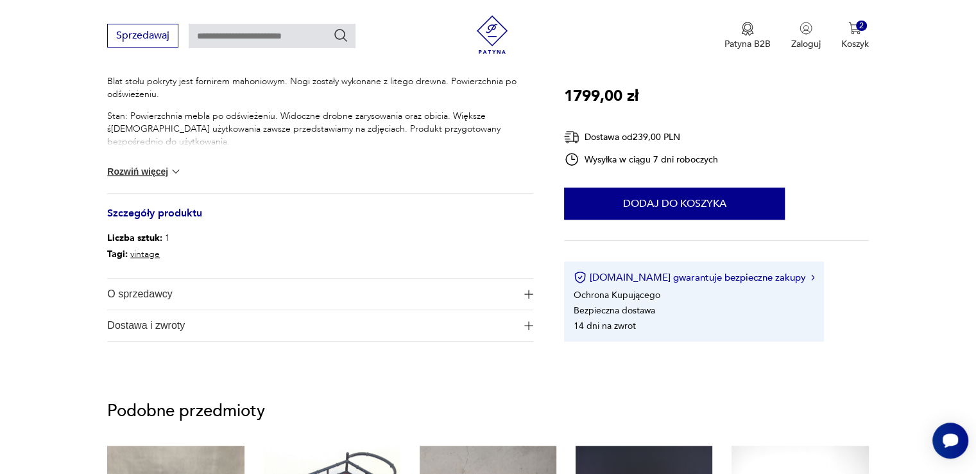
click at [171, 171] on img at bounding box center [175, 171] width 13 height 13
click at [171, 171] on div "Stolik wykonany został w latach 70-tych, produkcja włoska. Blat stołu pokryty j…" at bounding box center [320, 123] width 426 height 140
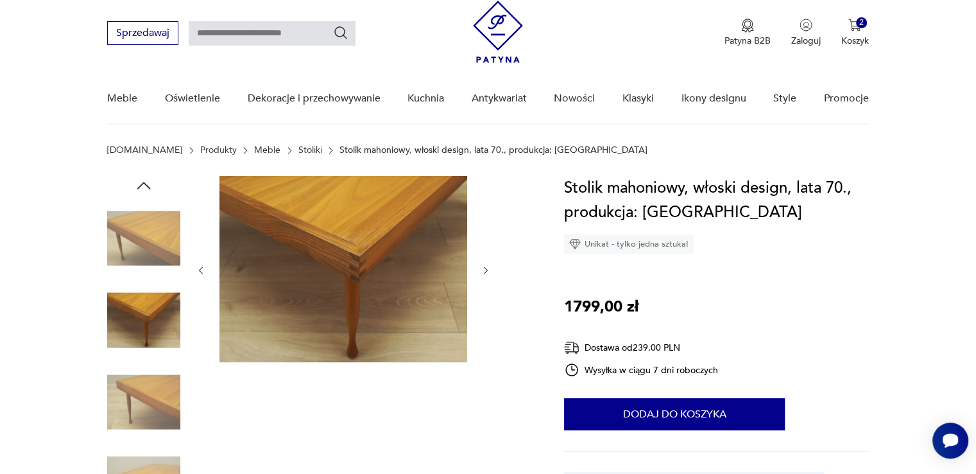
scroll to position [0, 0]
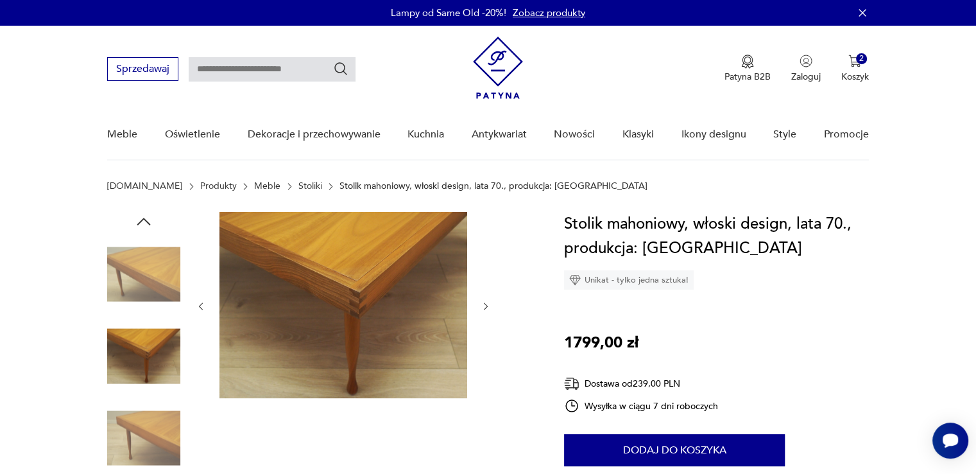
click at [492, 306] on div at bounding box center [320, 398] width 426 height 372
click at [157, 411] on img at bounding box center [143, 437] width 73 height 73
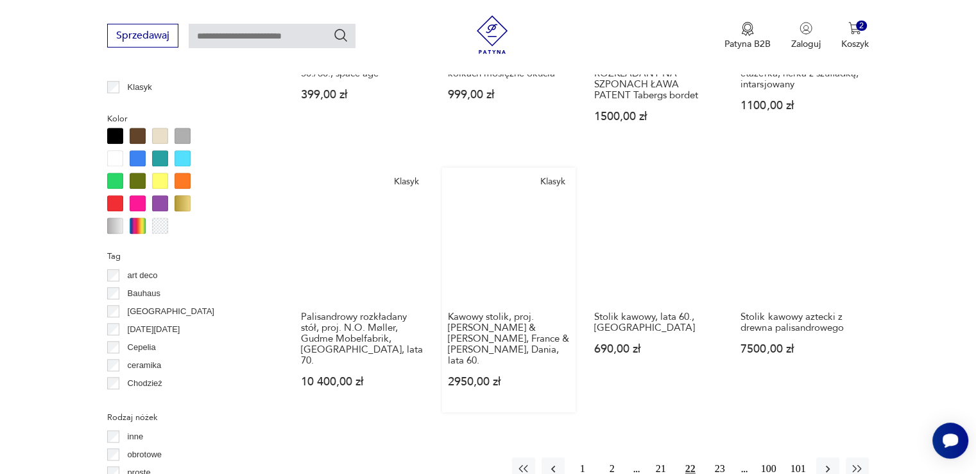
scroll to position [1175, 0]
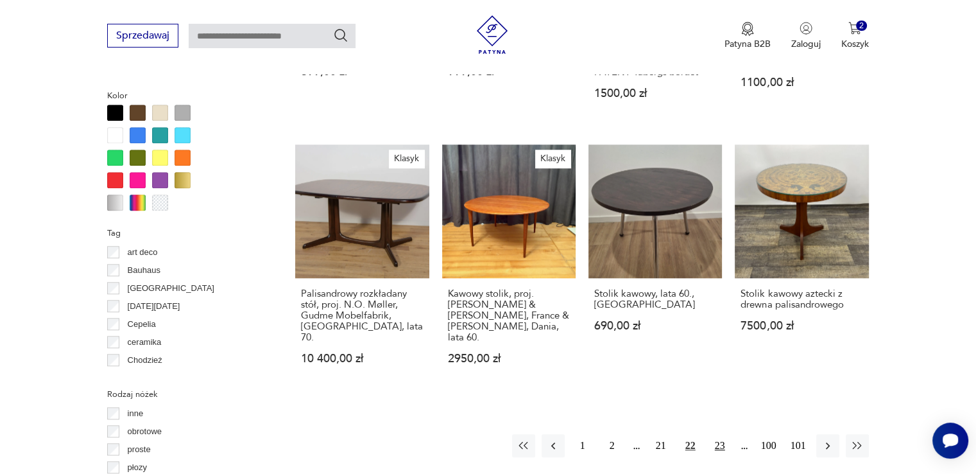
click at [718, 435] on button "23" at bounding box center [720, 445] width 23 height 23
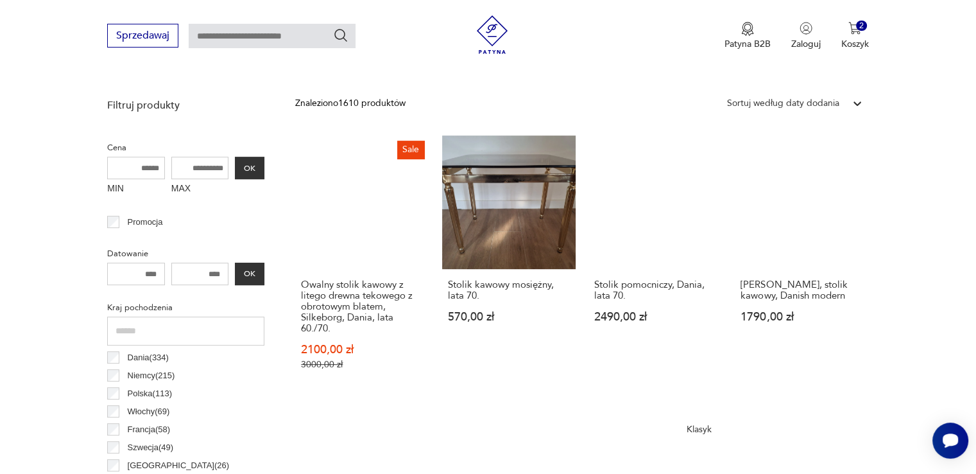
scroll to position [469, 0]
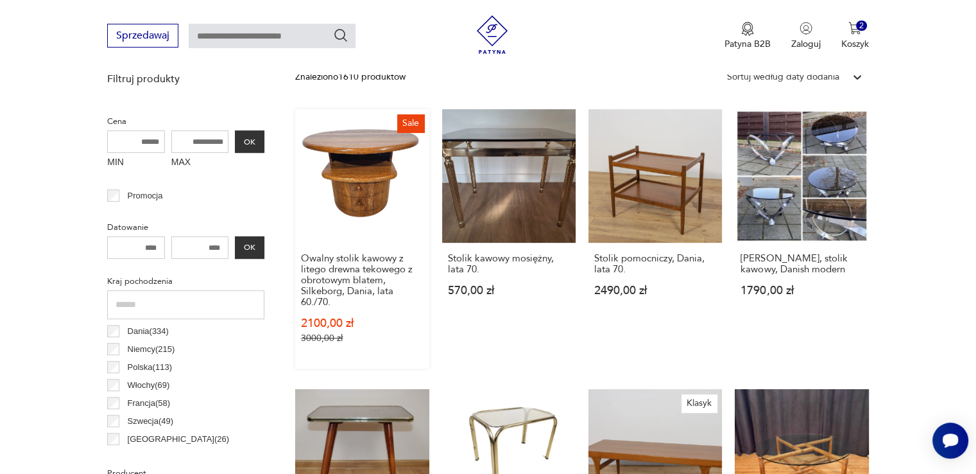
click at [381, 179] on link "Sale Owalny stolik kawowy z litego drewna tekowego z obrotowym blatem, [GEOGRAP…" at bounding box center [362, 238] width 134 height 259
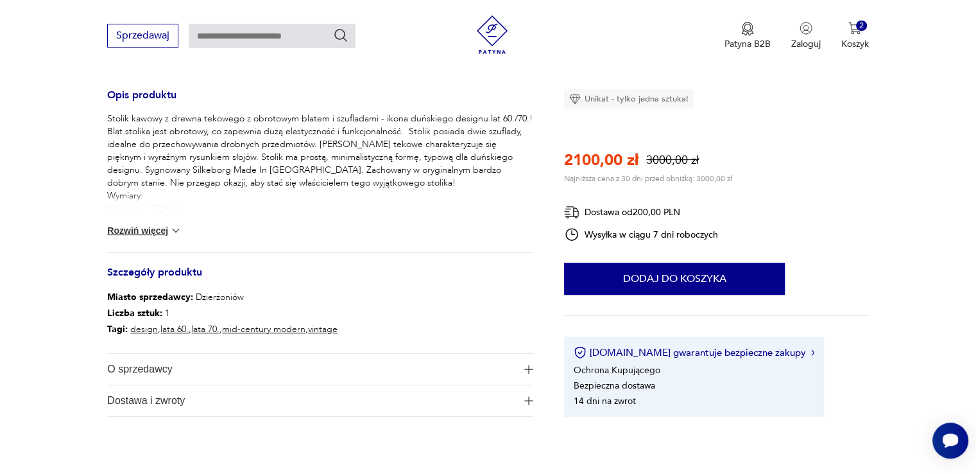
scroll to position [514, 0]
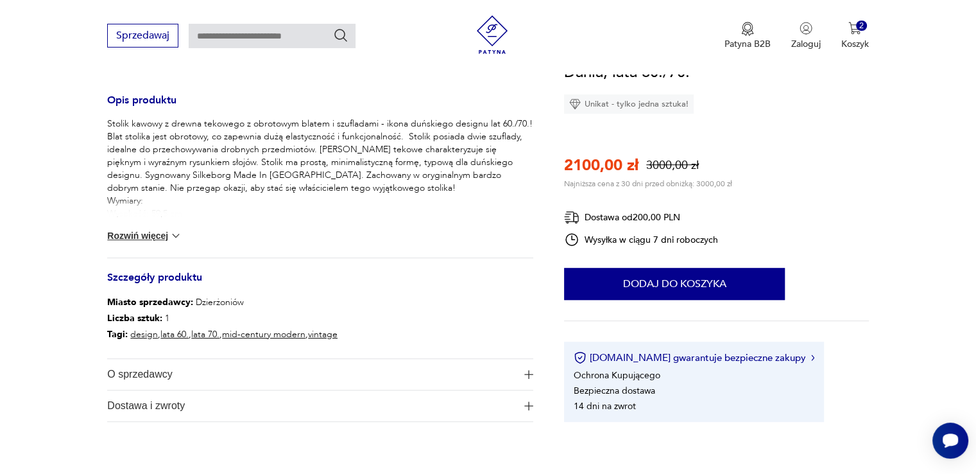
click at [171, 236] on img at bounding box center [175, 235] width 13 height 13
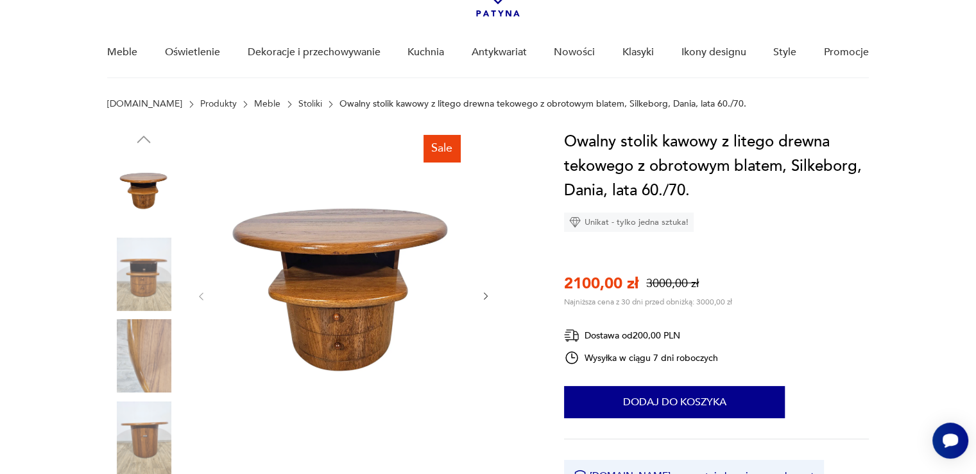
scroll to position [64, 0]
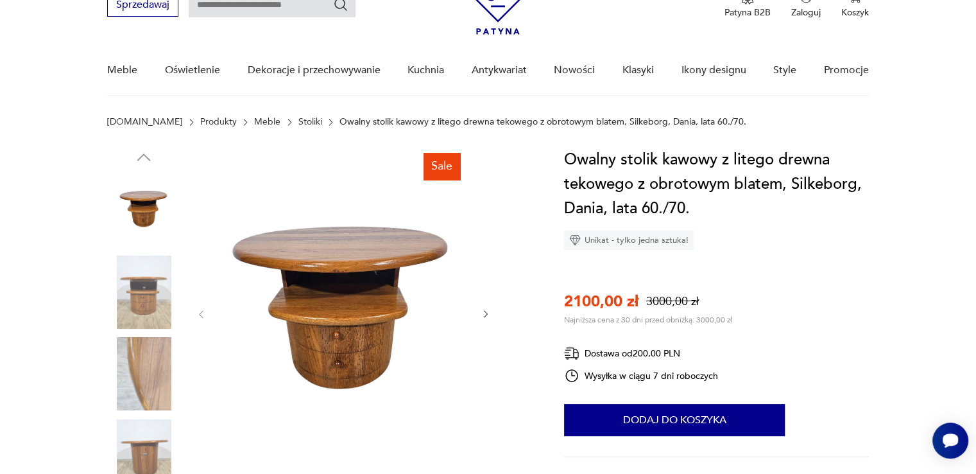
click at [161, 349] on img at bounding box center [143, 373] width 73 height 73
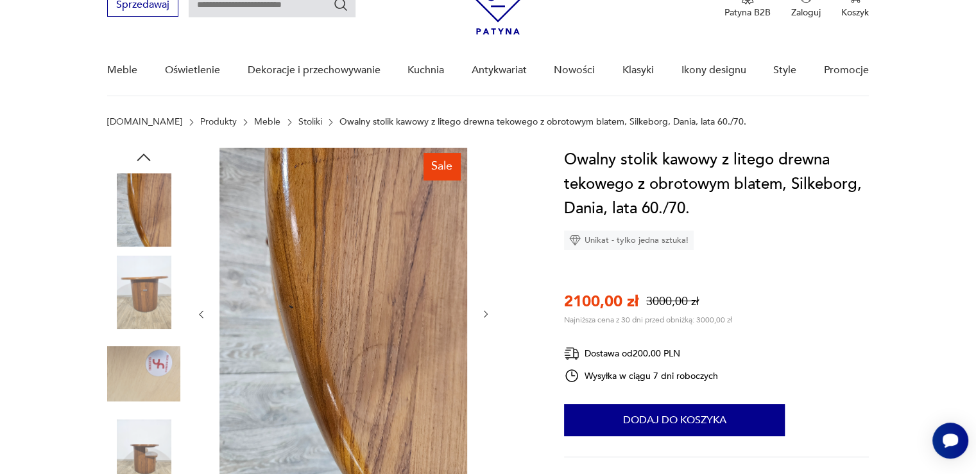
click at [166, 409] on img at bounding box center [143, 373] width 73 height 73
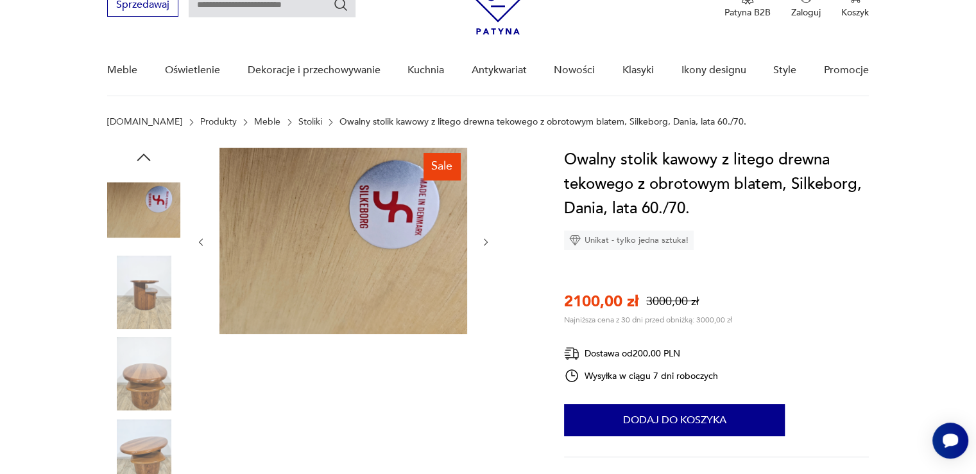
click at [162, 406] on img at bounding box center [143, 373] width 73 height 73
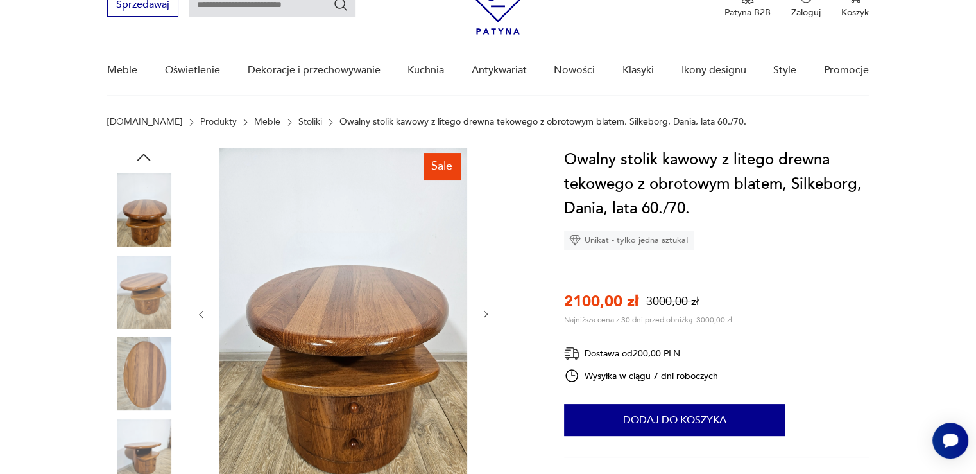
click at [483, 312] on icon "button" at bounding box center [486, 314] width 11 height 11
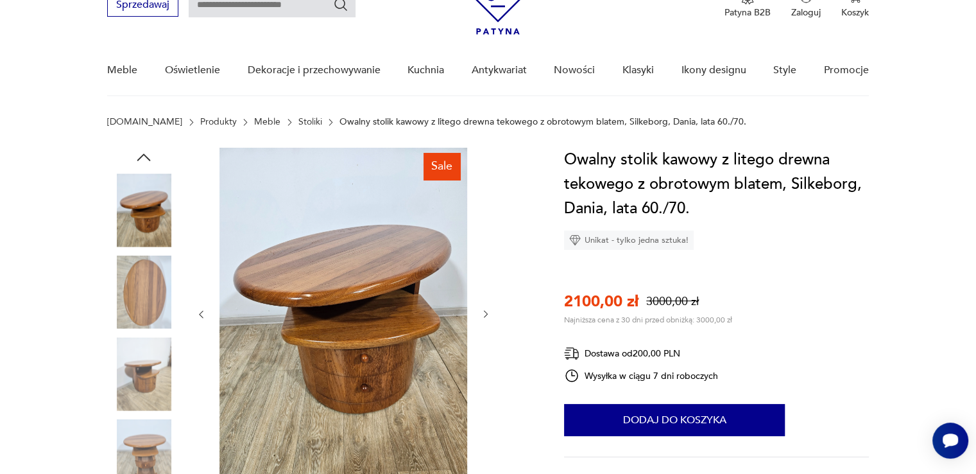
click at [483, 312] on icon "button" at bounding box center [486, 314] width 11 height 11
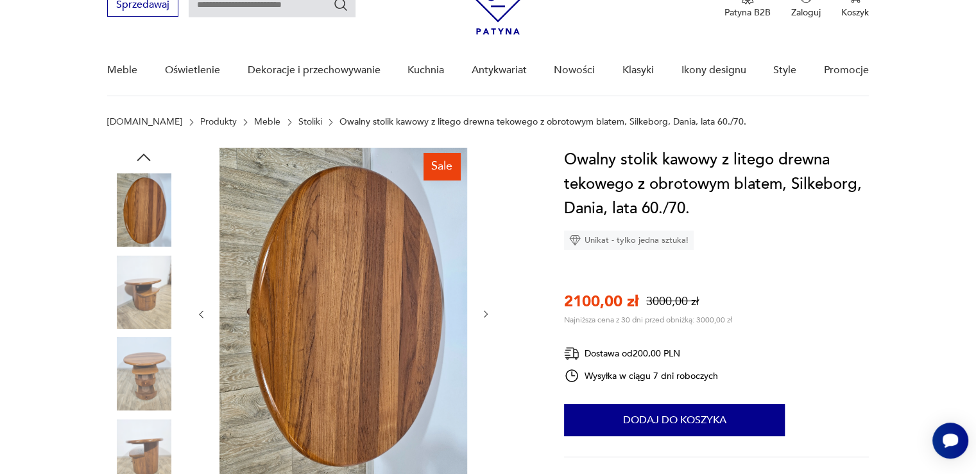
click at [483, 312] on icon "button" at bounding box center [486, 314] width 11 height 11
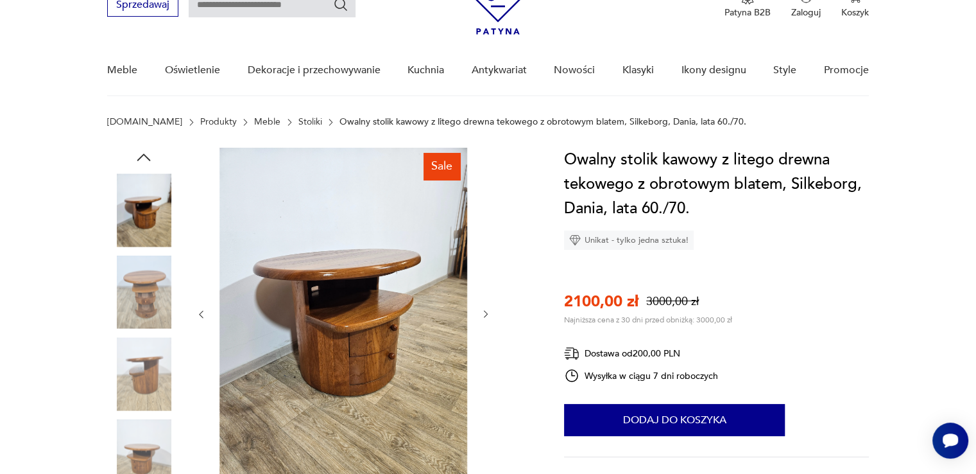
click at [483, 312] on icon "button" at bounding box center [486, 314] width 11 height 11
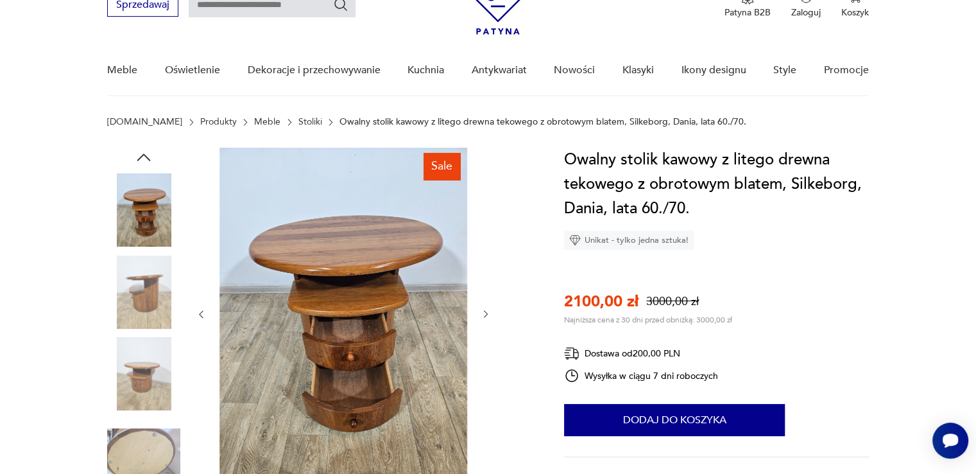
click at [483, 312] on icon "button" at bounding box center [486, 314] width 11 height 11
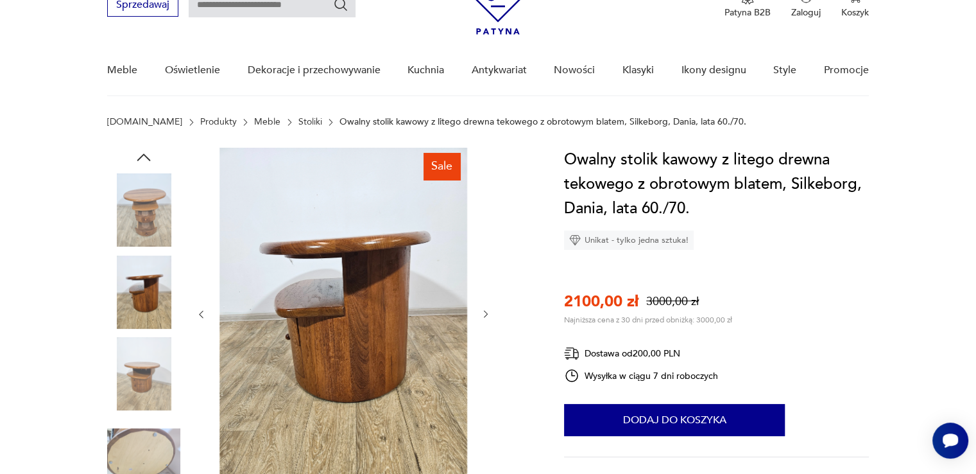
click at [483, 312] on icon "button" at bounding box center [486, 314] width 11 height 11
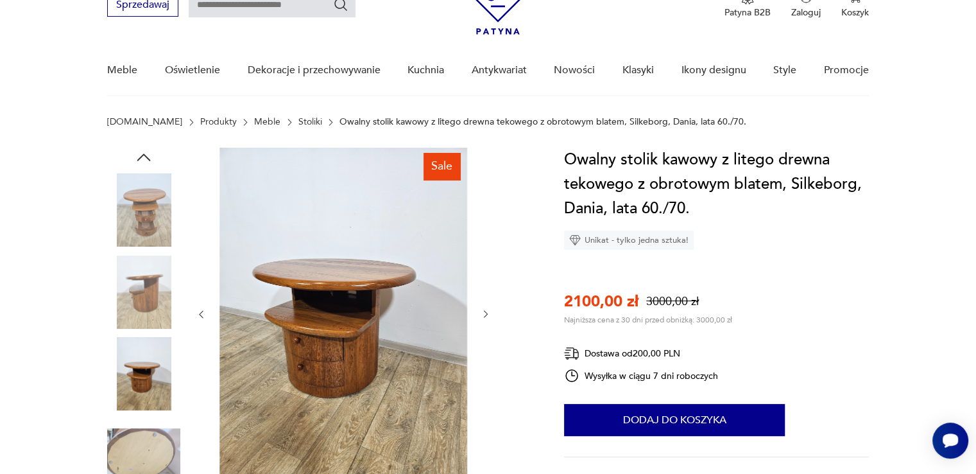
click at [483, 312] on icon "button" at bounding box center [486, 314] width 11 height 11
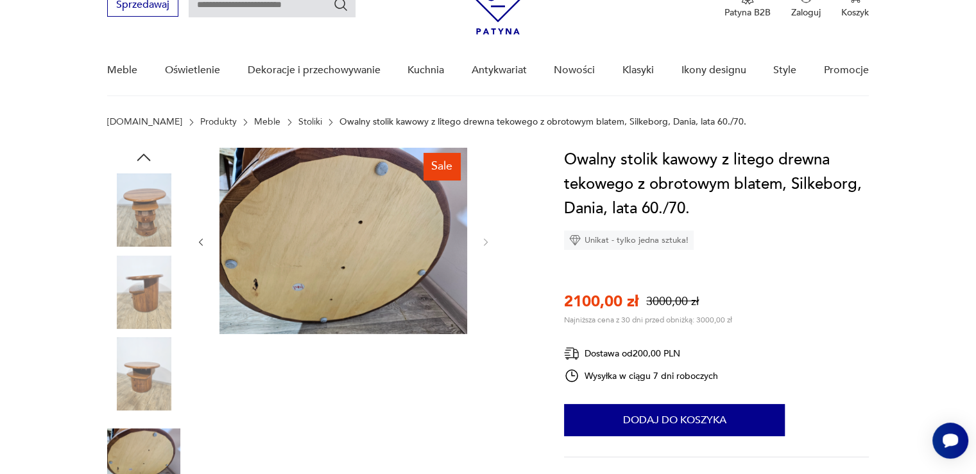
click at [483, 312] on div at bounding box center [343, 242] width 295 height 189
click at [139, 375] on img at bounding box center [143, 373] width 73 height 73
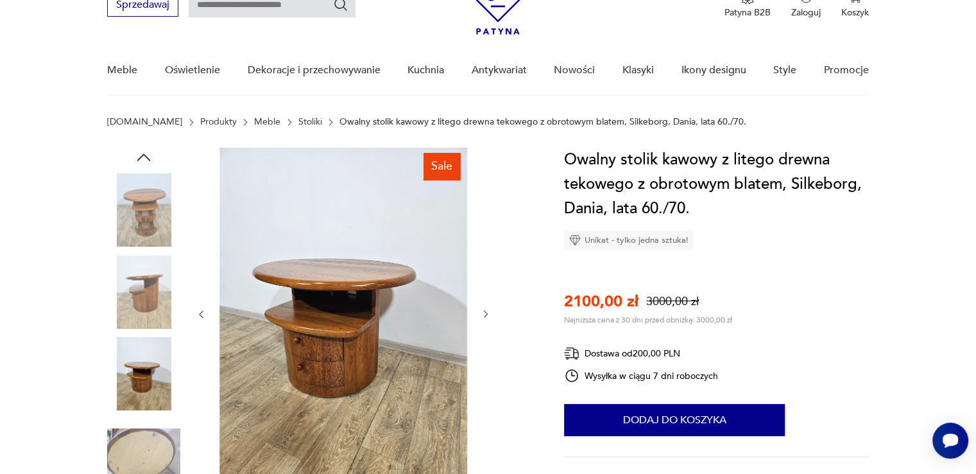
click at [143, 296] on img at bounding box center [143, 291] width 73 height 73
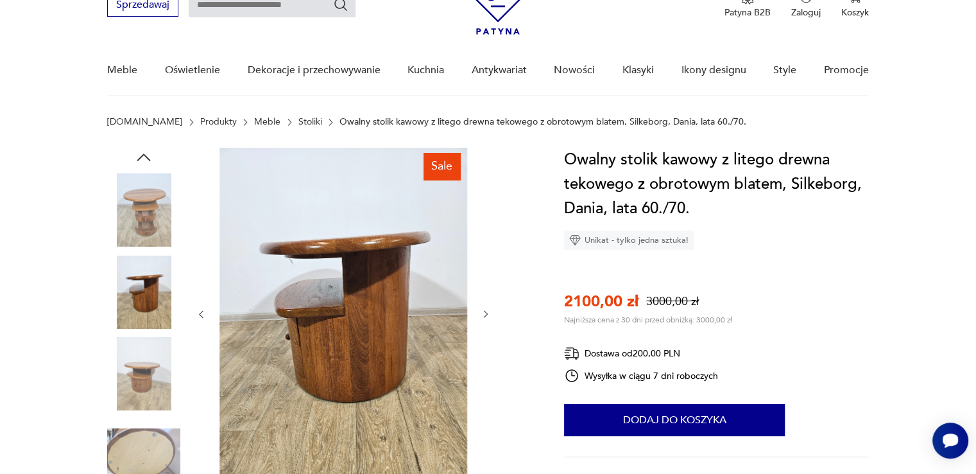
click at [157, 235] on img at bounding box center [143, 209] width 73 height 73
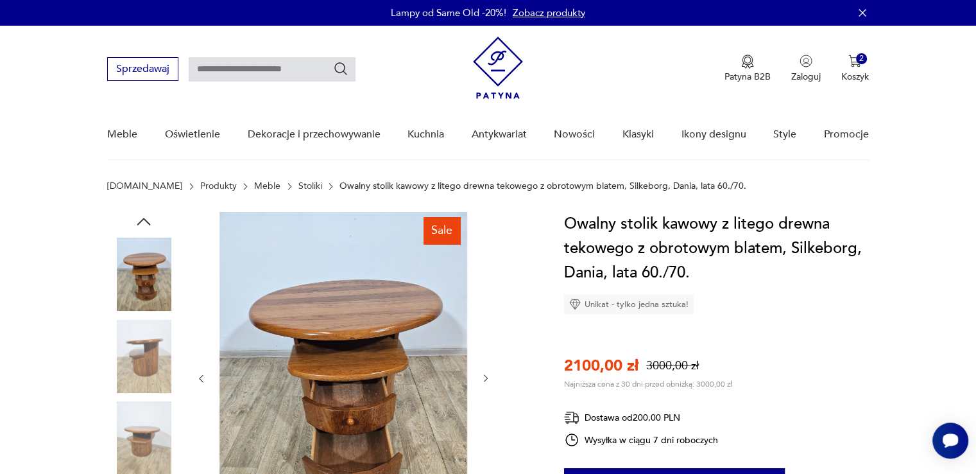
scroll to position [0, 0]
click at [147, 348] on img at bounding box center [143, 356] width 73 height 73
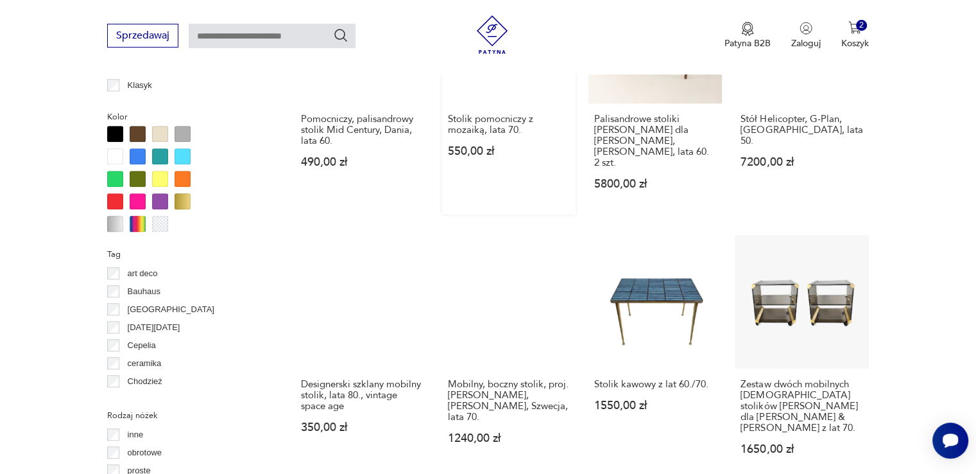
scroll to position [1170, 0]
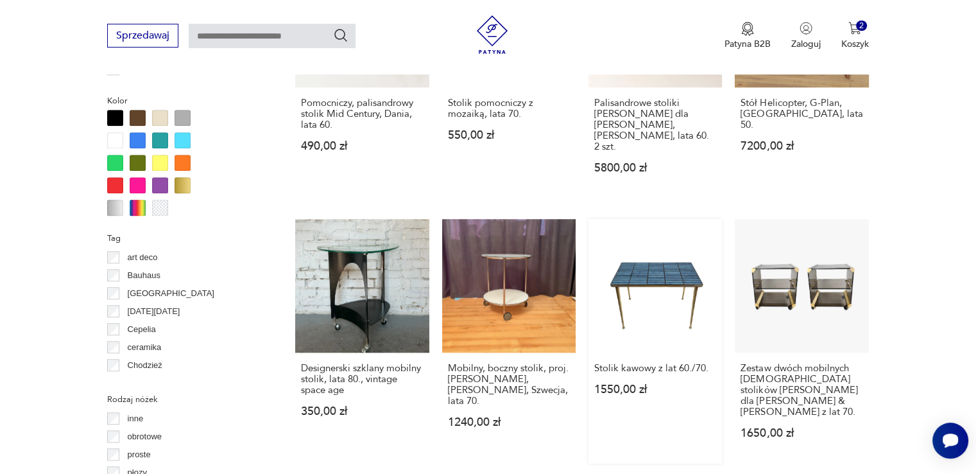
click at [634, 229] on link "Stolik kawowy z lat 60./70. 1550,00 zł" at bounding box center [656, 341] width 134 height 245
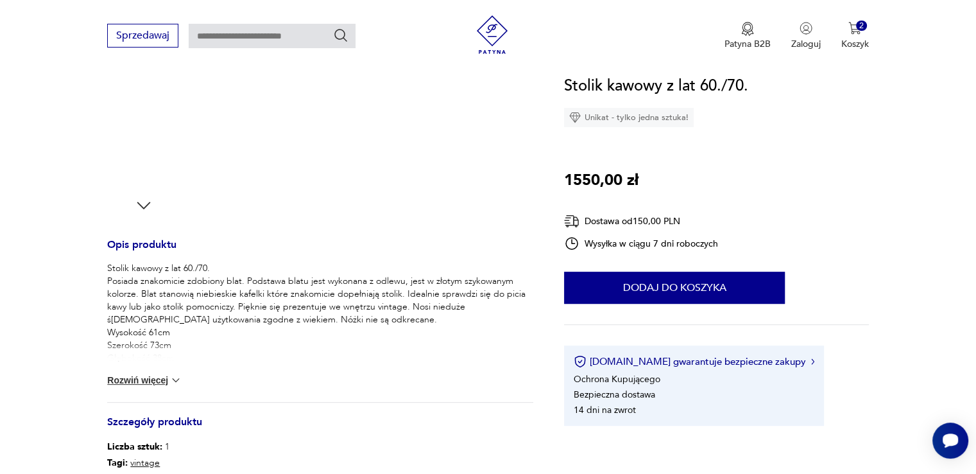
scroll to position [385, 0]
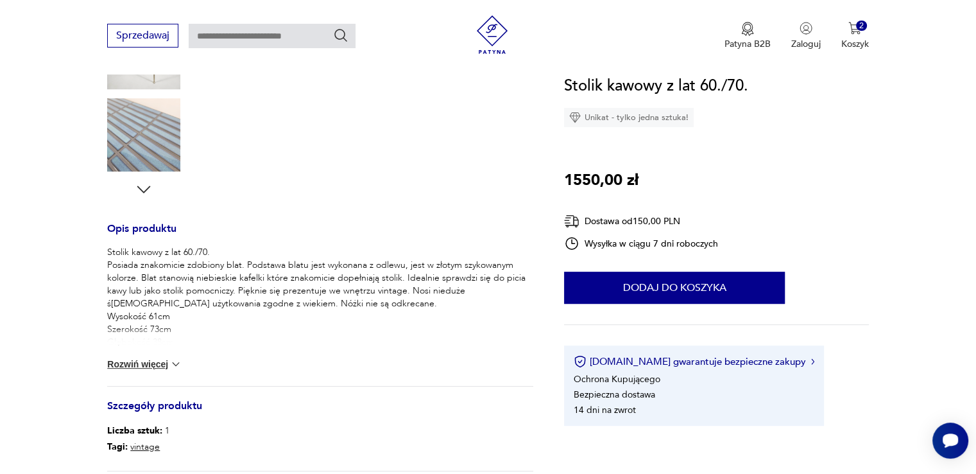
click at [172, 365] on img at bounding box center [175, 364] width 13 height 13
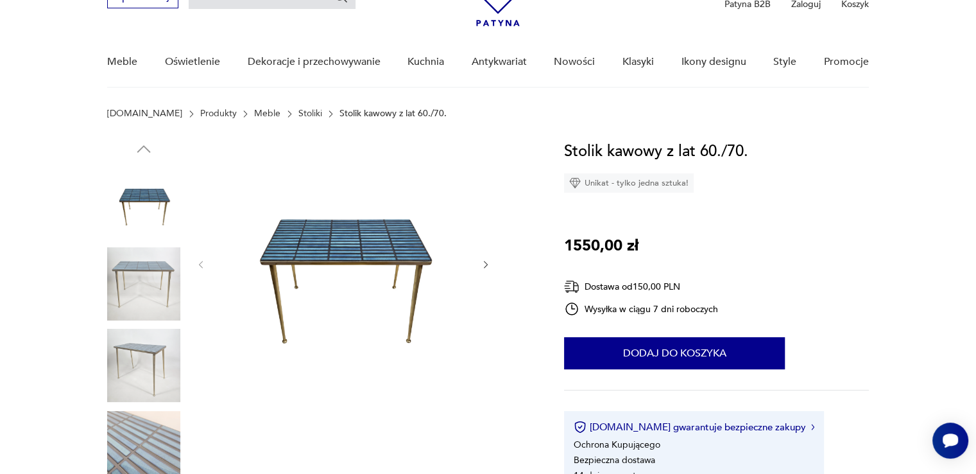
scroll to position [64, 0]
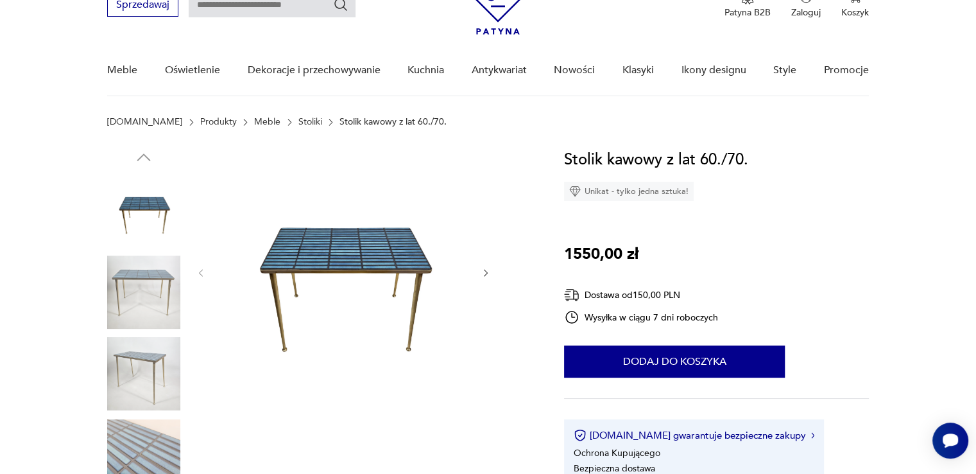
click at [130, 275] on img at bounding box center [143, 291] width 73 height 73
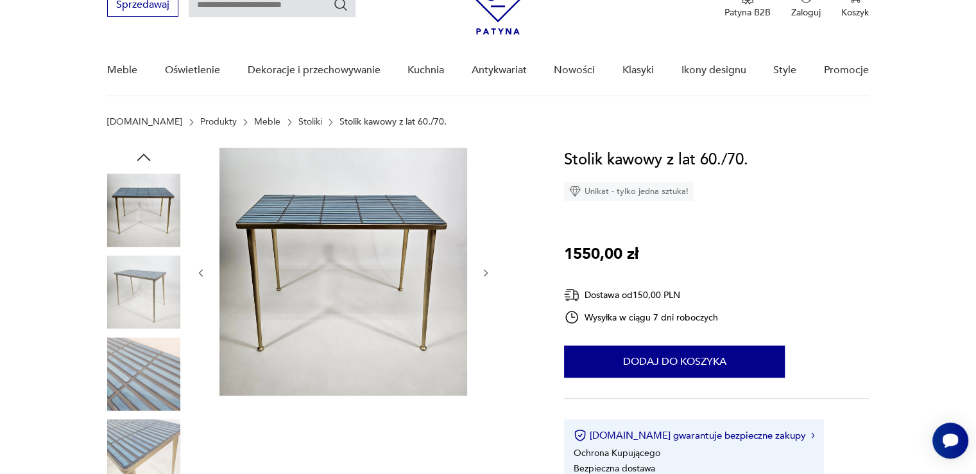
click at [483, 277] on button "button" at bounding box center [486, 272] width 11 height 13
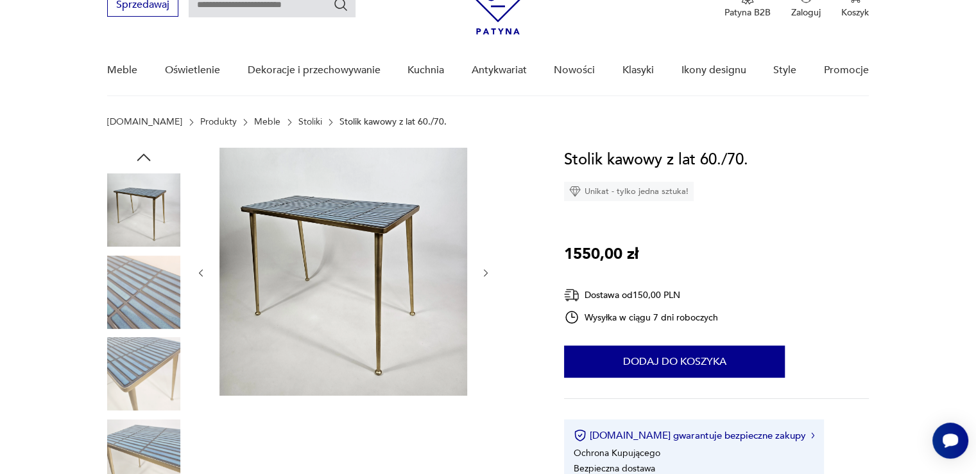
click at [483, 277] on icon "button" at bounding box center [486, 273] width 11 height 11
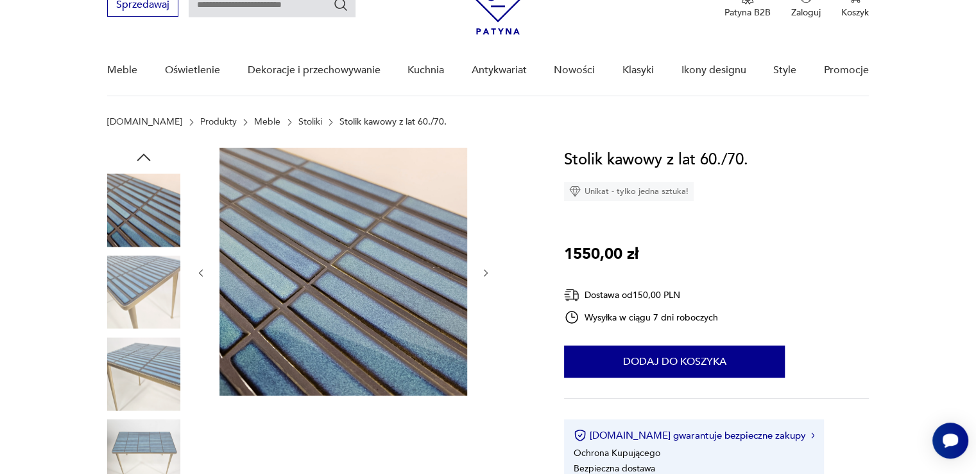
click at [483, 277] on icon "button" at bounding box center [486, 273] width 11 height 11
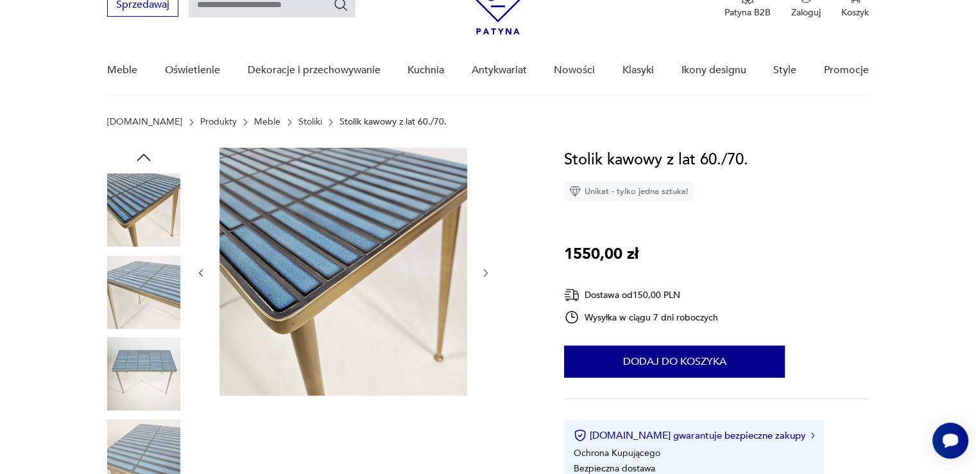
click at [483, 277] on icon "button" at bounding box center [486, 273] width 11 height 11
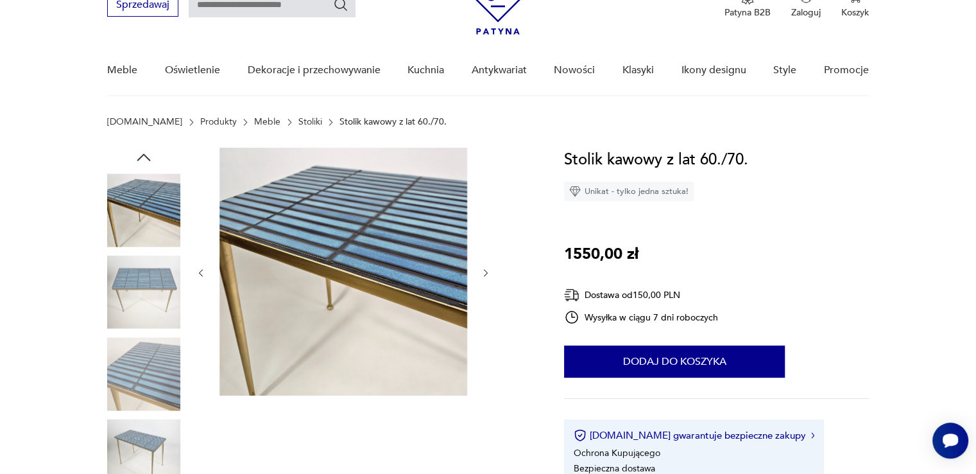
click at [483, 277] on icon "button" at bounding box center [486, 273] width 11 height 11
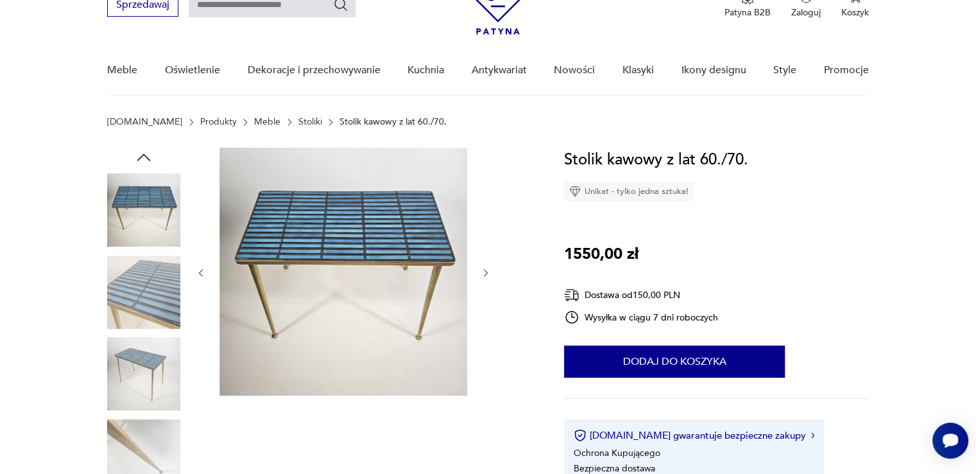
click at [483, 277] on icon "button" at bounding box center [486, 273] width 11 height 11
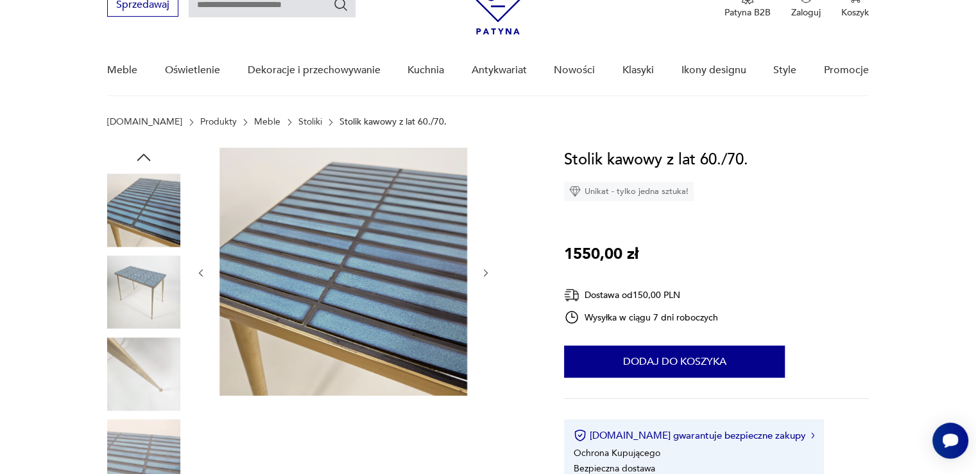
click at [483, 277] on icon "button" at bounding box center [486, 273] width 11 height 11
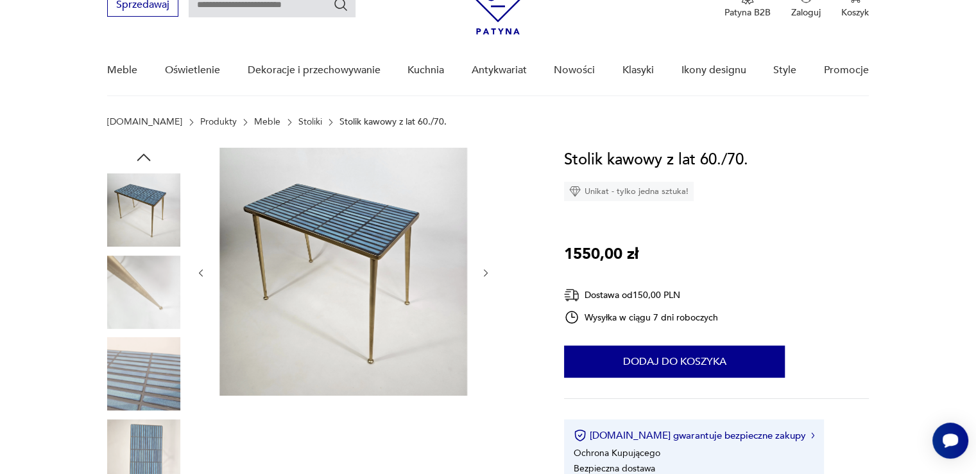
click at [483, 277] on icon "button" at bounding box center [486, 273] width 11 height 11
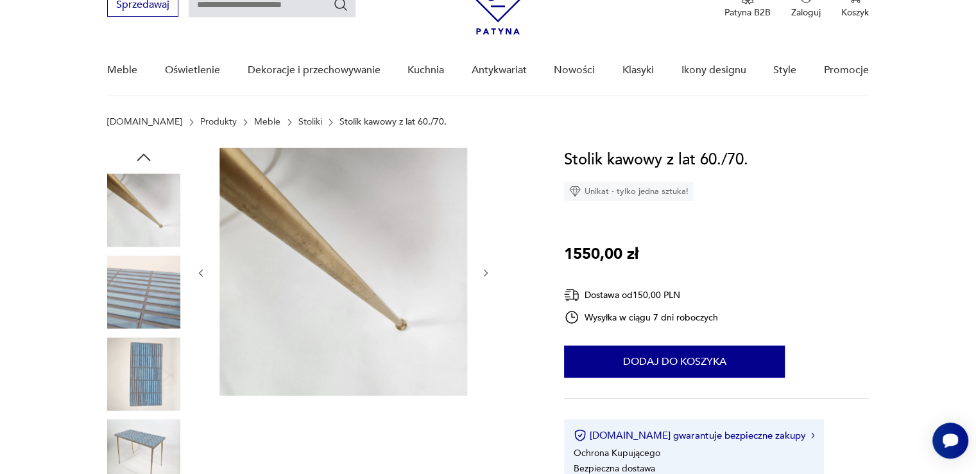
click at [483, 277] on icon "button" at bounding box center [486, 273] width 11 height 11
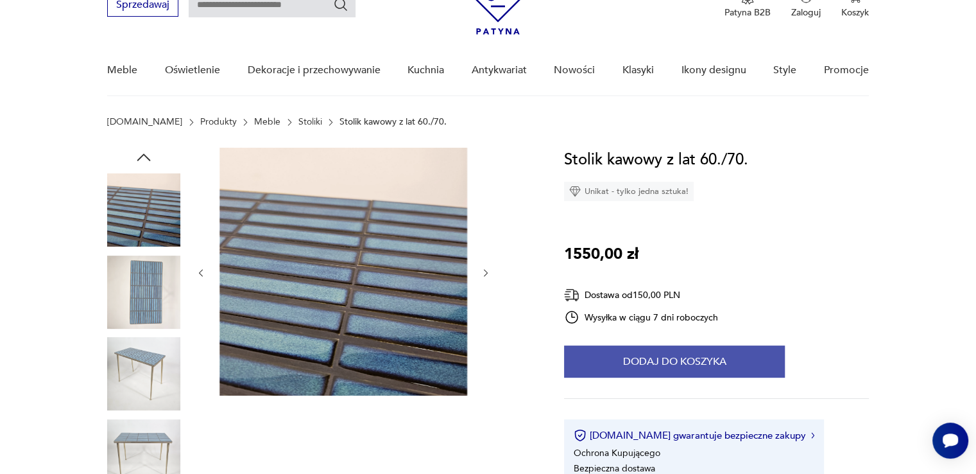
click at [674, 369] on button "Dodaj do koszyka" at bounding box center [674, 361] width 221 height 32
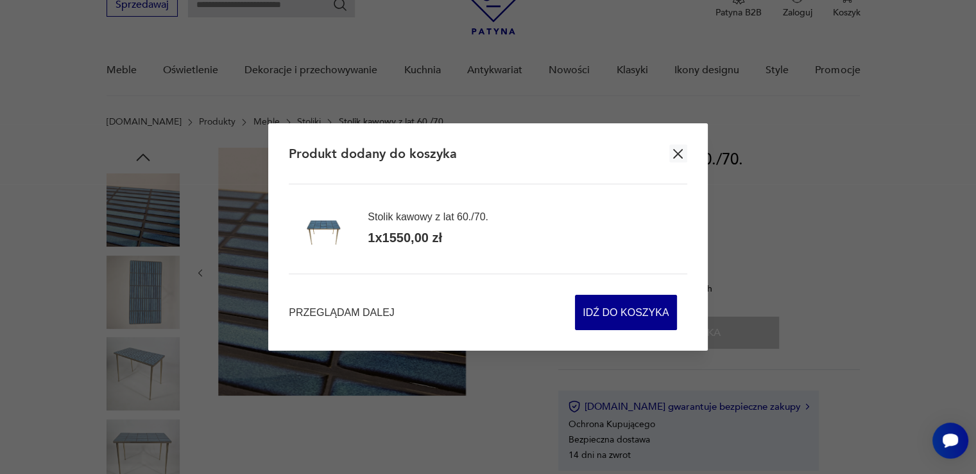
click at [667, 155] on div "Produkt dodany do koszyka" at bounding box center [488, 153] width 398 height 61
click at [673, 157] on icon "button" at bounding box center [678, 154] width 10 height 10
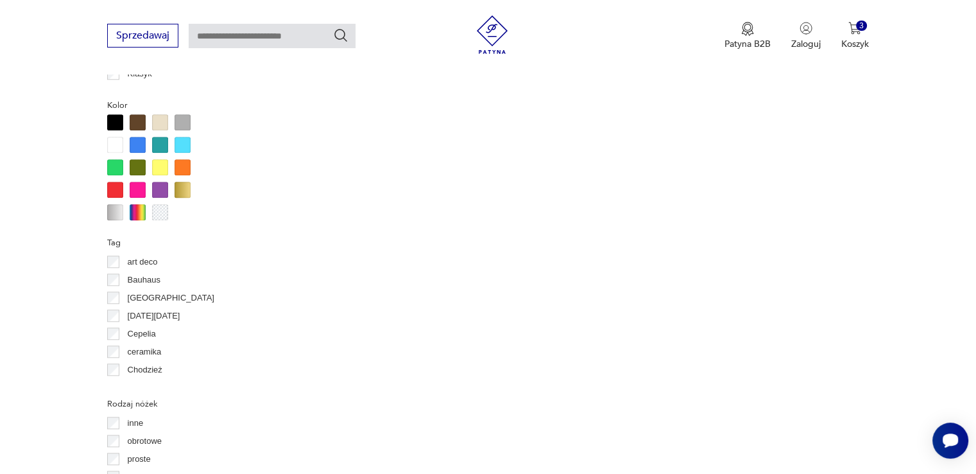
scroll to position [1284, 0]
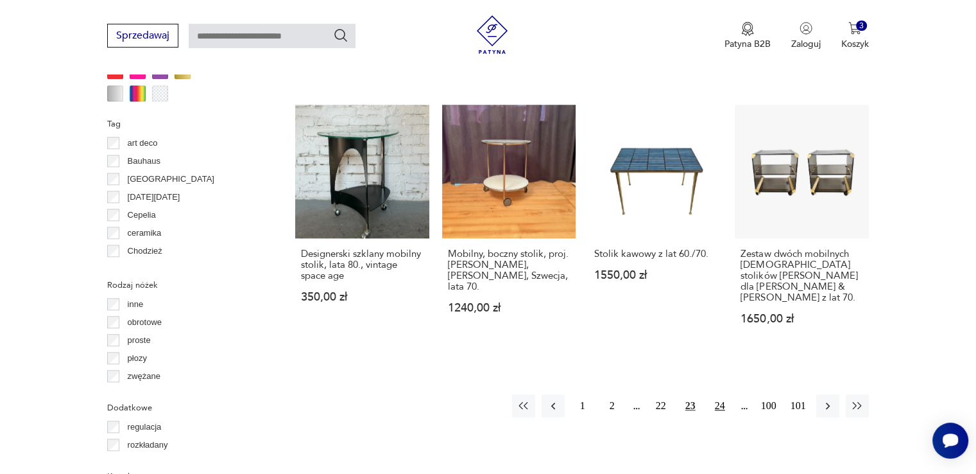
click at [722, 394] on button "24" at bounding box center [720, 405] width 23 height 23
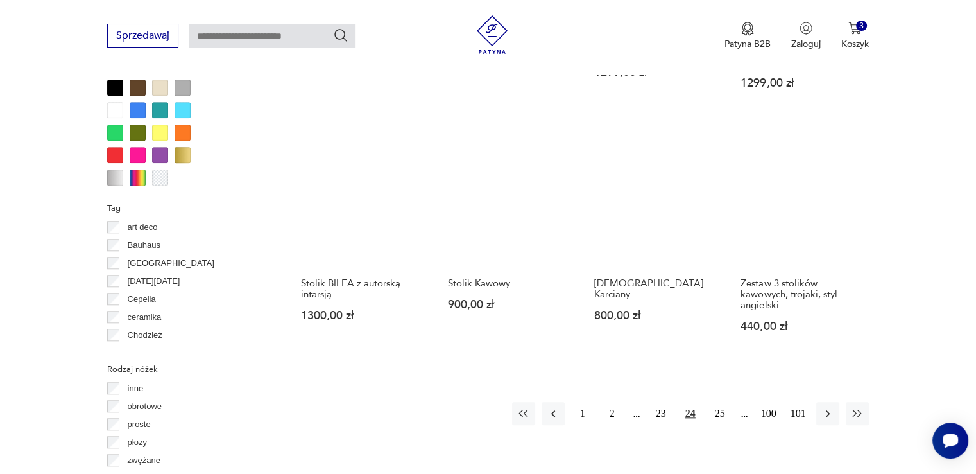
scroll to position [1239, 0]
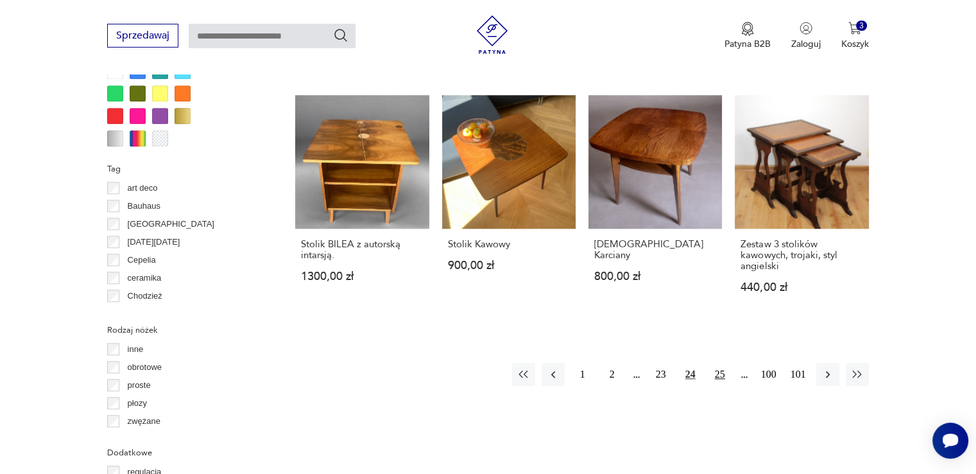
click at [716, 363] on button "25" at bounding box center [720, 374] width 23 height 23
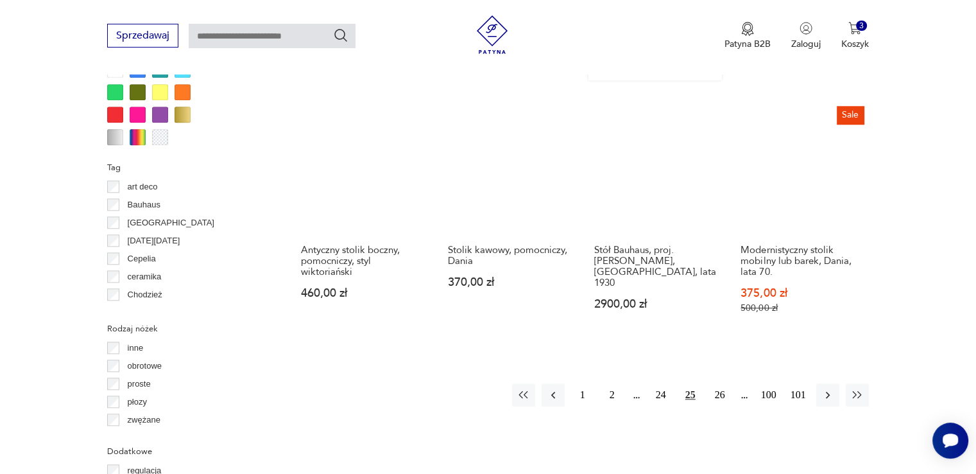
scroll to position [1303, 0]
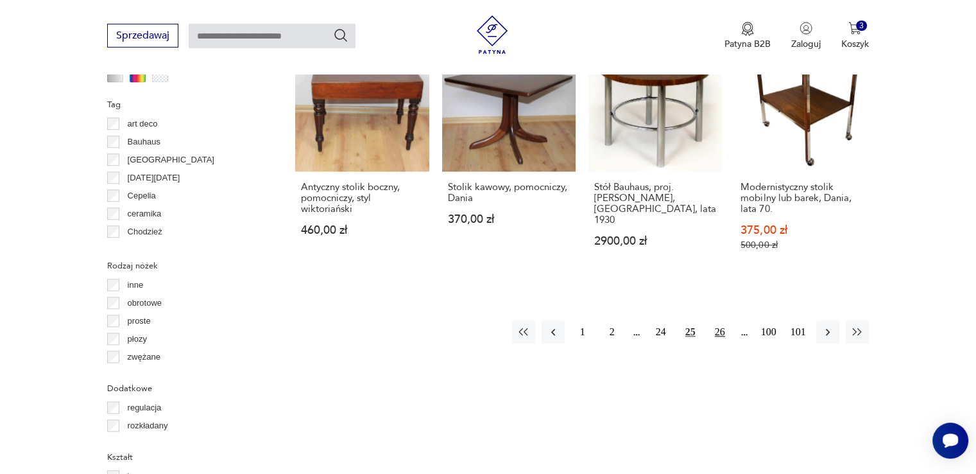
click at [709, 320] on button "26" at bounding box center [720, 331] width 23 height 23
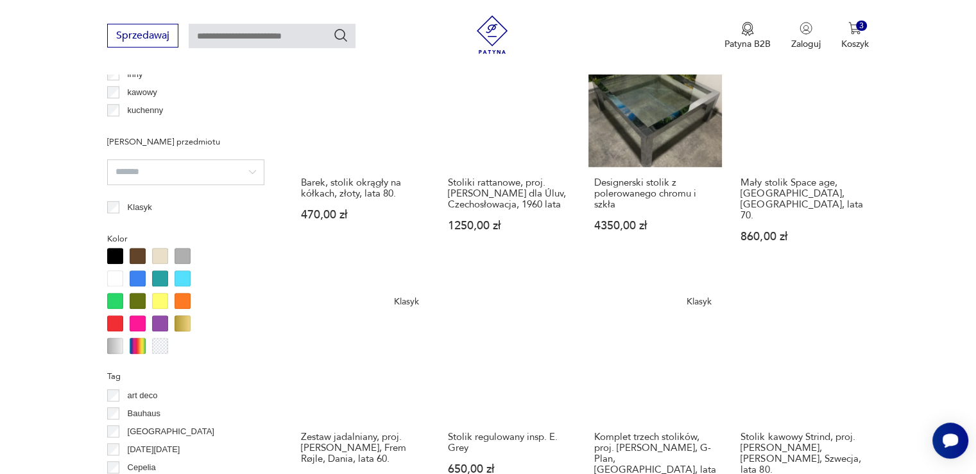
scroll to position [918, 0]
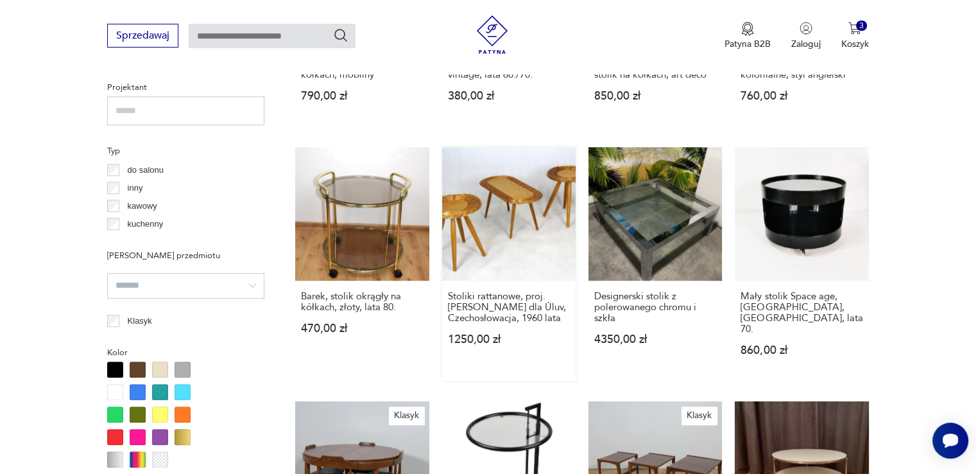
click at [498, 218] on link "Stoliki rattanowe, proj. [PERSON_NAME] dla Úluv, Czechosłowacja, 1960 lata 1250…" at bounding box center [509, 264] width 134 height 234
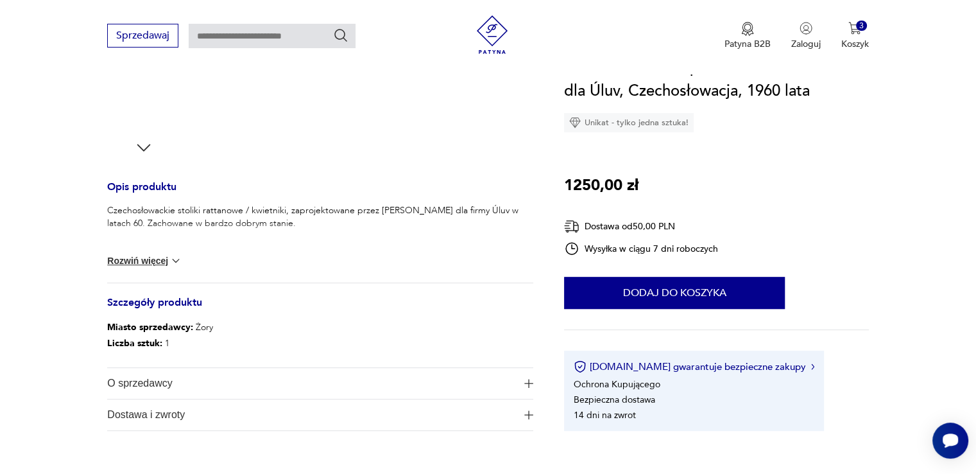
scroll to position [449, 0]
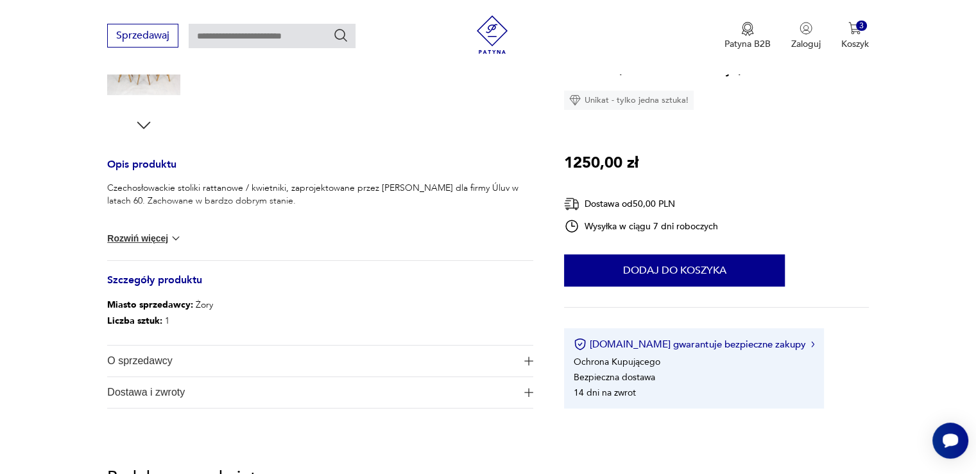
click at [175, 243] on img at bounding box center [175, 238] width 13 height 13
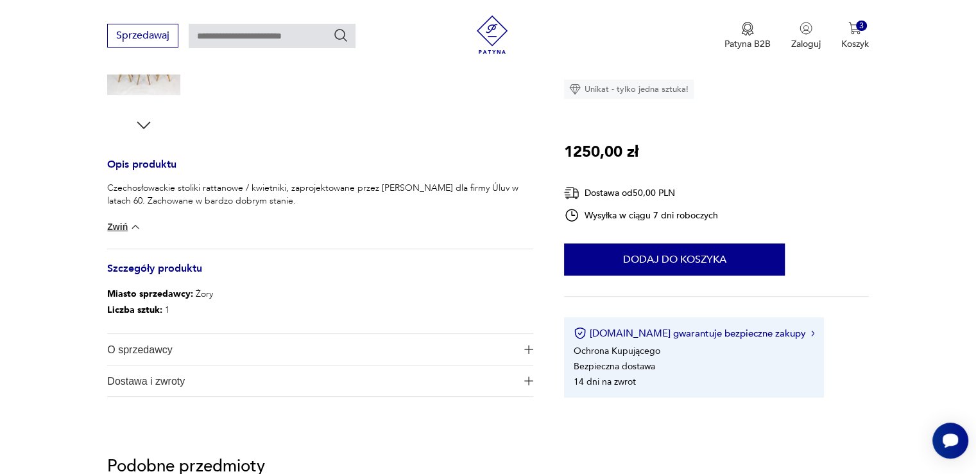
click at [137, 230] on img at bounding box center [135, 226] width 13 height 13
click at [137, 230] on button "Zwiń" at bounding box center [124, 226] width 34 height 13
click at [137, 224] on img at bounding box center [135, 226] width 13 height 13
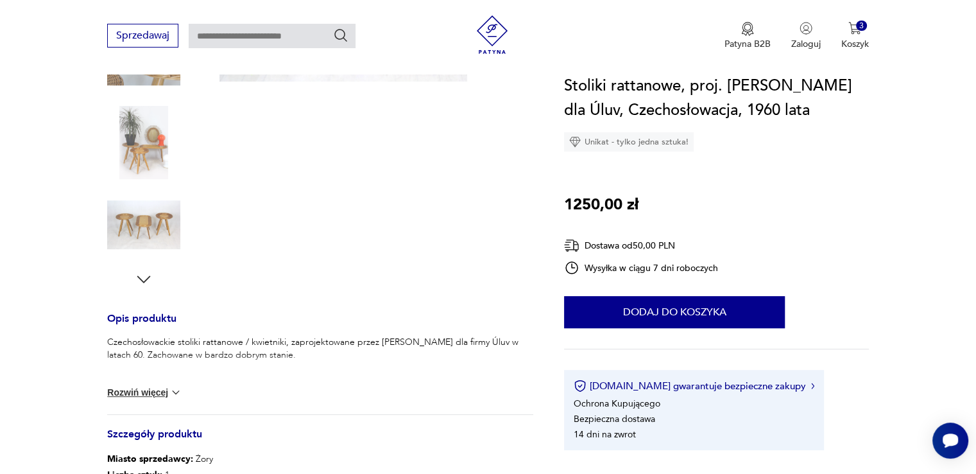
scroll to position [193, 0]
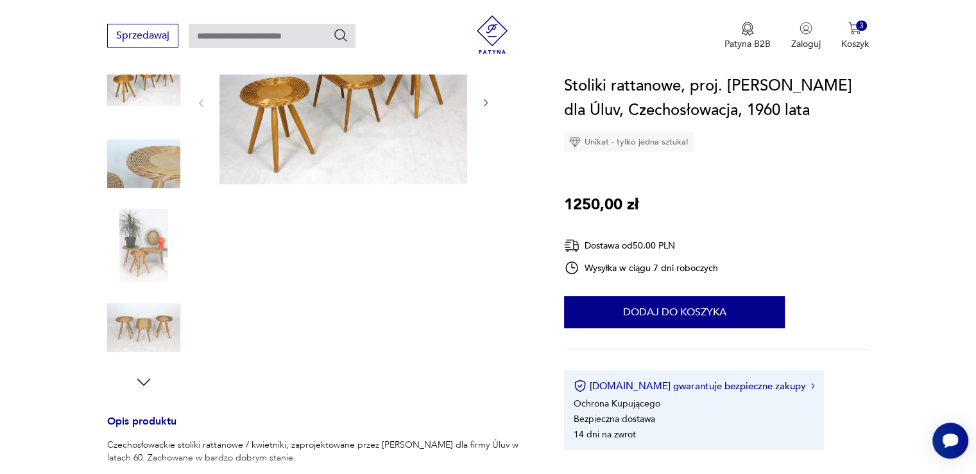
click at [146, 320] on img at bounding box center [143, 327] width 73 height 73
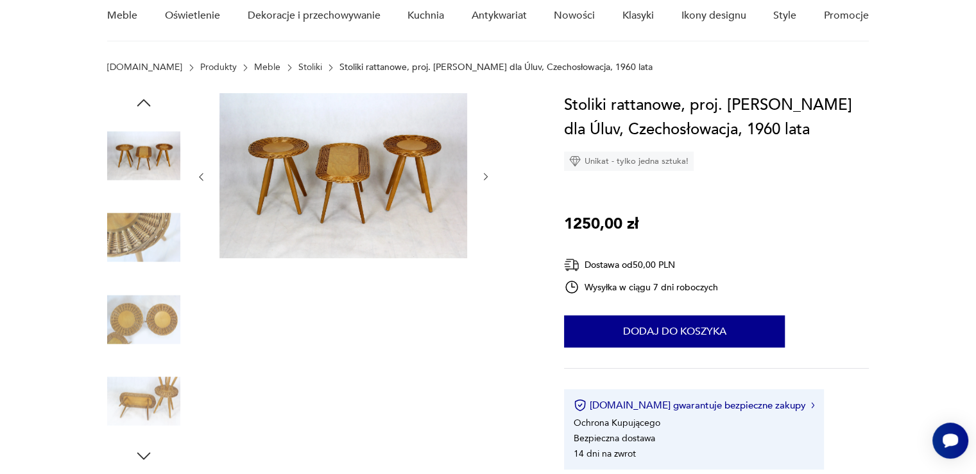
scroll to position [64, 0]
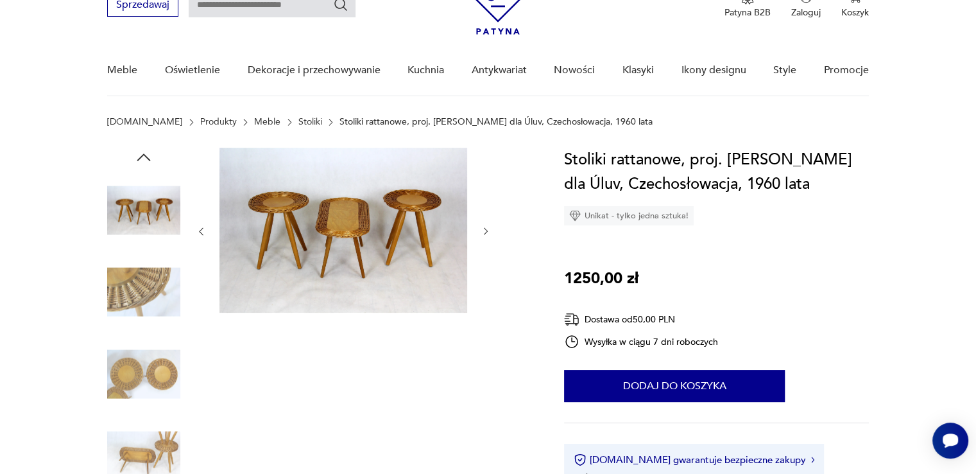
click at [156, 355] on img at bounding box center [143, 373] width 73 height 73
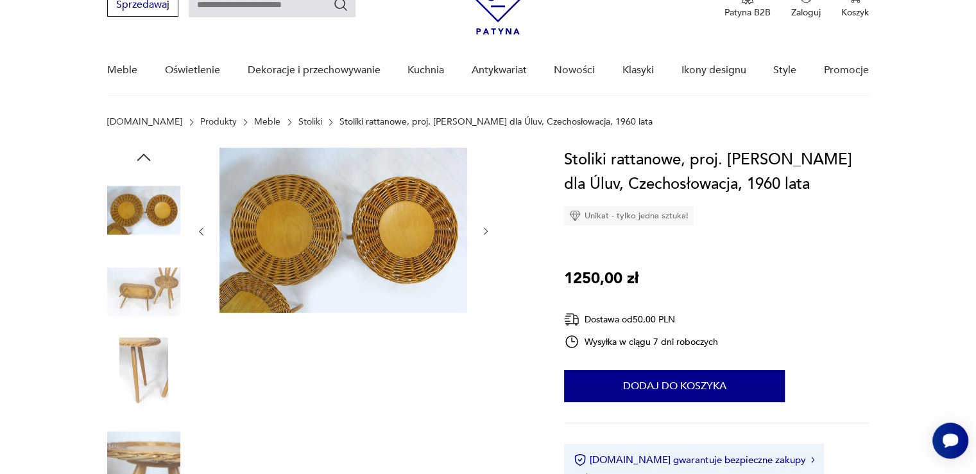
click at [141, 281] on img at bounding box center [143, 291] width 73 height 73
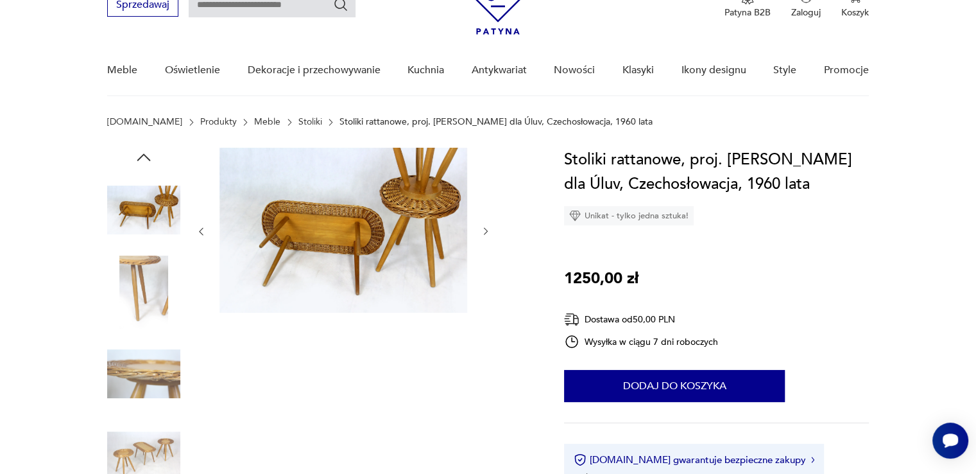
click at [156, 198] on img at bounding box center [143, 209] width 73 height 73
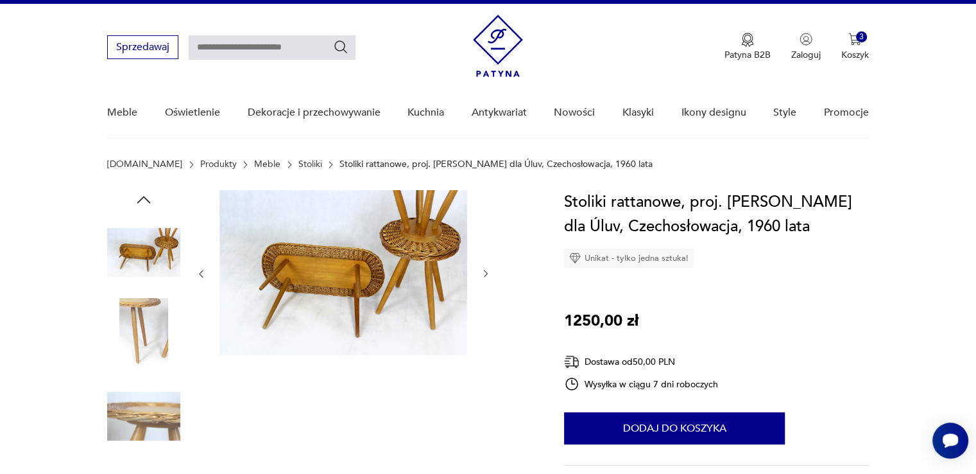
scroll to position [0, 0]
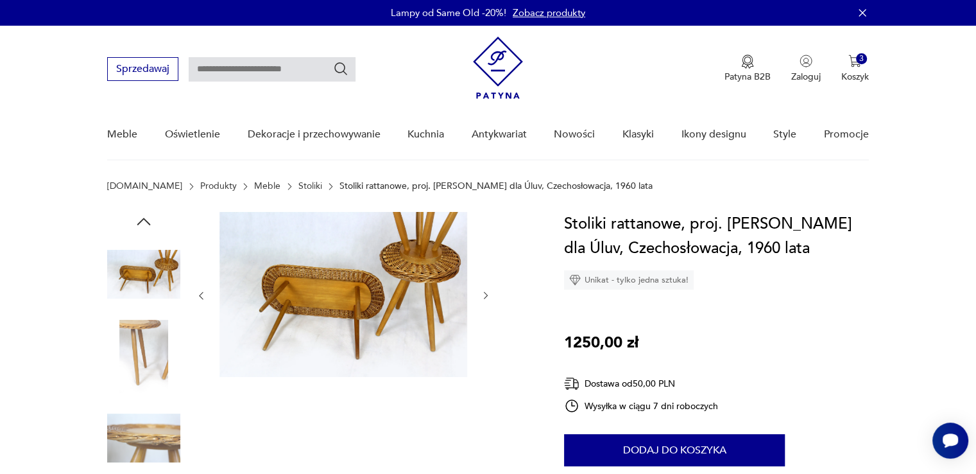
click at [143, 223] on icon "button" at bounding box center [143, 221] width 19 height 19
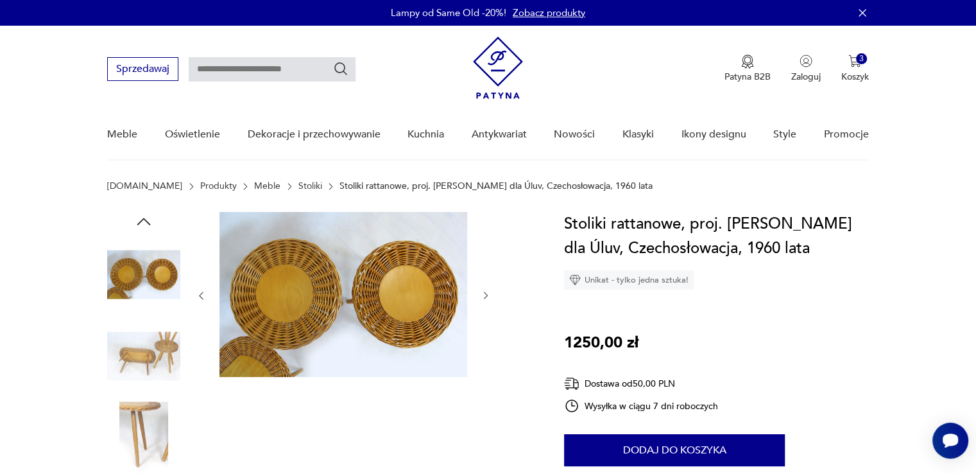
click at [145, 223] on icon "button" at bounding box center [143, 221] width 19 height 19
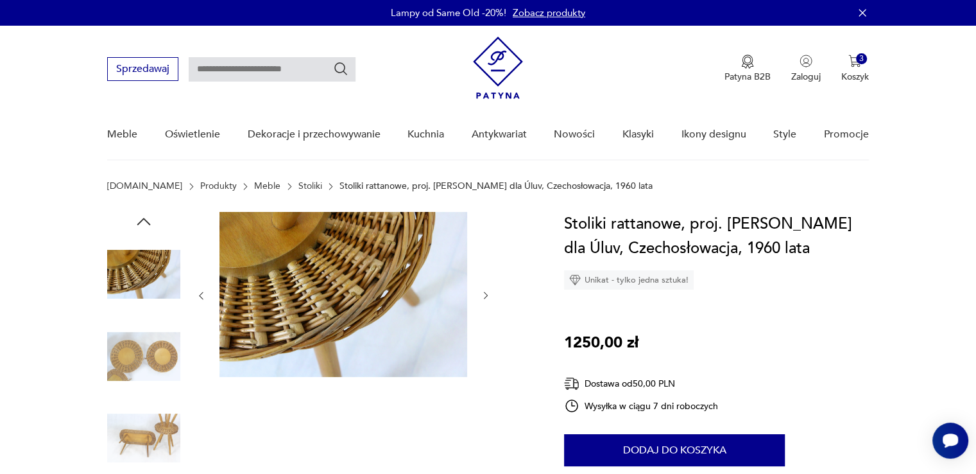
click at [144, 223] on icon "button" at bounding box center [143, 221] width 19 height 19
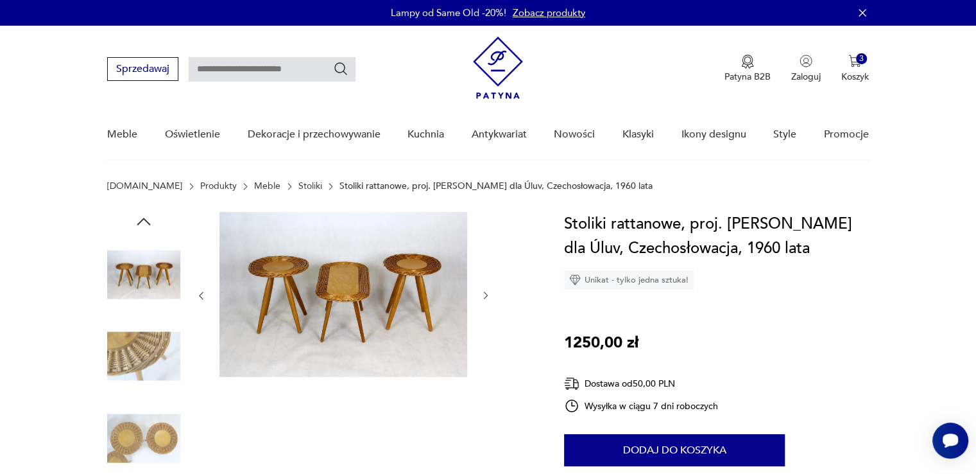
click at [150, 265] on img at bounding box center [143, 274] width 73 height 73
click at [859, 62] on div "3" at bounding box center [861, 58] width 11 height 11
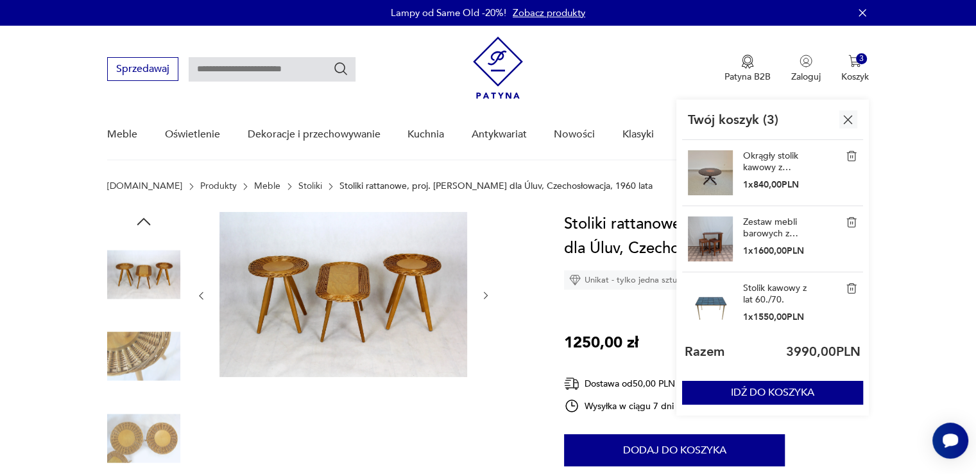
click at [706, 175] on img at bounding box center [710, 172] width 45 height 45
click at [763, 162] on link "Okrągły stolik kawowy z miedzianym blatem, [GEOGRAPHIC_DATA], lata 60." at bounding box center [775, 161] width 64 height 23
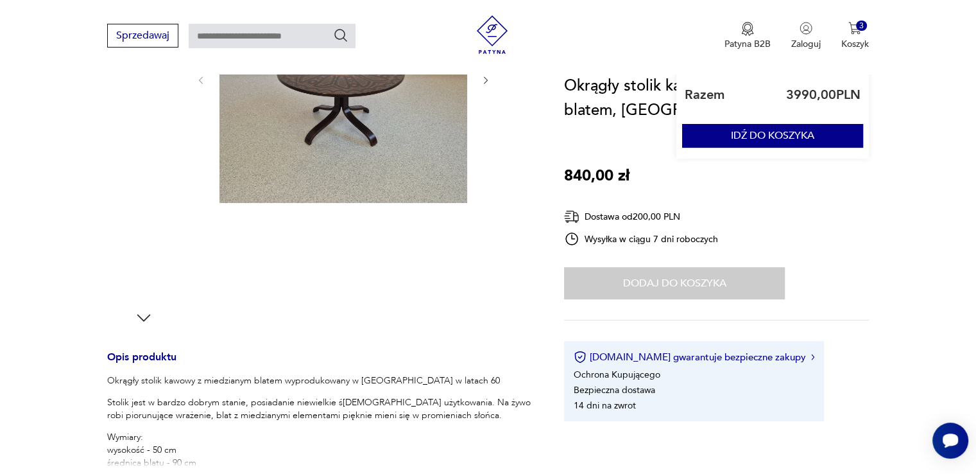
scroll to position [449, 0]
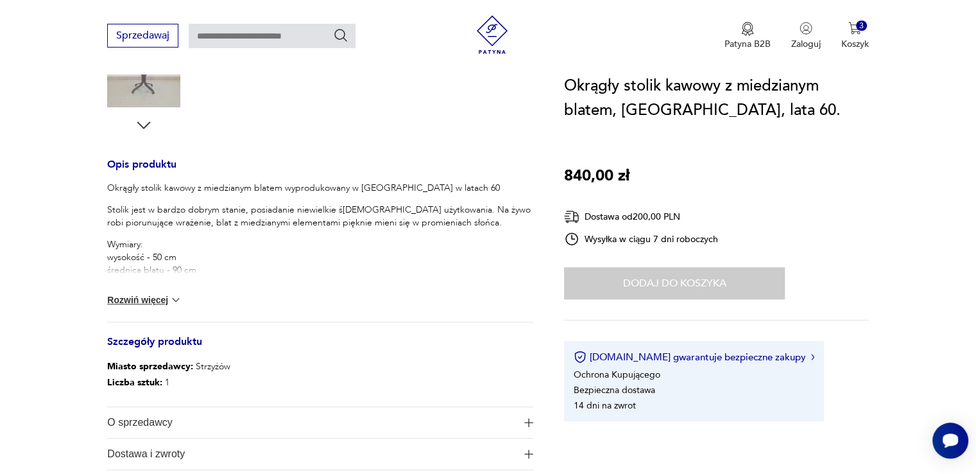
click at [178, 300] on img at bounding box center [175, 299] width 13 height 13
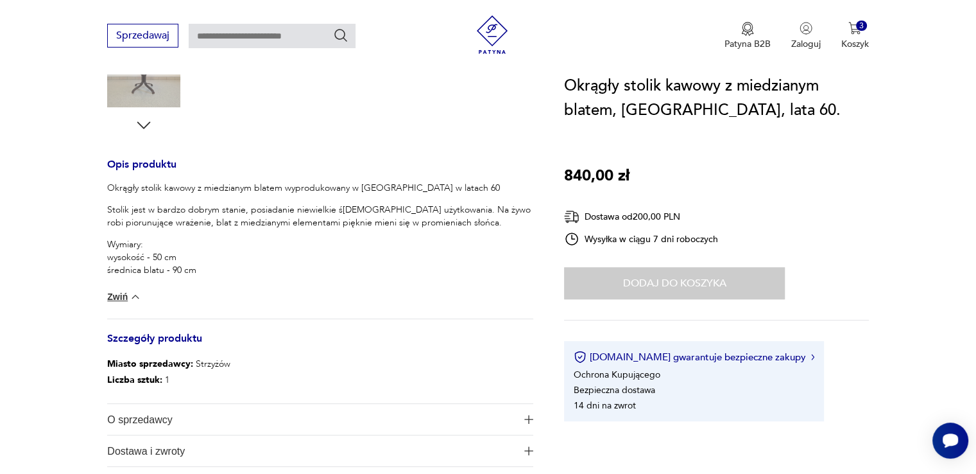
click at [141, 299] on div "Okrągły stolik kawowy z miedzianym blatem wyprodukowany w [GEOGRAPHIC_DATA] w l…" at bounding box center [320, 250] width 426 height 137
click at [136, 293] on img at bounding box center [135, 296] width 13 height 13
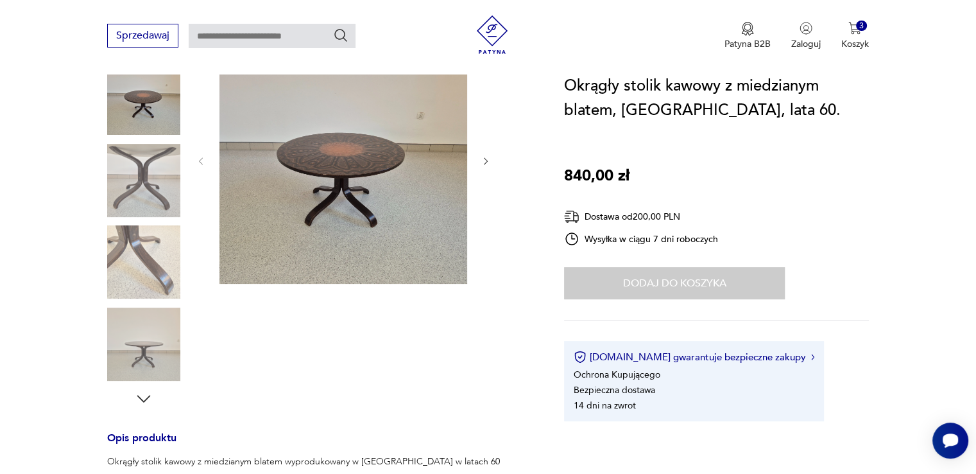
scroll to position [128, 0]
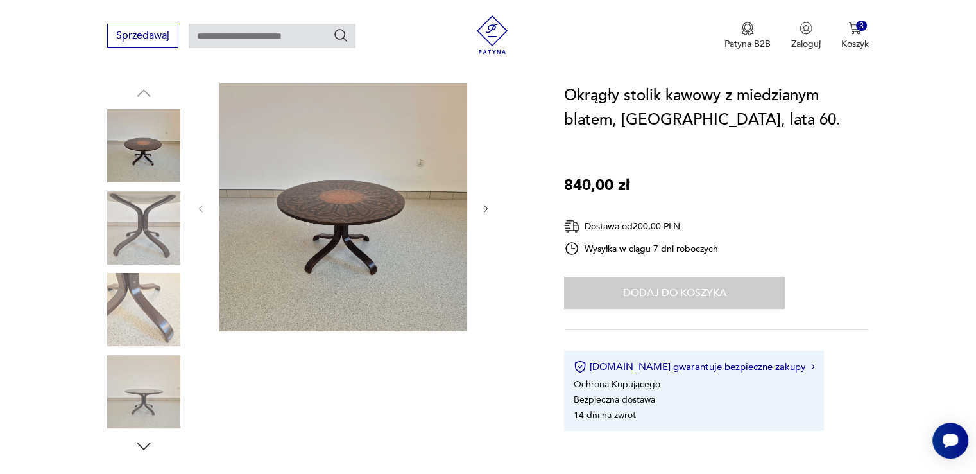
click at [319, 177] on img at bounding box center [344, 207] width 248 height 248
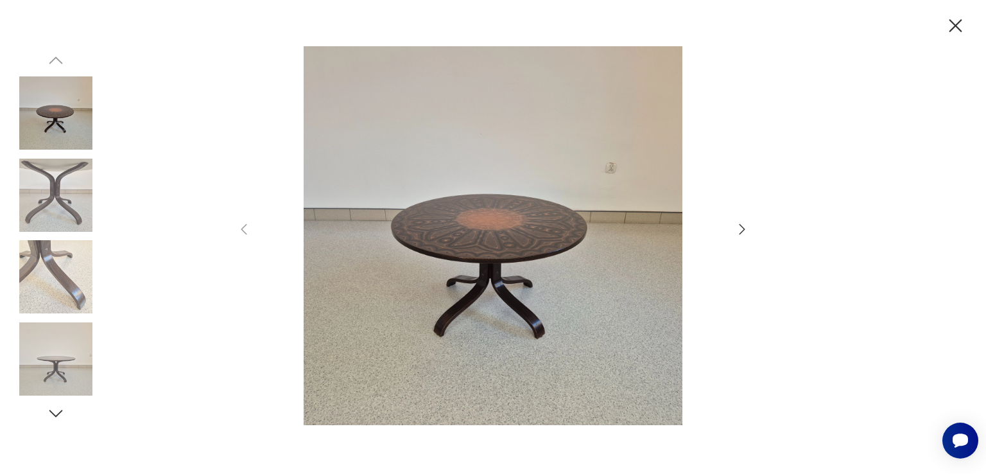
click at [738, 236] on icon "button" at bounding box center [741, 228] width 15 height 15
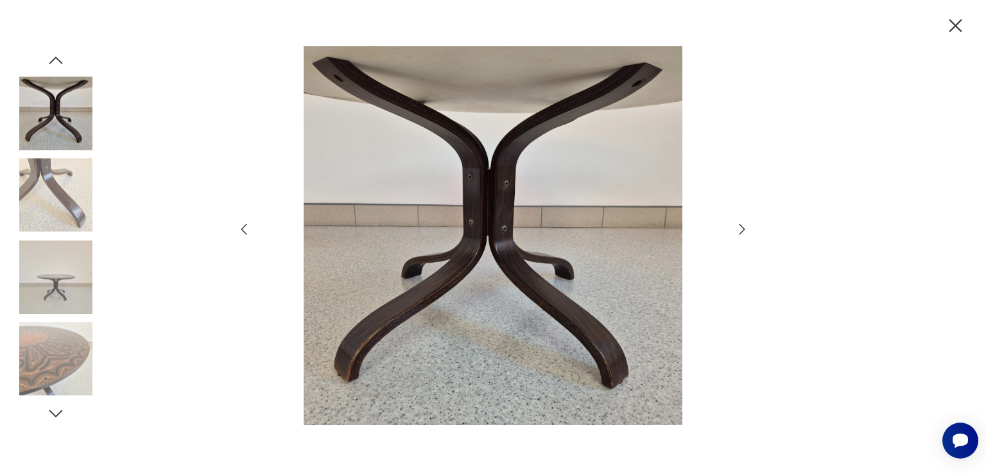
click at [738, 237] on div at bounding box center [493, 236] width 514 height 381
click at [738, 230] on icon "button" at bounding box center [741, 228] width 15 height 15
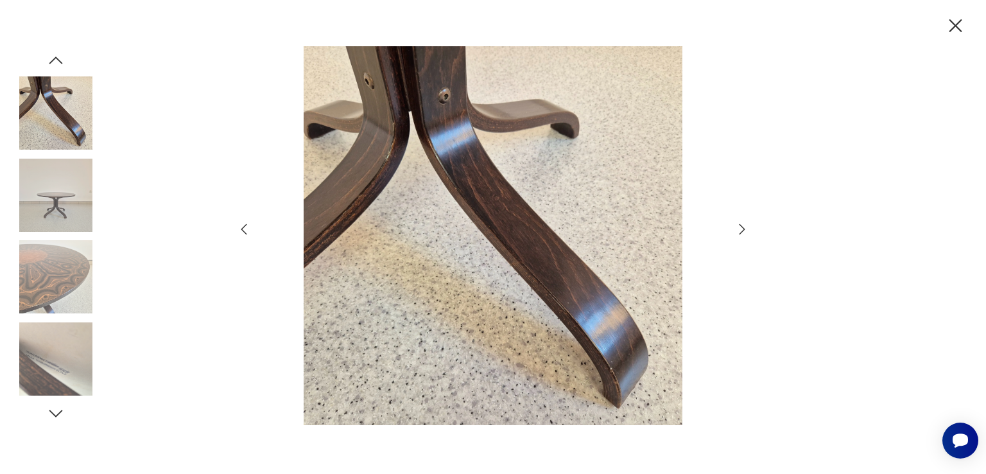
click at [738, 230] on icon "button" at bounding box center [741, 228] width 15 height 15
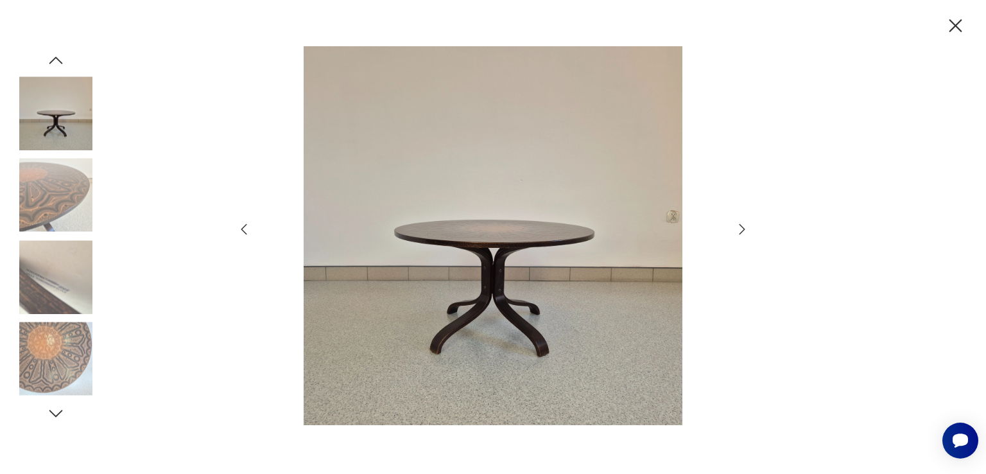
click at [738, 230] on icon "button" at bounding box center [741, 228] width 15 height 15
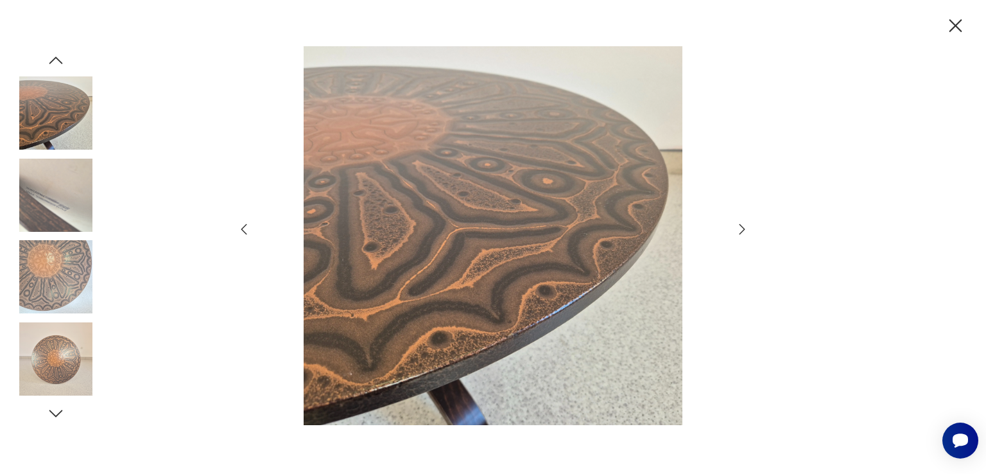
click at [738, 230] on icon "button" at bounding box center [741, 228] width 15 height 15
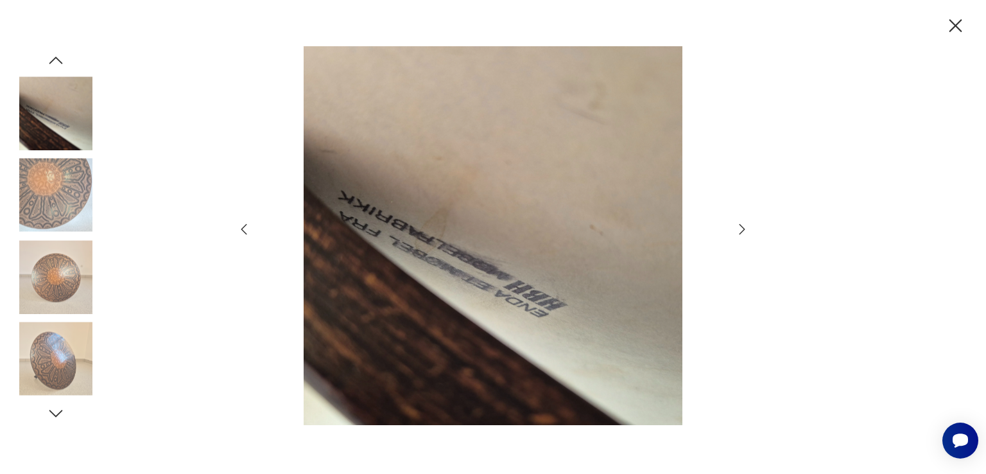
click at [738, 229] on icon "button" at bounding box center [741, 228] width 15 height 15
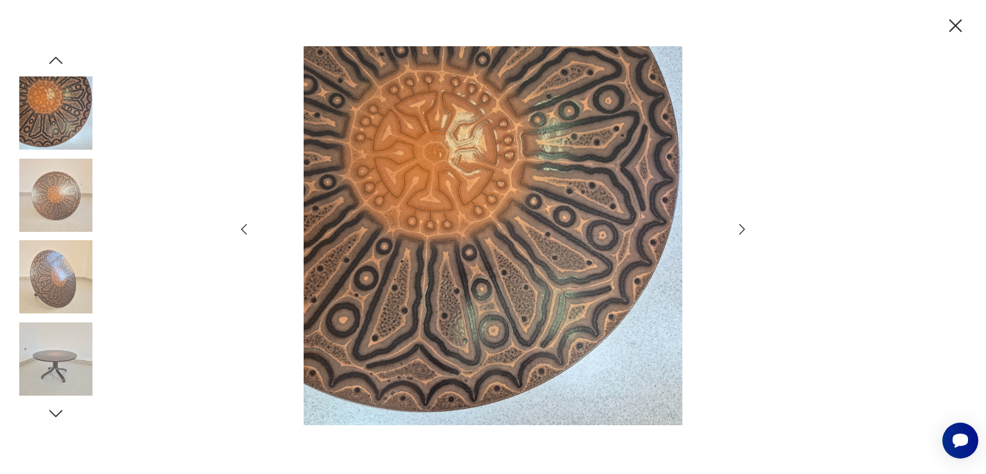
click at [738, 229] on icon "button" at bounding box center [741, 228] width 15 height 15
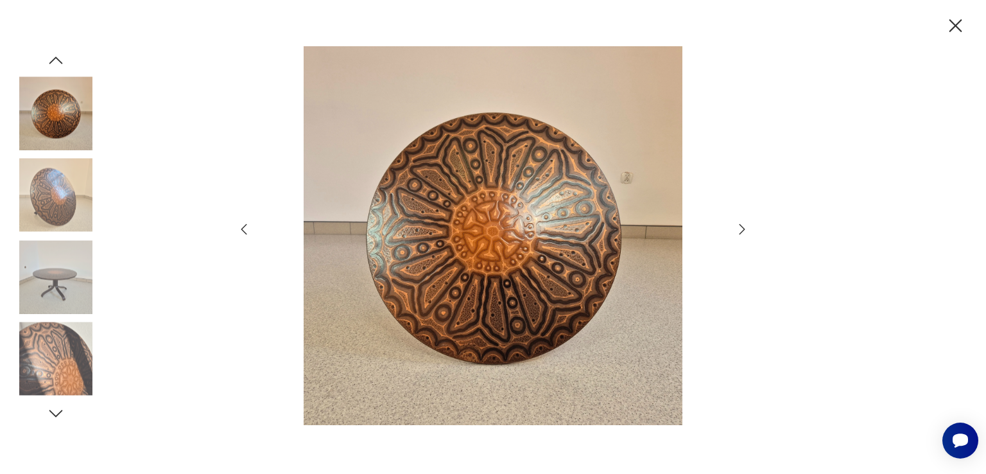
click at [738, 229] on icon "button" at bounding box center [741, 228] width 15 height 15
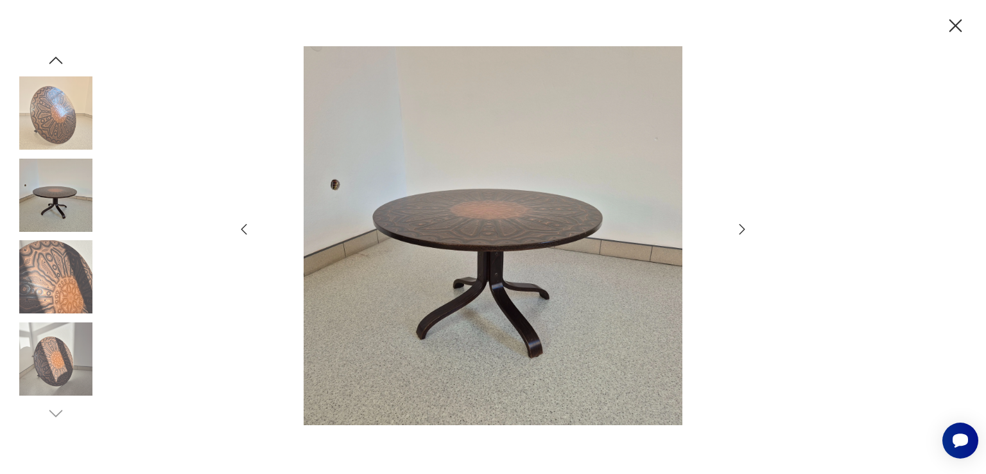
click at [951, 24] on icon "button" at bounding box center [955, 26] width 22 height 22
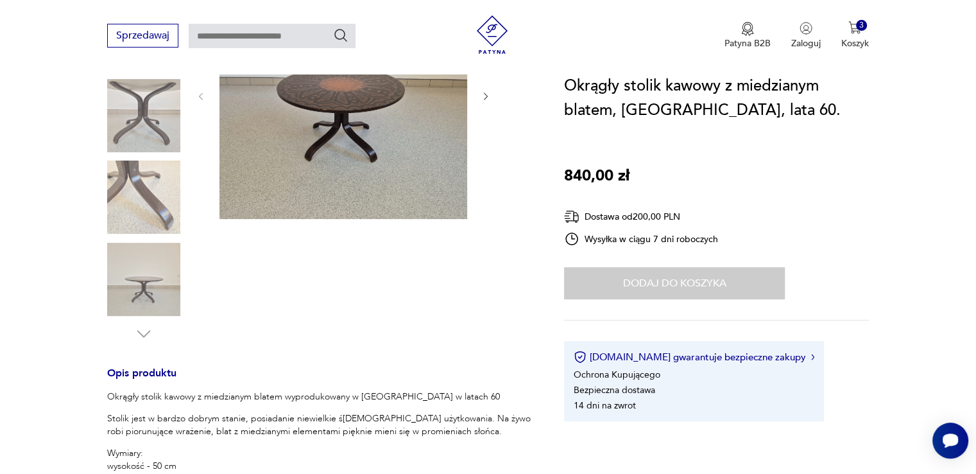
scroll to position [385, 0]
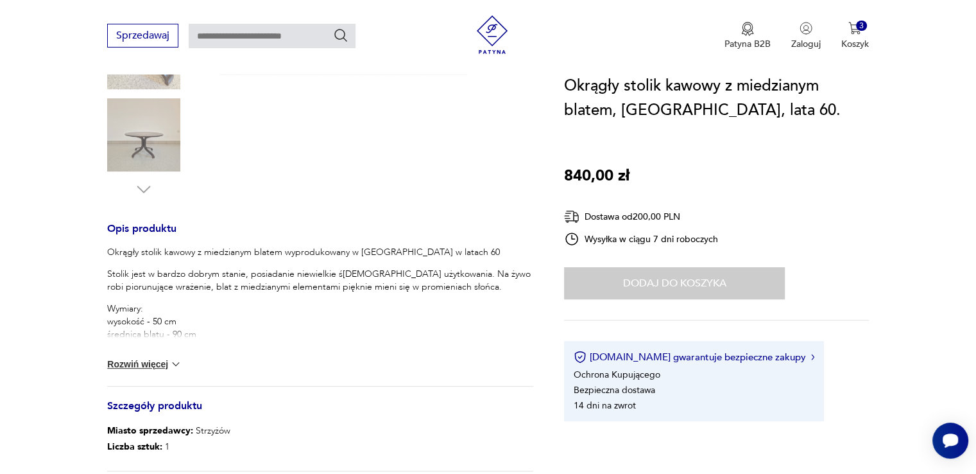
click at [175, 368] on img at bounding box center [175, 364] width 13 height 13
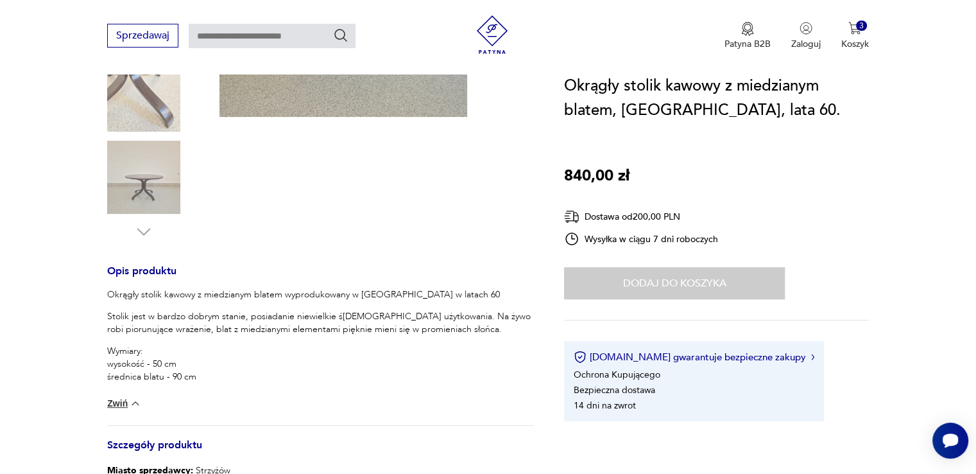
scroll to position [321, 0]
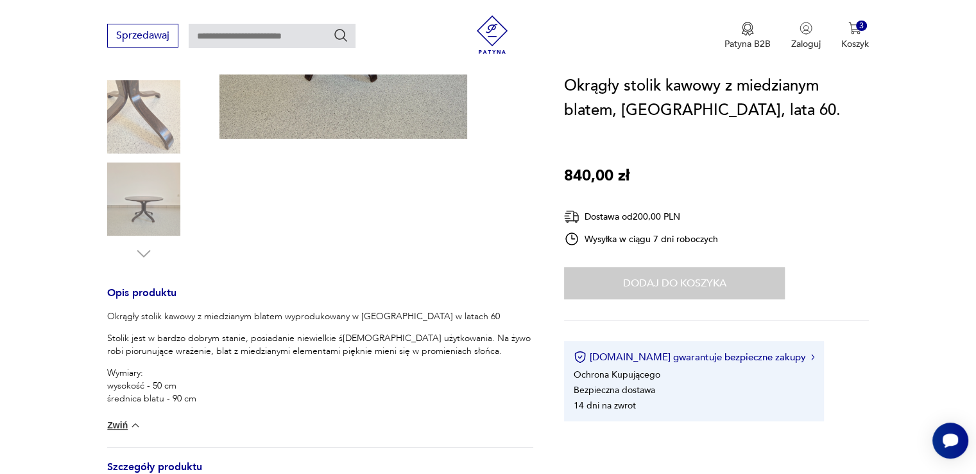
click at [132, 426] on img at bounding box center [135, 425] width 13 height 13
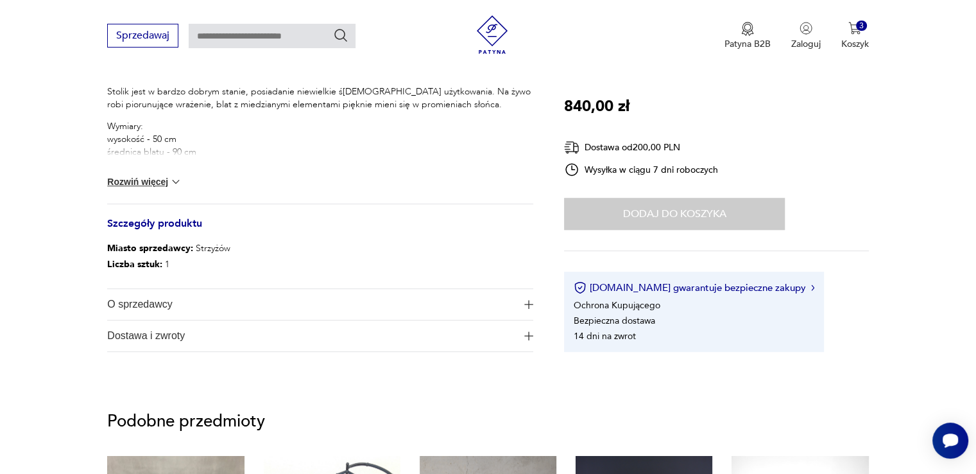
scroll to position [642, 0]
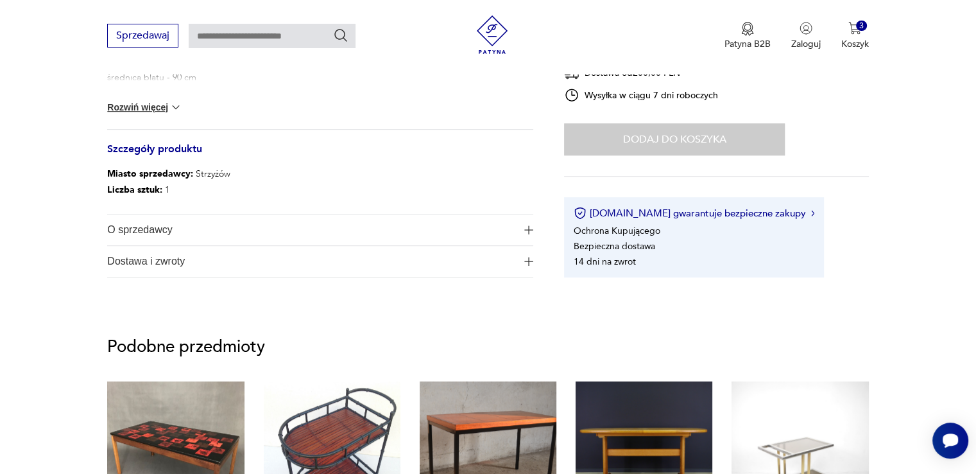
click at [532, 228] on img "button" at bounding box center [528, 229] width 9 height 9
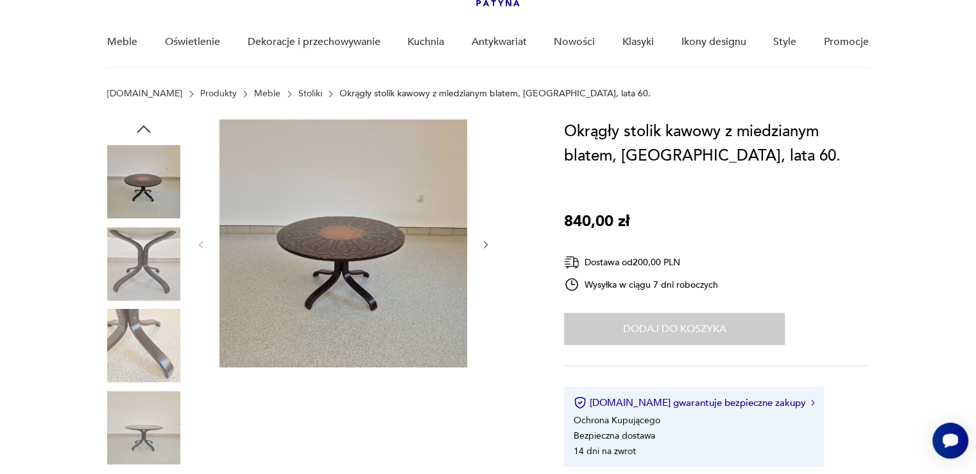
scroll to position [64, 0]
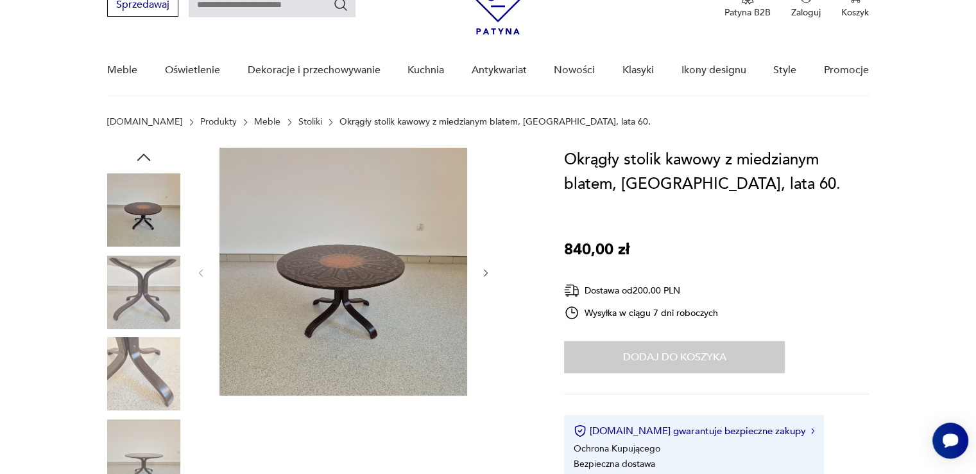
click at [138, 343] on img at bounding box center [143, 373] width 73 height 73
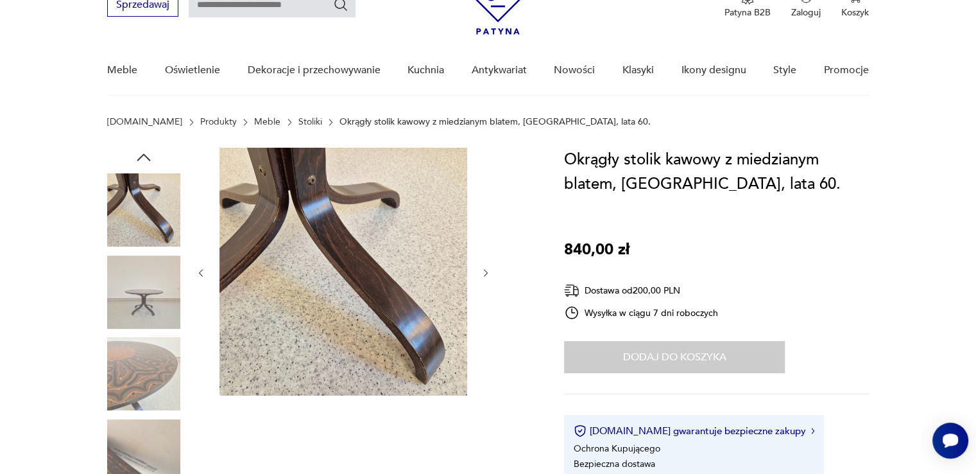
click at [154, 221] on img at bounding box center [143, 209] width 73 height 73
click at [157, 285] on img at bounding box center [143, 291] width 73 height 73
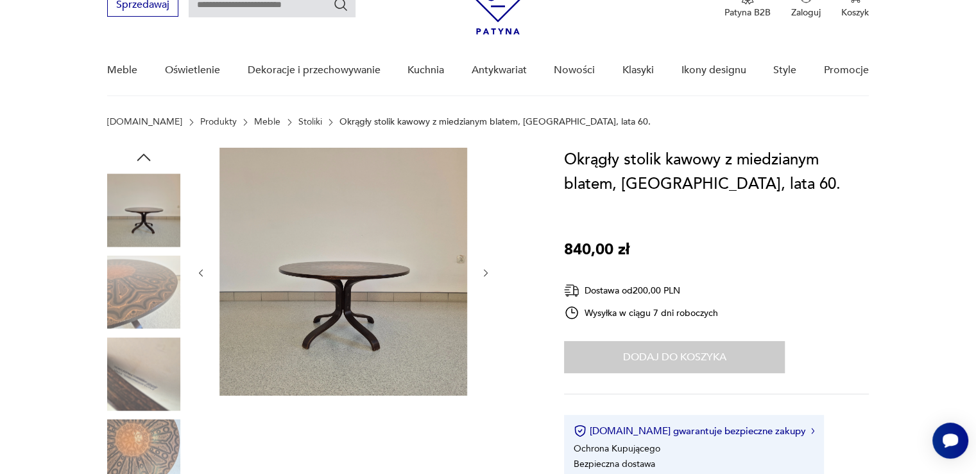
scroll to position [0, 0]
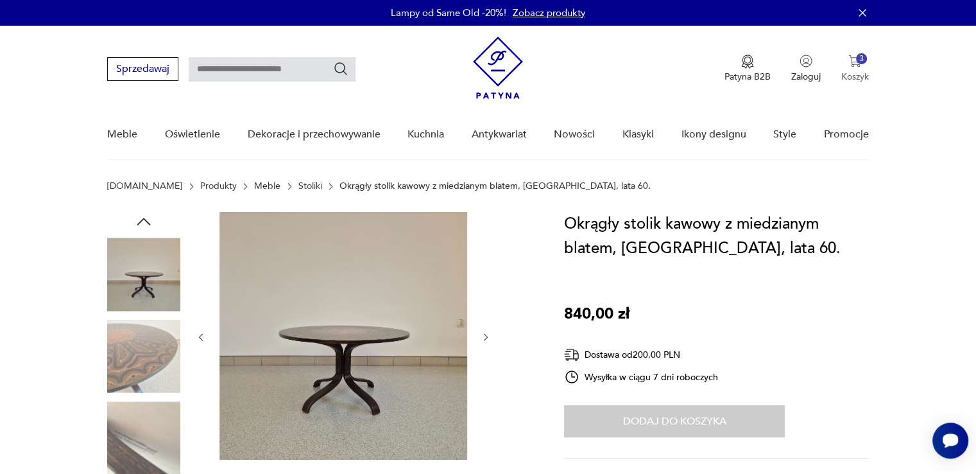
click at [863, 62] on div "3" at bounding box center [861, 58] width 11 height 11
click at [853, 58] on img "button" at bounding box center [855, 61] width 13 height 13
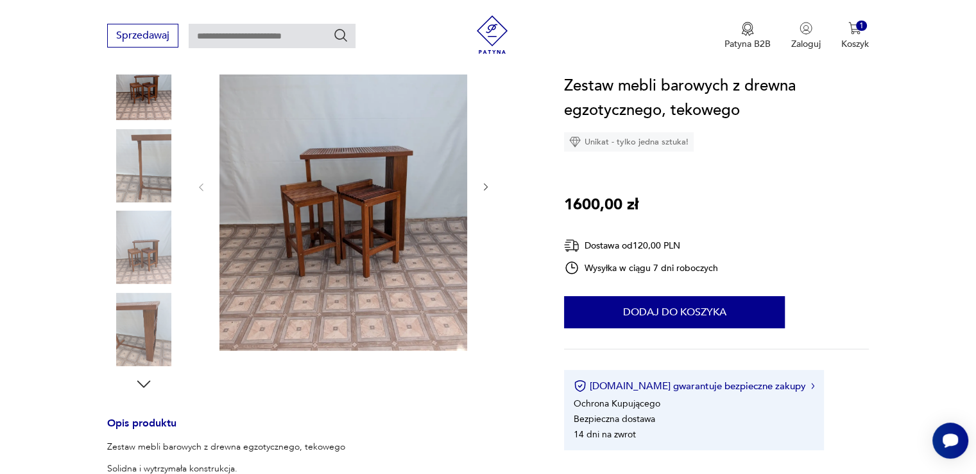
scroll to position [193, 0]
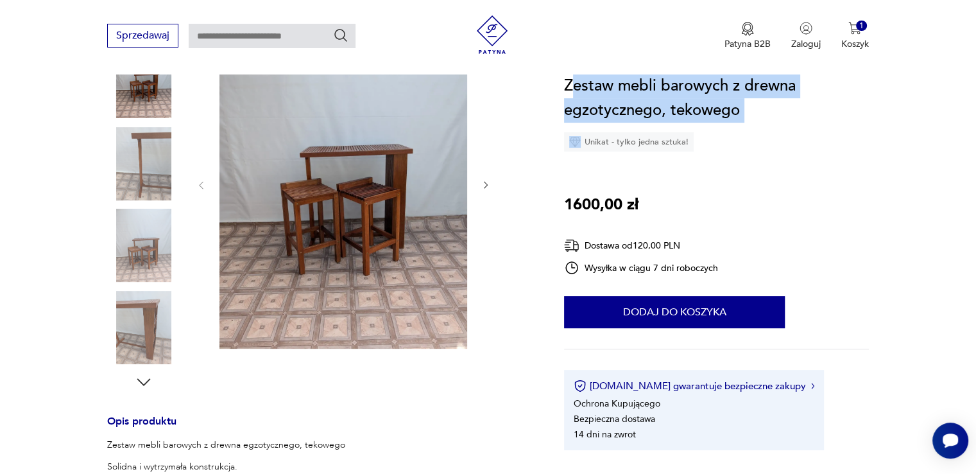
drag, startPoint x: 560, startPoint y: 83, endPoint x: 571, endPoint y: 80, distance: 11.8
click at [571, 80] on section "Opis produktu Zestaw mebli barowych z drewna egzotycznego, tekowego Solidna i w…" at bounding box center [488, 447] width 976 height 857
drag, startPoint x: 571, startPoint y: 80, endPoint x: 564, endPoint y: 80, distance: 7.7
click at [572, 80] on h1 "Zestaw mebli barowych z drewna egzotycznego, tekowego" at bounding box center [716, 98] width 305 height 49
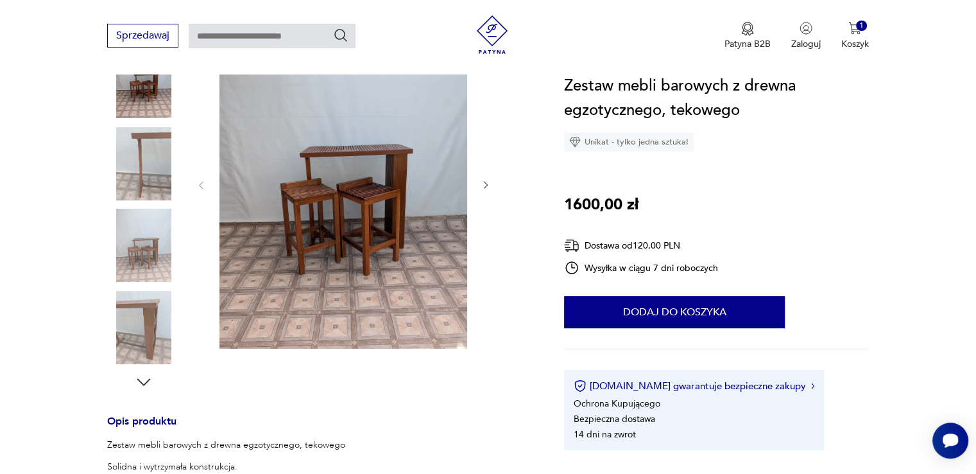
click at [566, 80] on h1 "Zestaw mebli barowych z drewna egzotycznego, tekowego" at bounding box center [716, 98] width 305 height 49
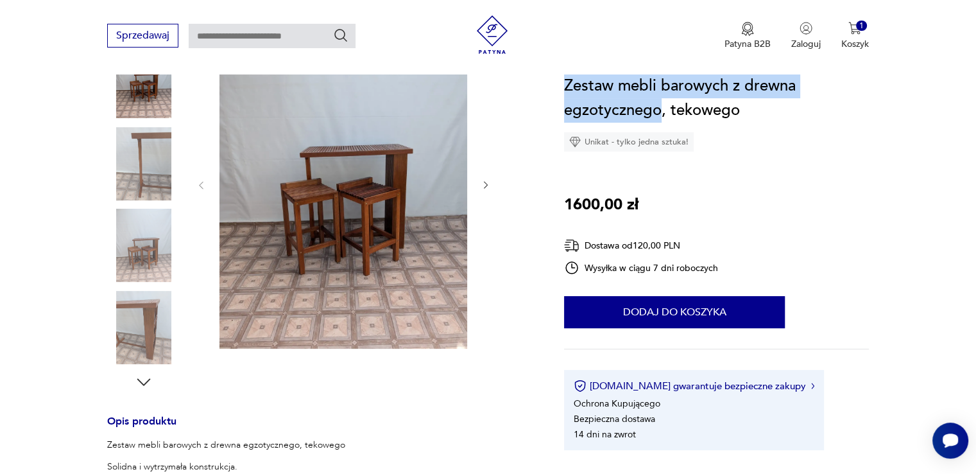
drag, startPoint x: 568, startPoint y: 80, endPoint x: 657, endPoint y: 112, distance: 94.8
click at [657, 112] on h1 "Zestaw mebli barowych z drewna egzotycznego, tekowego" at bounding box center [716, 98] width 305 height 49
copy h1 "Zestaw mebli barowych z drewna egzotycznego"
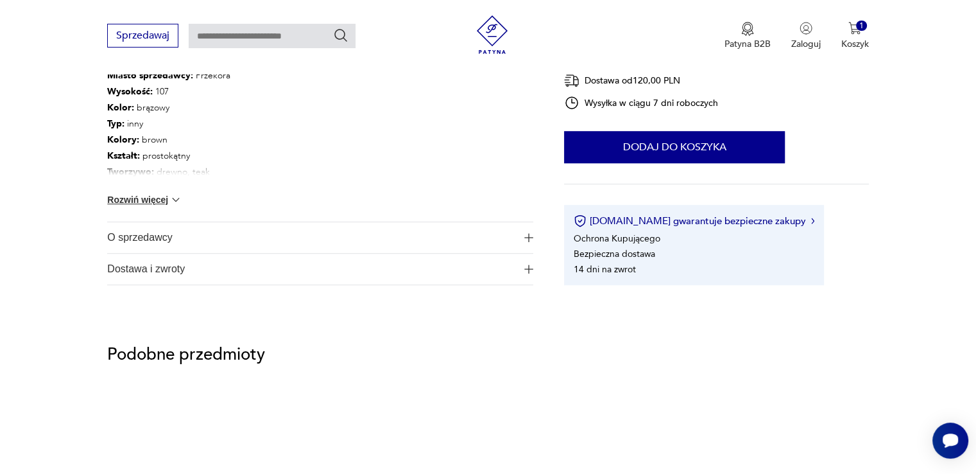
scroll to position [770, 0]
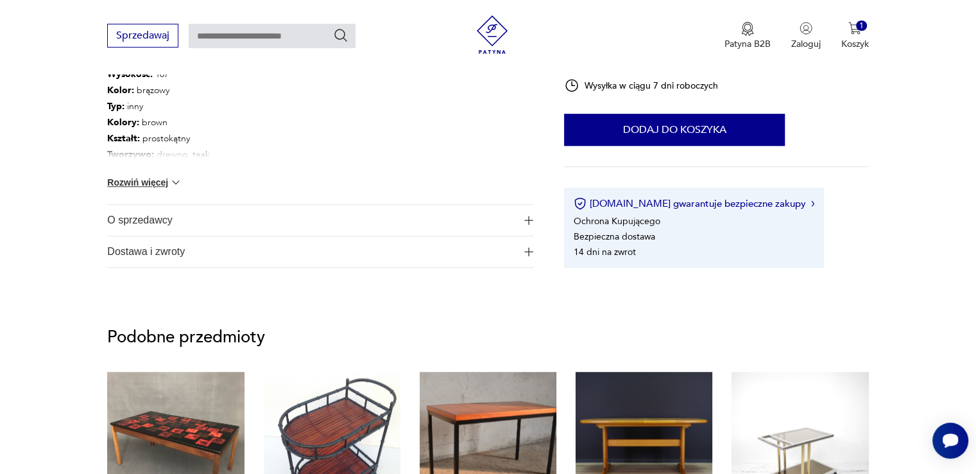
click at [528, 216] on img "button" at bounding box center [528, 220] width 9 height 9
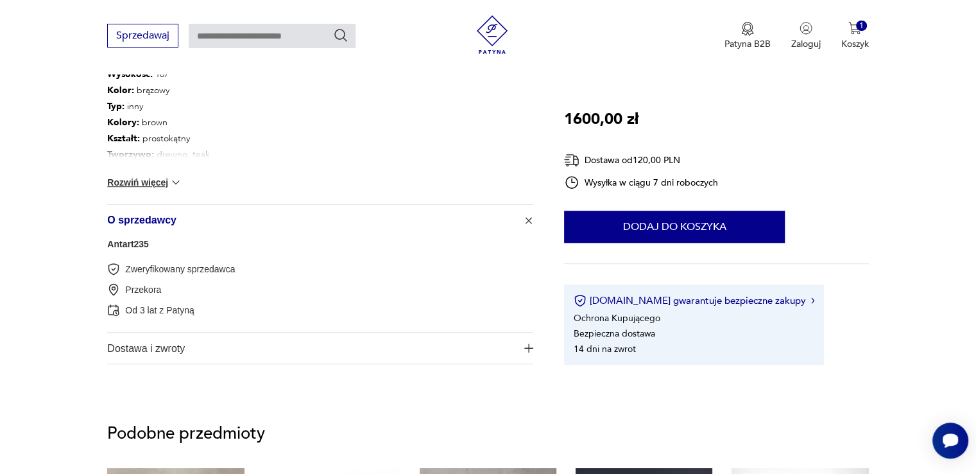
click at [114, 241] on link "Antart235" at bounding box center [128, 244] width 42 height 10
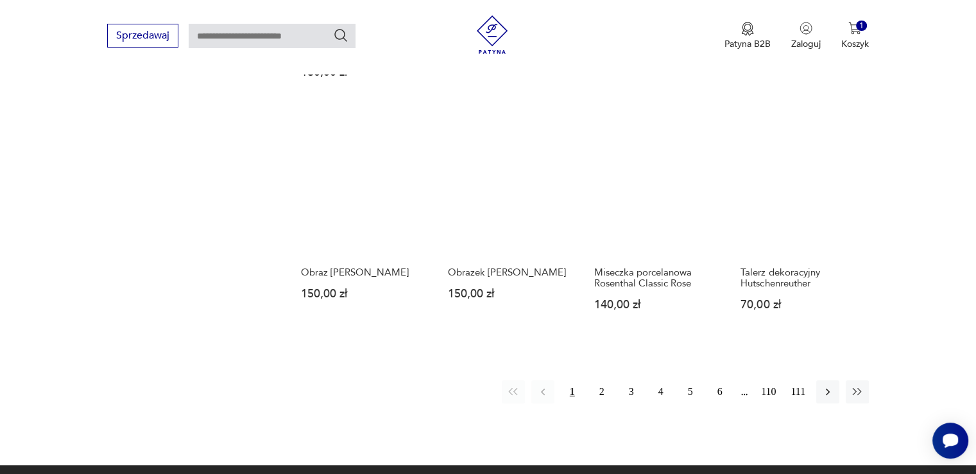
scroll to position [1099, 0]
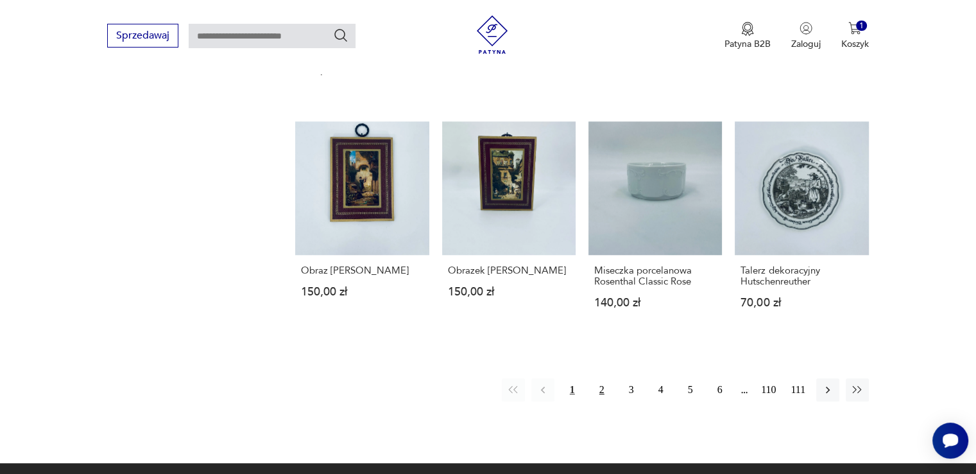
click at [603, 389] on button "2" at bounding box center [602, 389] width 23 height 23
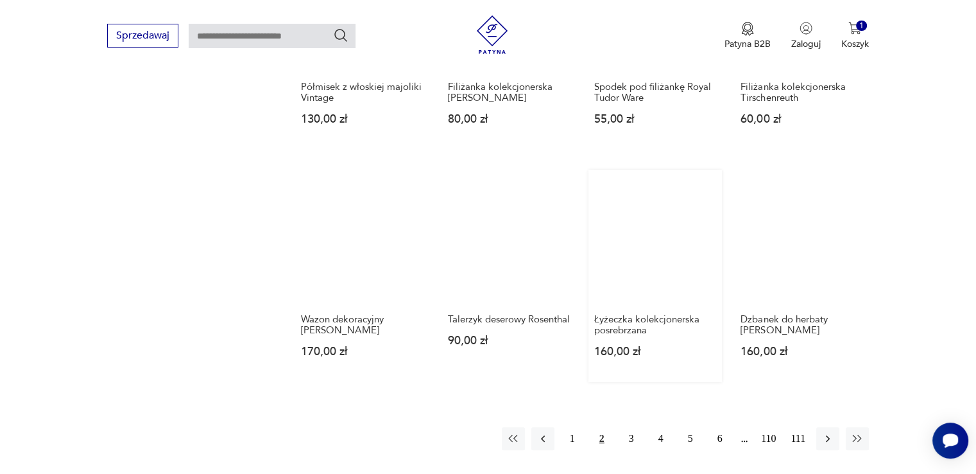
scroll to position [1163, 0]
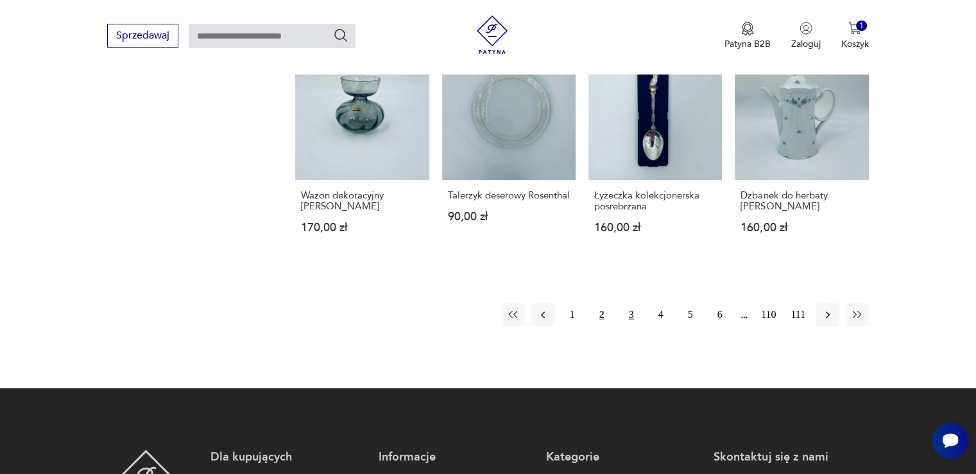
click at [631, 314] on button "3" at bounding box center [631, 314] width 23 height 23
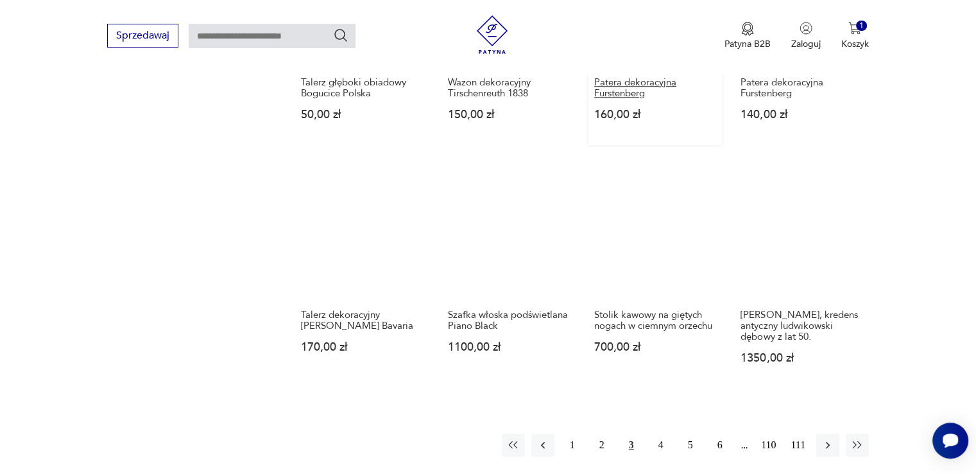
scroll to position [1035, 0]
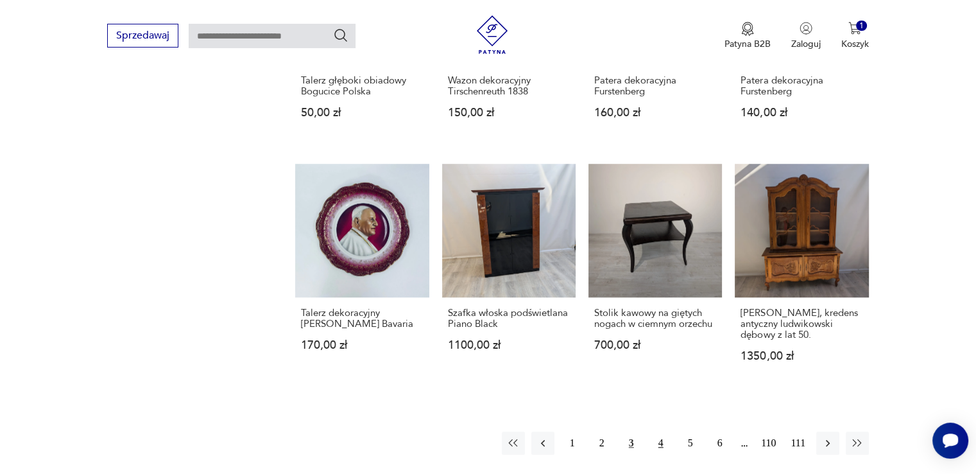
click at [655, 444] on button "4" at bounding box center [661, 442] width 23 height 23
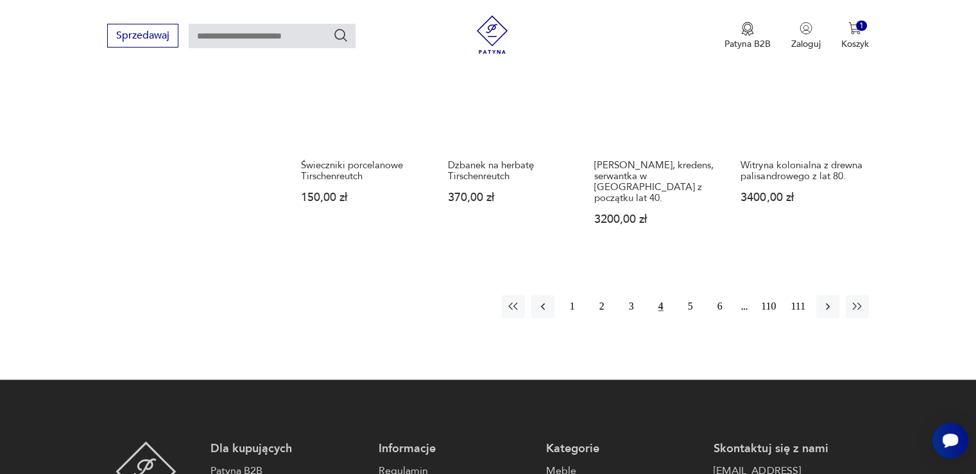
scroll to position [1227, 0]
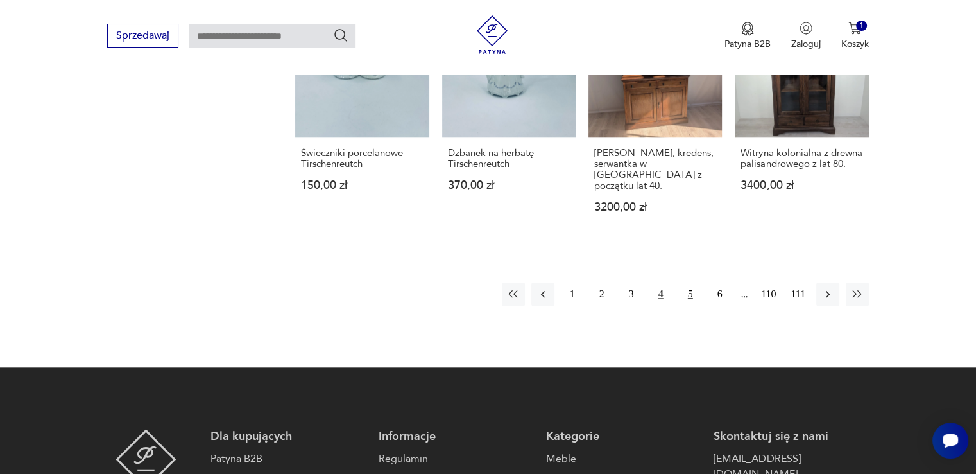
click at [692, 282] on button "5" at bounding box center [690, 293] width 23 height 23
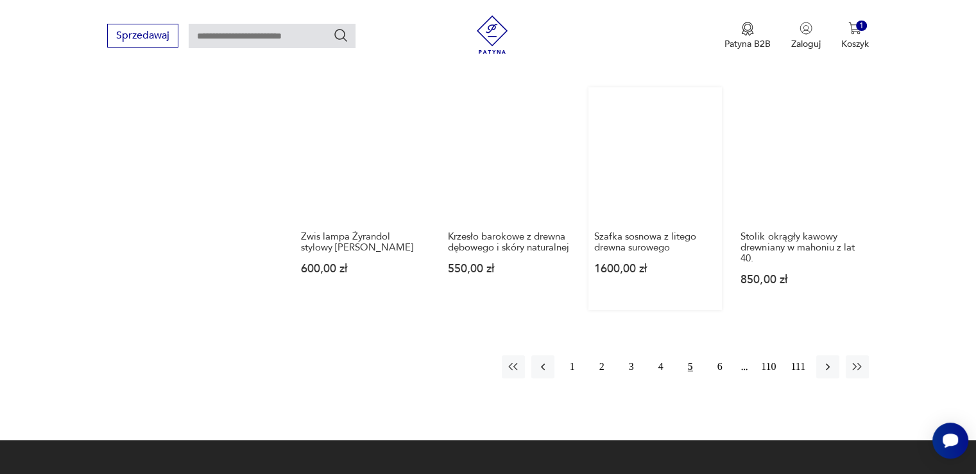
scroll to position [1163, 0]
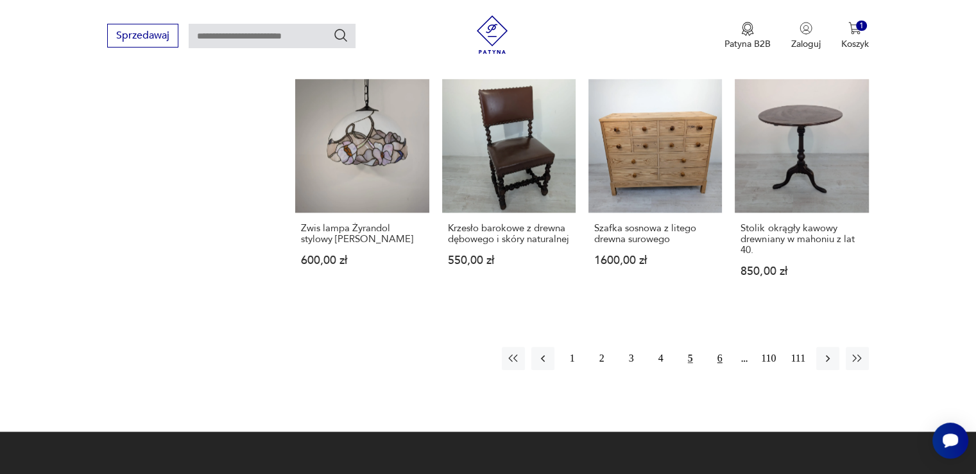
click at [718, 347] on button "6" at bounding box center [720, 358] width 23 height 23
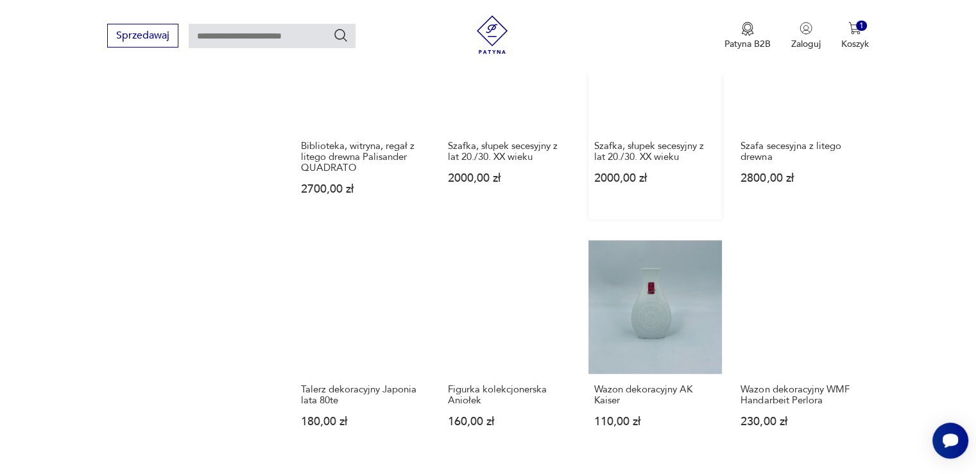
scroll to position [1035, 0]
